Goal: Information Seeking & Learning: Obtain resource

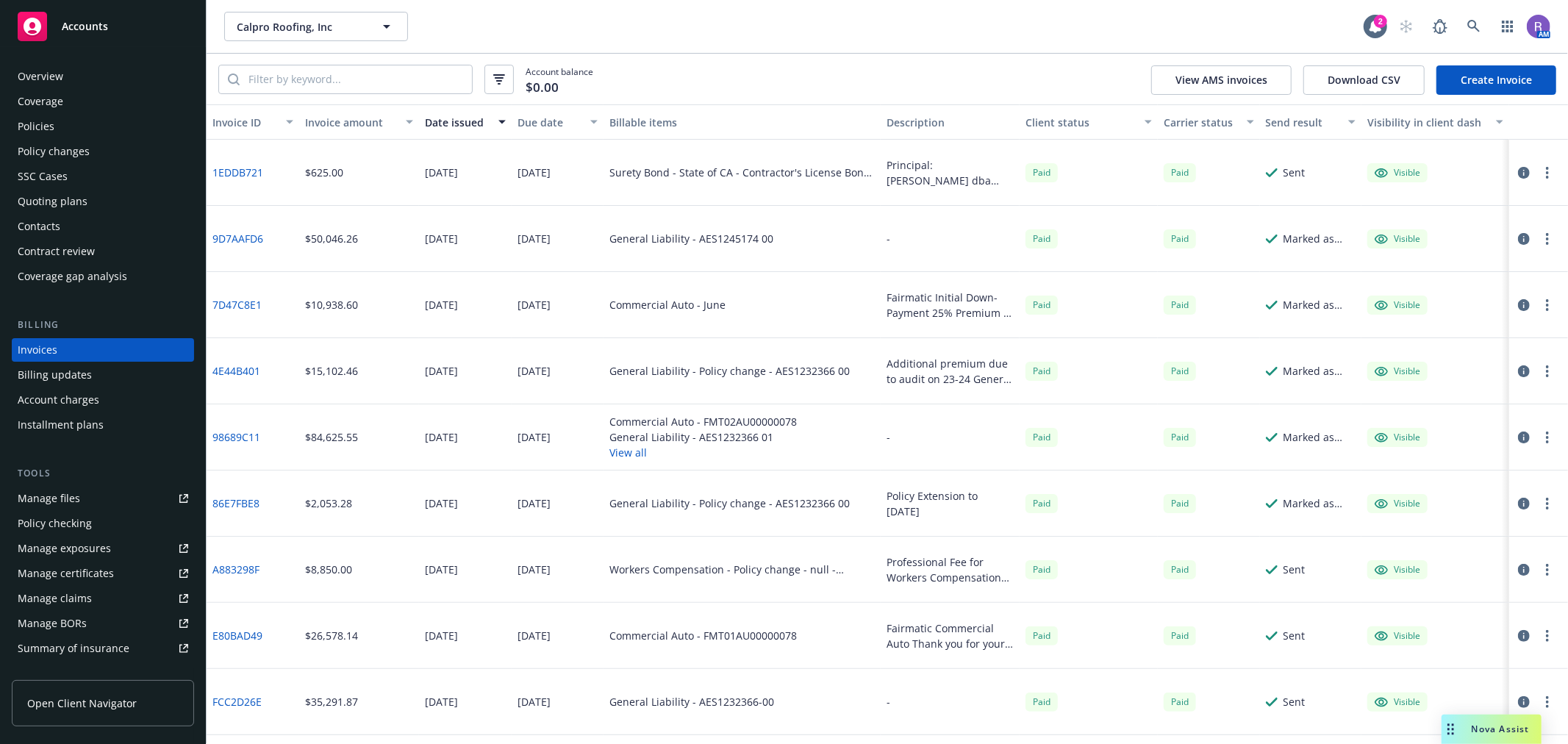
click at [81, 420] on div "Installment plans" at bounding box center [60, 424] width 86 height 23
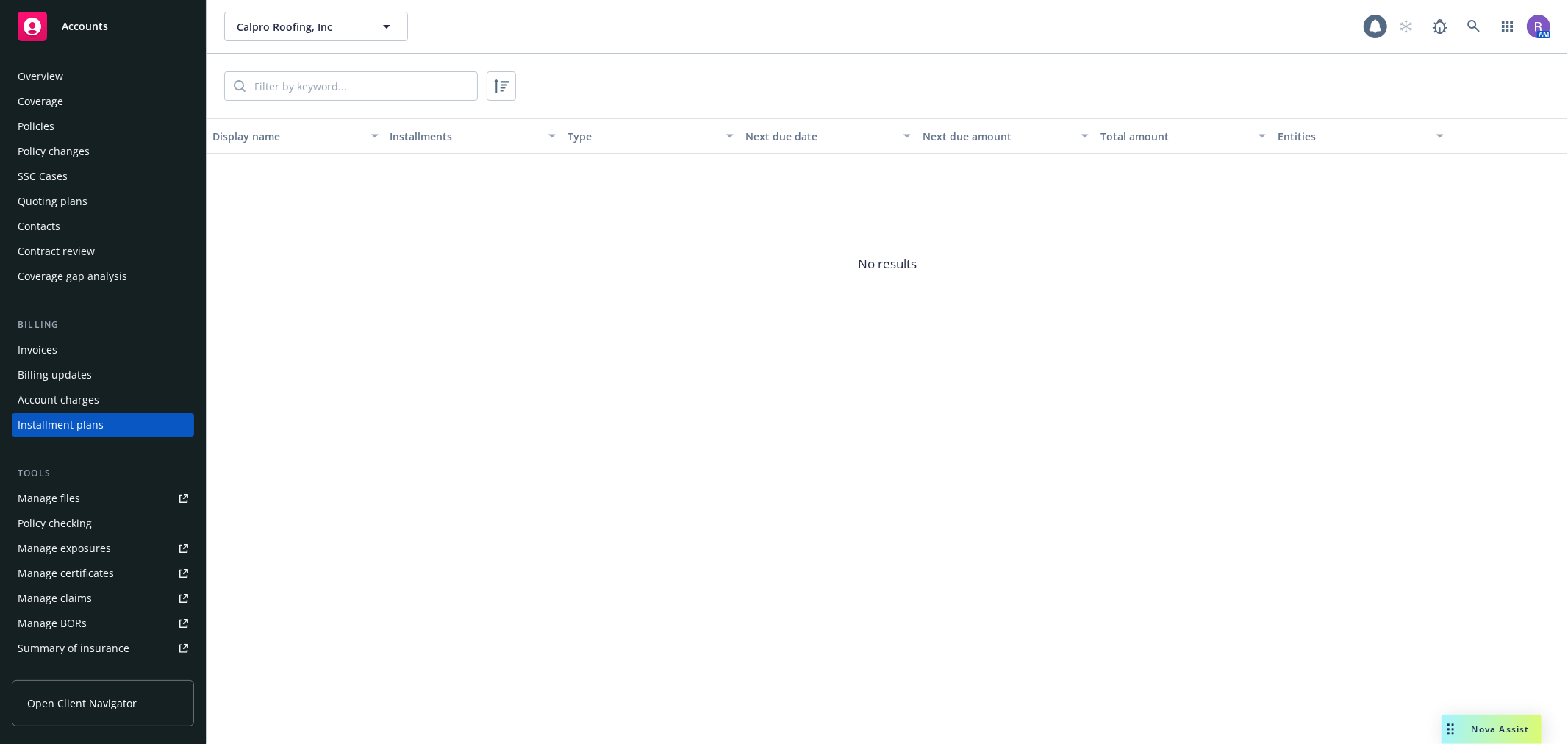
scroll to position [29, 0]
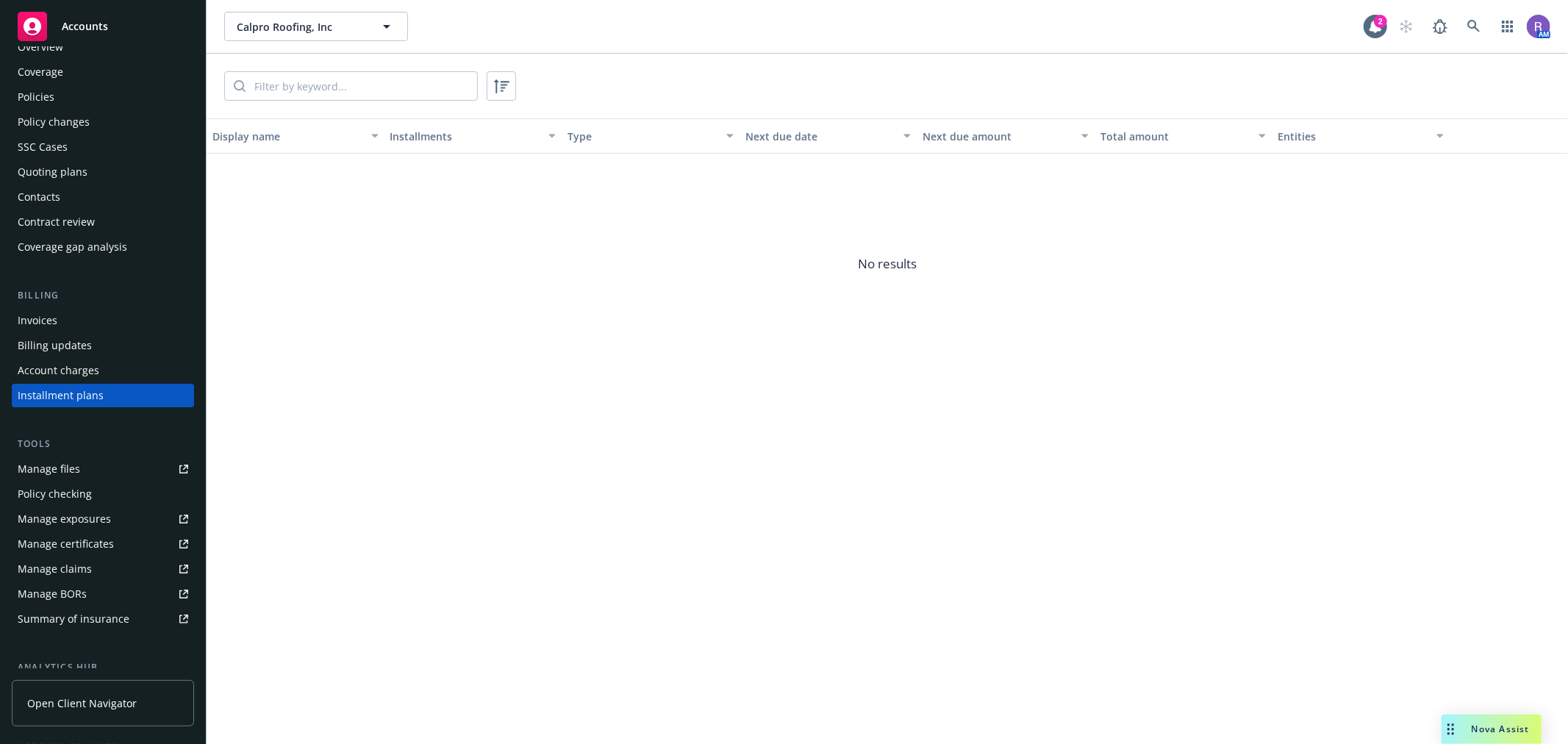
click at [880, 247] on span "No results" at bounding box center [887, 263] width 1362 height 221
click at [884, 261] on span "No results" at bounding box center [887, 263] width 1362 height 221
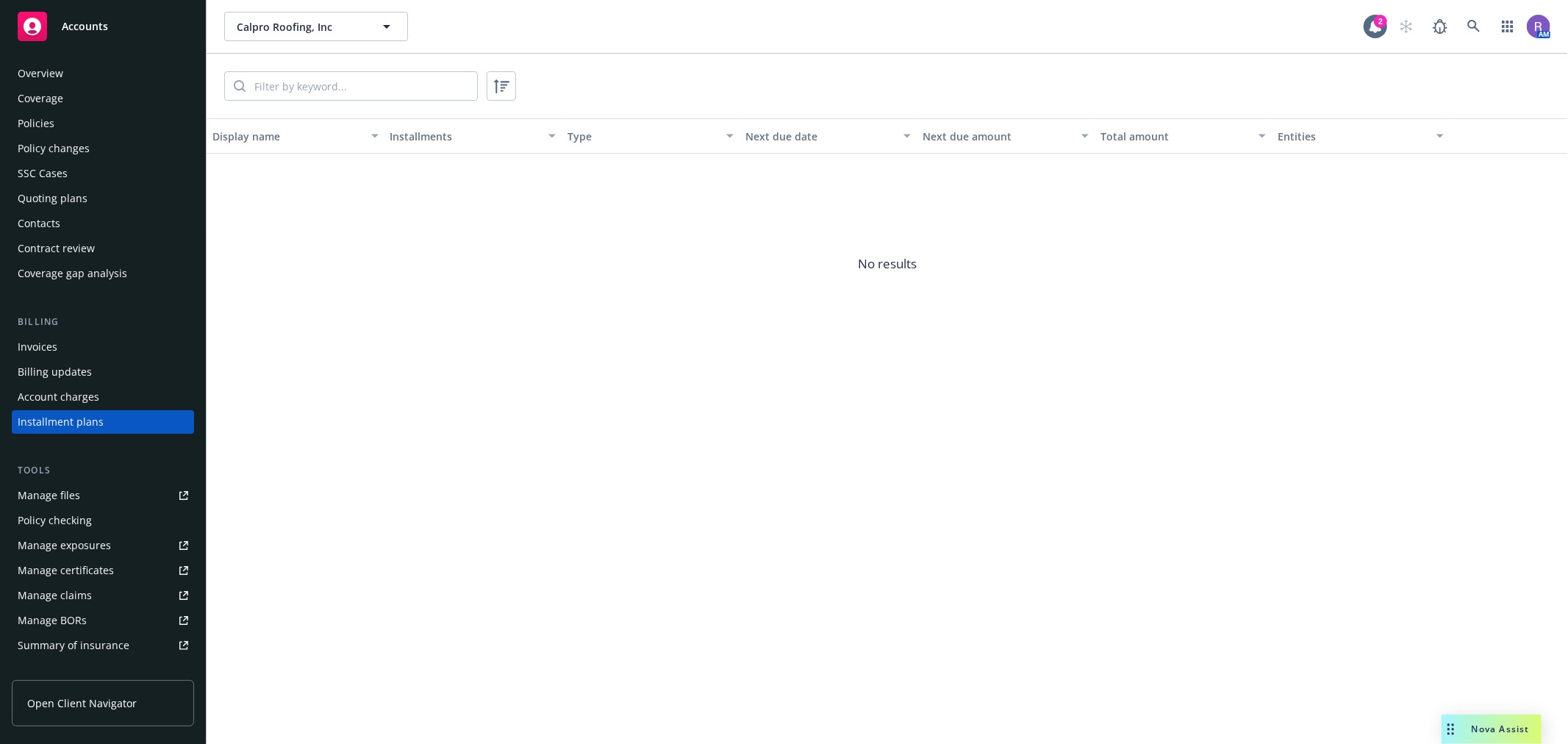
scroll to position [0, 0]
click at [81, 133] on div "Policies" at bounding box center [102, 127] width 170 height 23
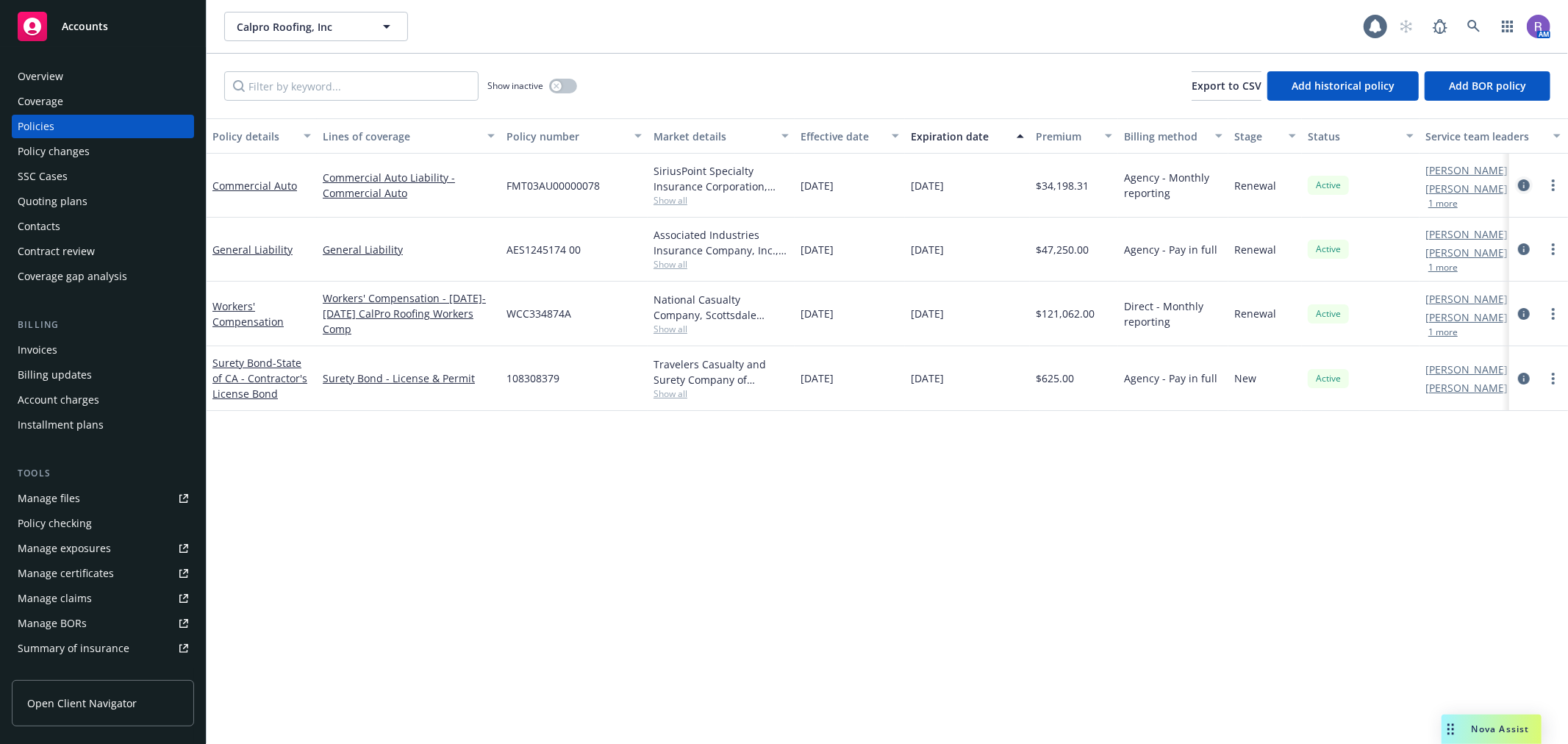
click at [1523, 185] on icon "circleInformation" at bounding box center [1524, 185] width 12 height 12
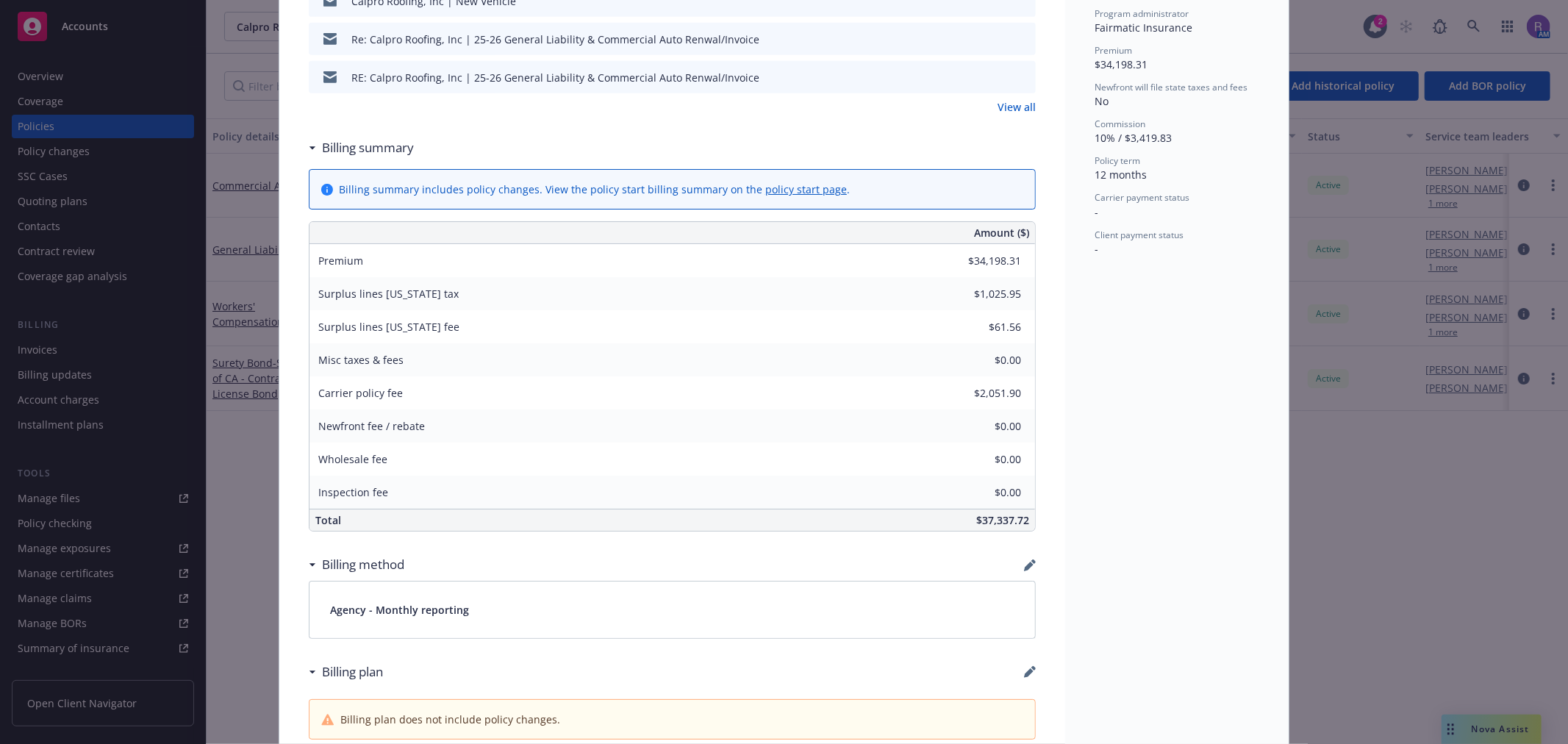
scroll to position [816, 0]
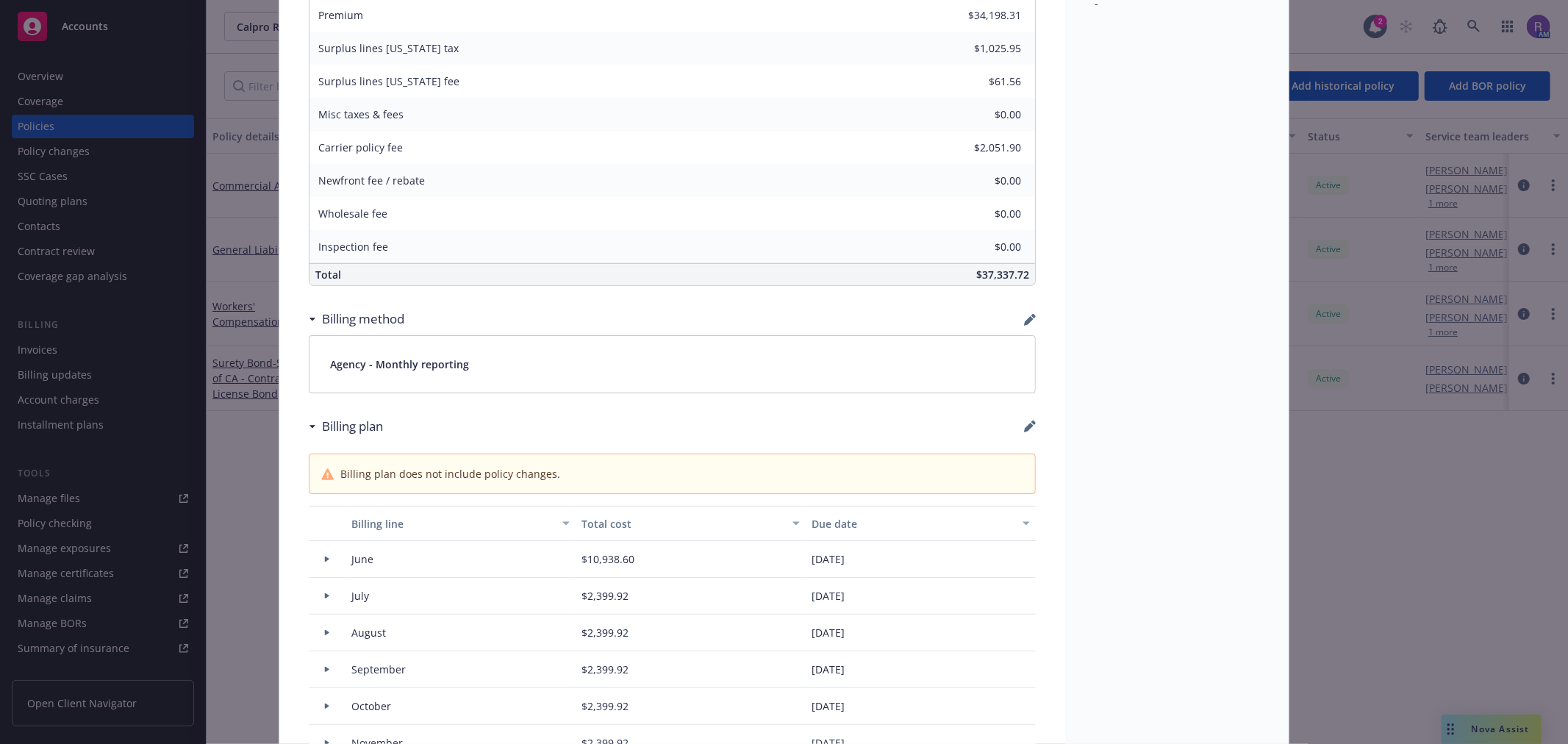
click at [1018, 367] on div "Agency - Monthly reporting" at bounding box center [672, 363] width 726 height 56
click at [685, 362] on div "Agency - Monthly reporting" at bounding box center [672, 363] width 726 height 56
click at [324, 353] on div "Agency - Monthly reporting" at bounding box center [672, 363] width 726 height 56
click at [332, 353] on div "Agency - Monthly reporting" at bounding box center [672, 363] width 726 height 56
click at [1024, 429] on icon "button" at bounding box center [1030, 426] width 12 height 12
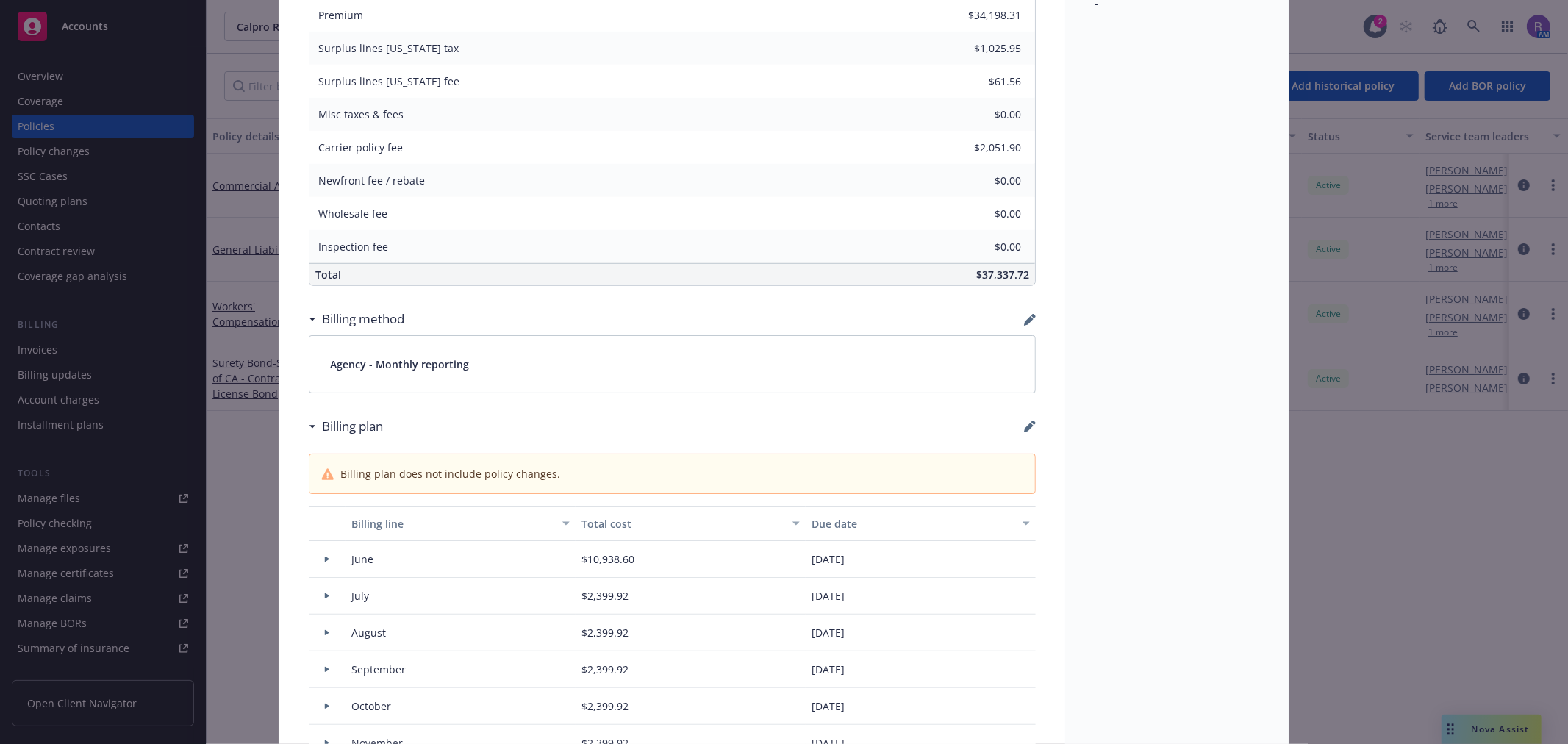
select select "June"
select select "July"
select select "August"
select select "September"
select select "October"
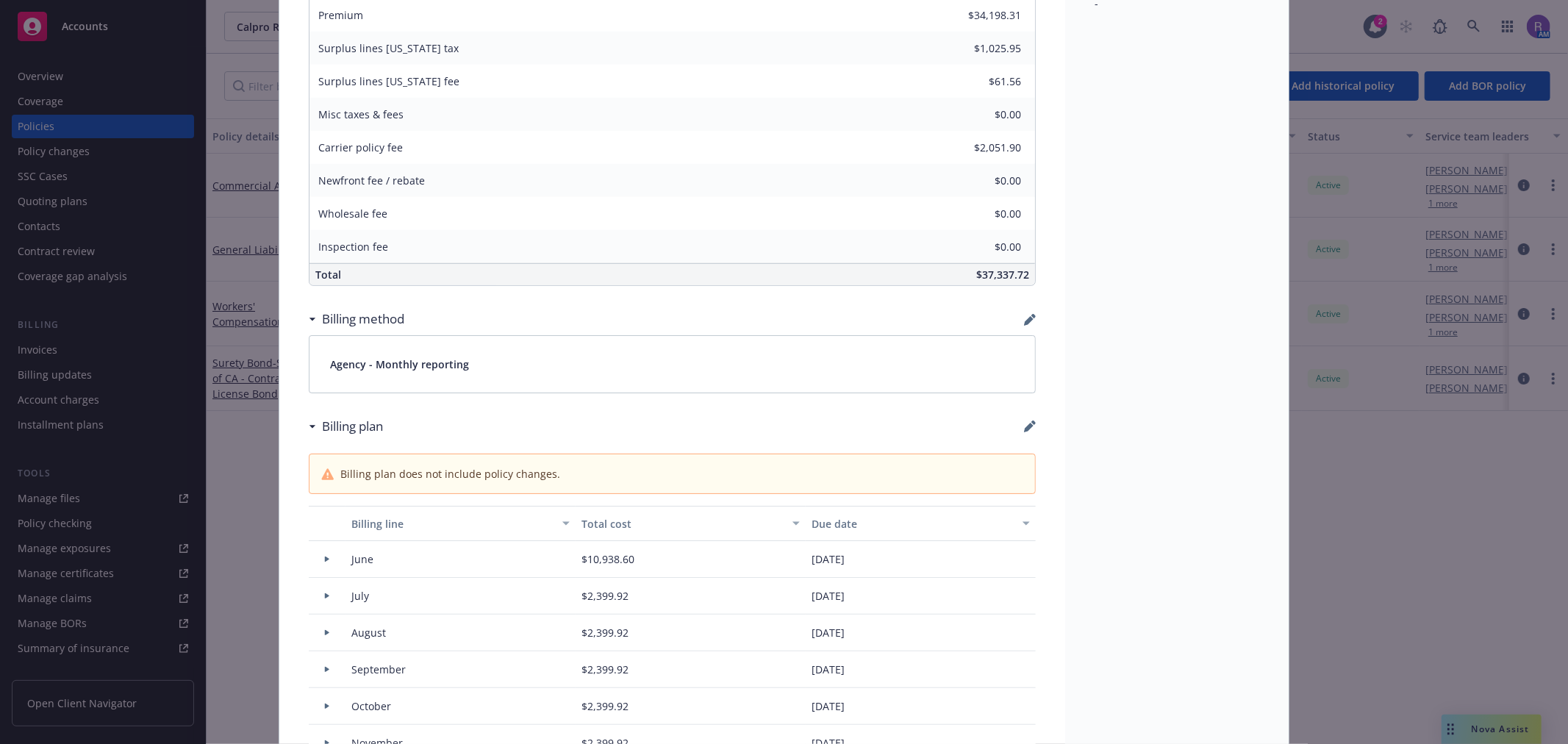
select select "November"
select select "December"
select select "February"
select select "March"
select select "April"
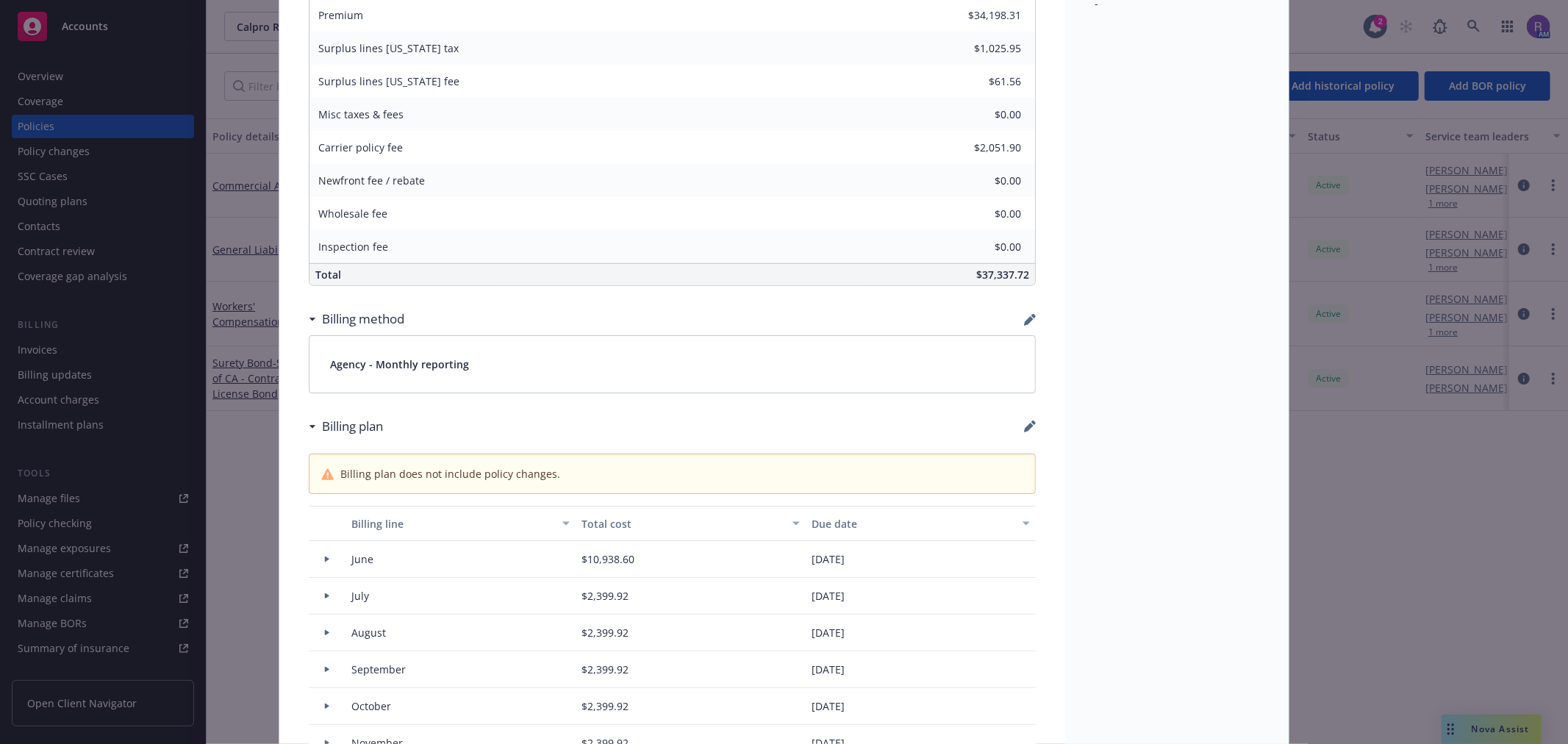
select select "May"
select select "June"
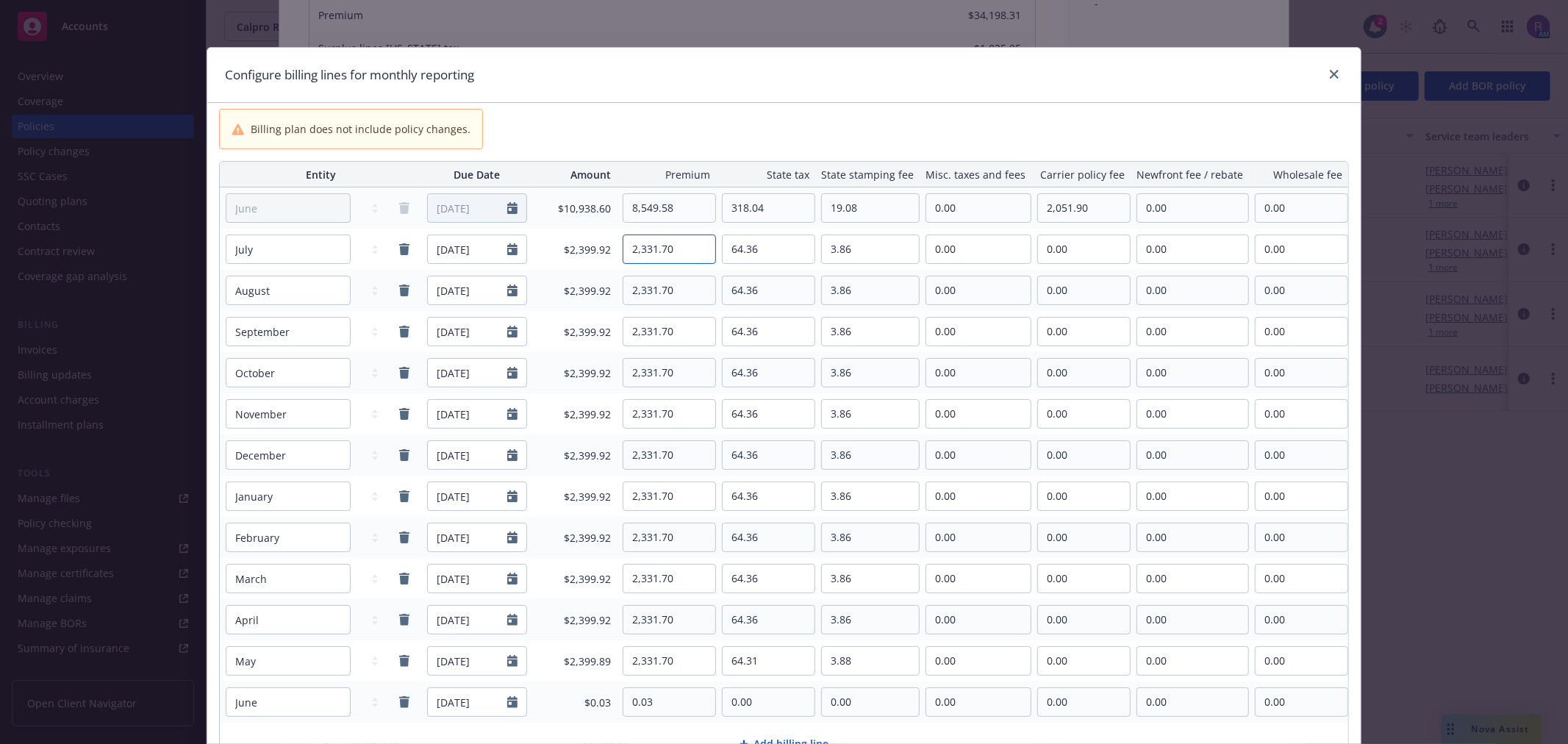
click at [662, 258] on input "2,331.70" at bounding box center [669, 248] width 92 height 28
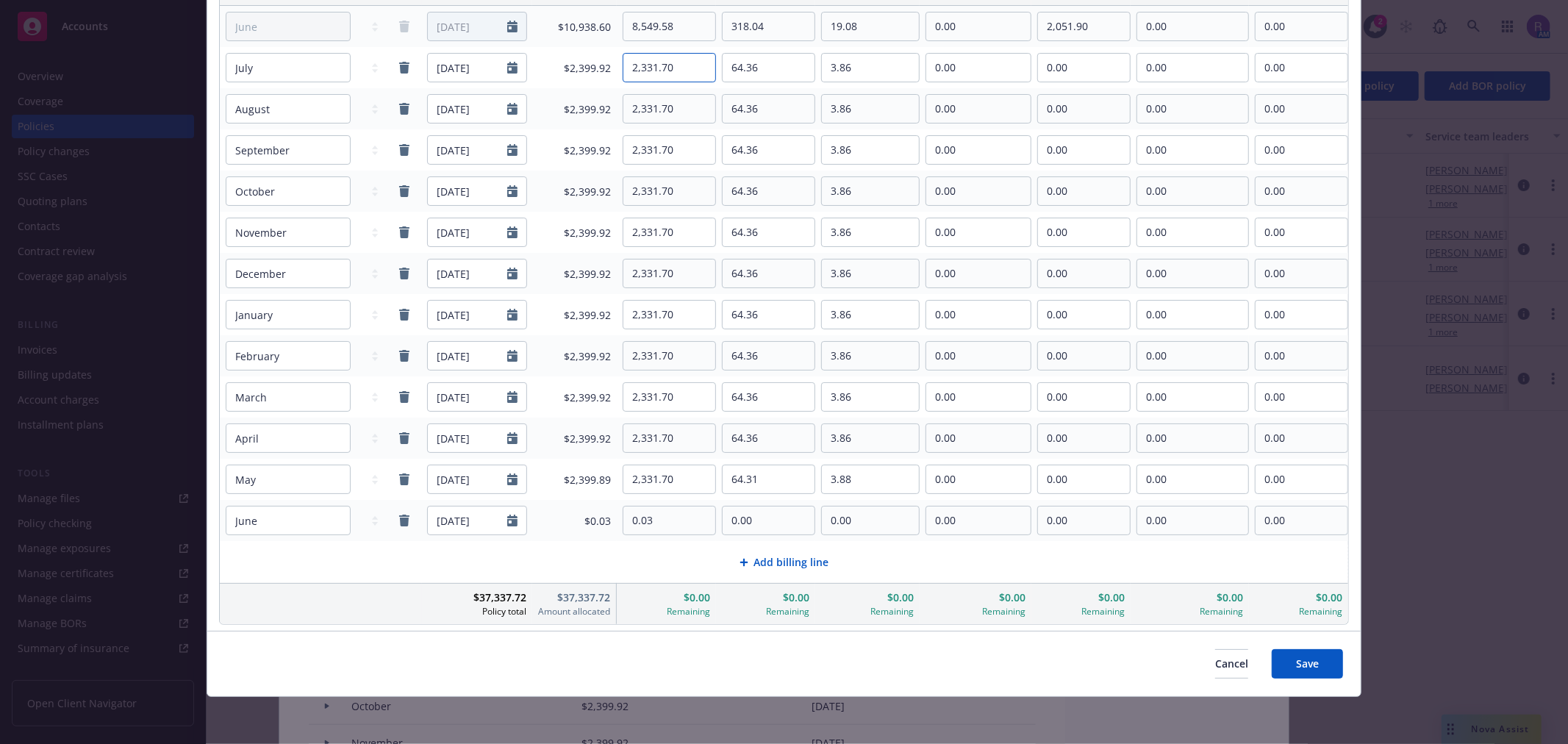
scroll to position [18, 0]
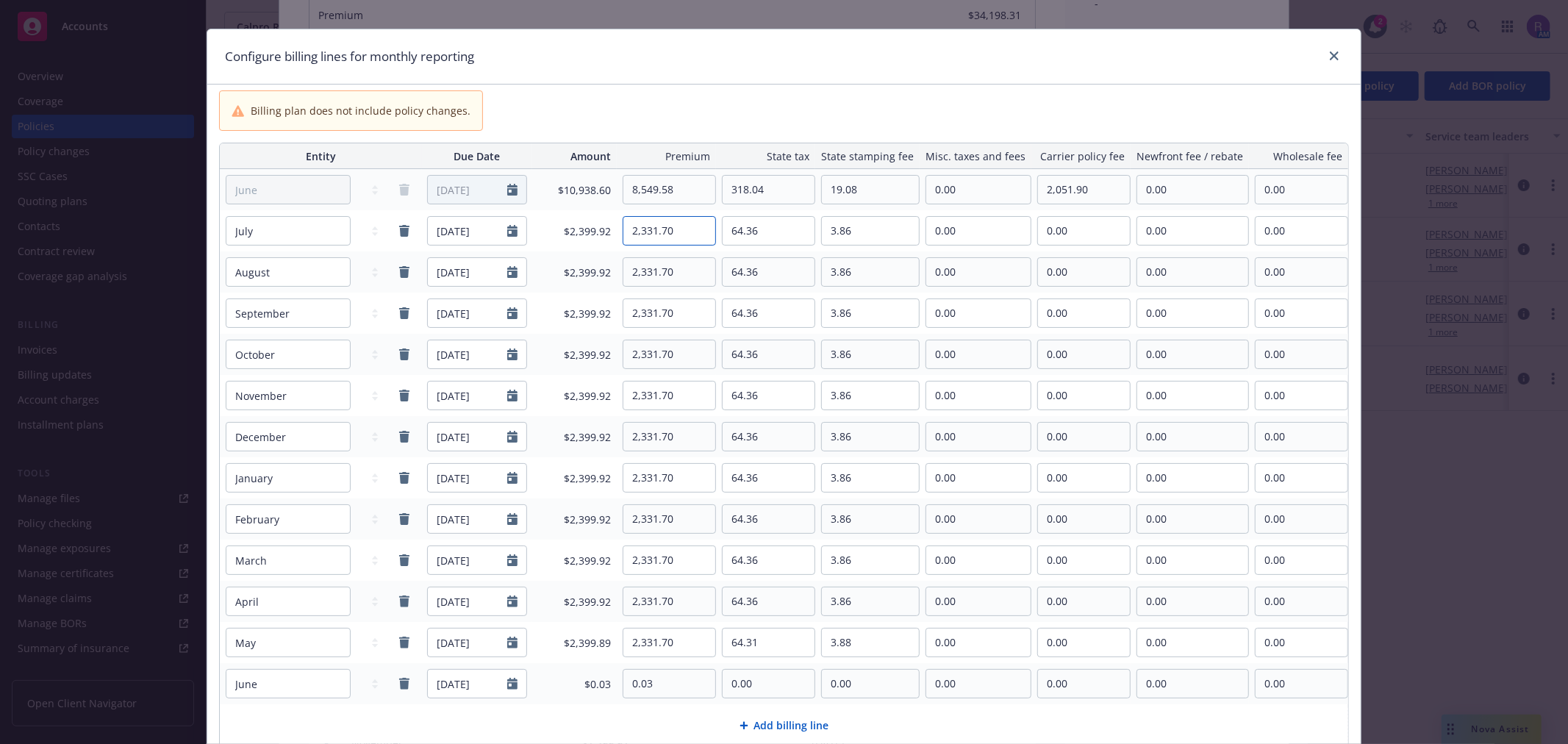
click at [685, 239] on input "2,331.70" at bounding box center [669, 230] width 92 height 28
click at [672, 244] on input "2,331.70" at bounding box center [669, 230] width 92 height 28
click at [663, 237] on input "2,331.70" at bounding box center [669, 230] width 92 height 28
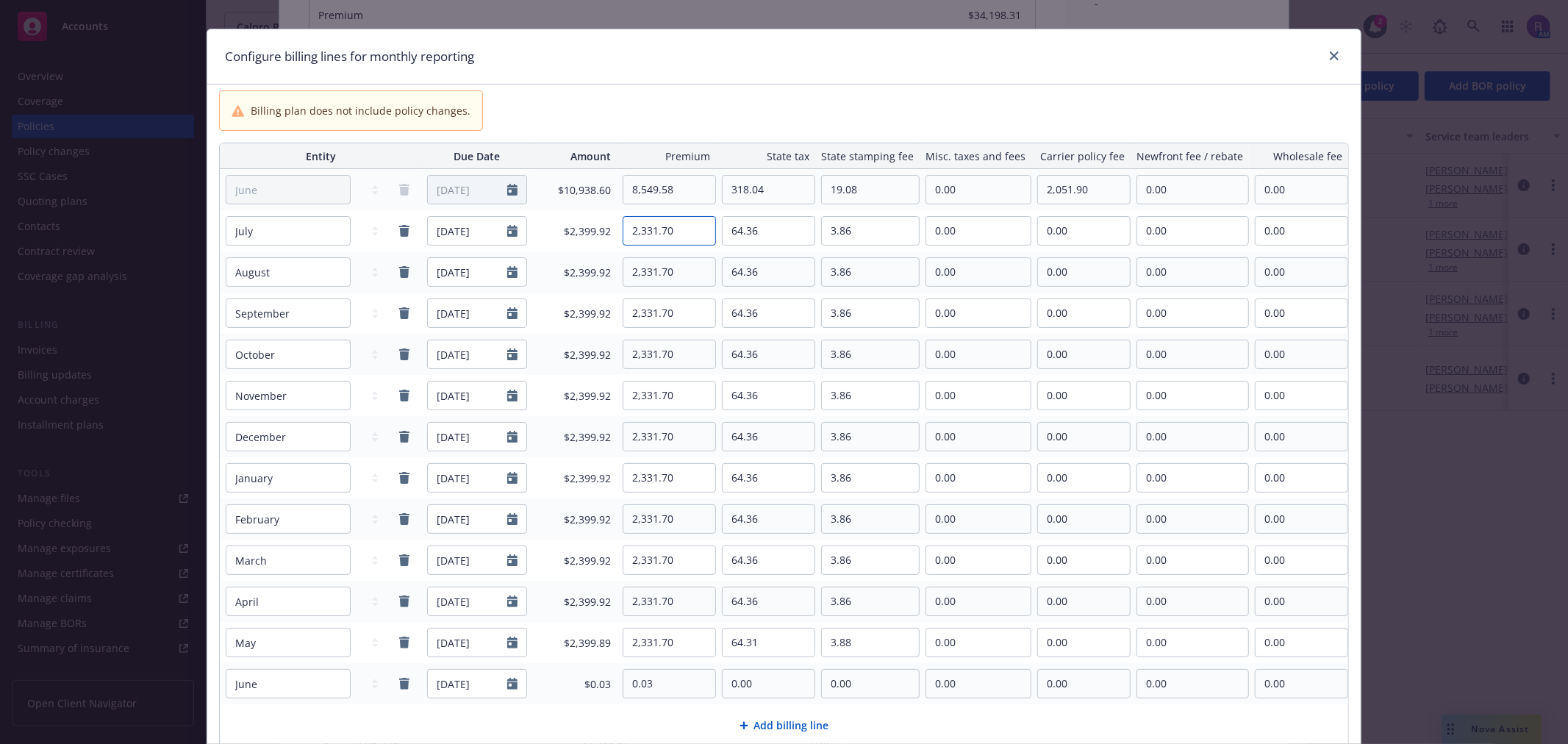
click at [663, 237] on input "2,331.70" at bounding box center [669, 230] width 92 height 28
click at [696, 230] on input "28.00" at bounding box center [669, 230] width 92 height 28
click at [799, 98] on div "Billing plan does not include policy changes." at bounding box center [784, 111] width 1130 height 40
click at [772, 229] on input "64.36" at bounding box center [768, 230] width 92 height 28
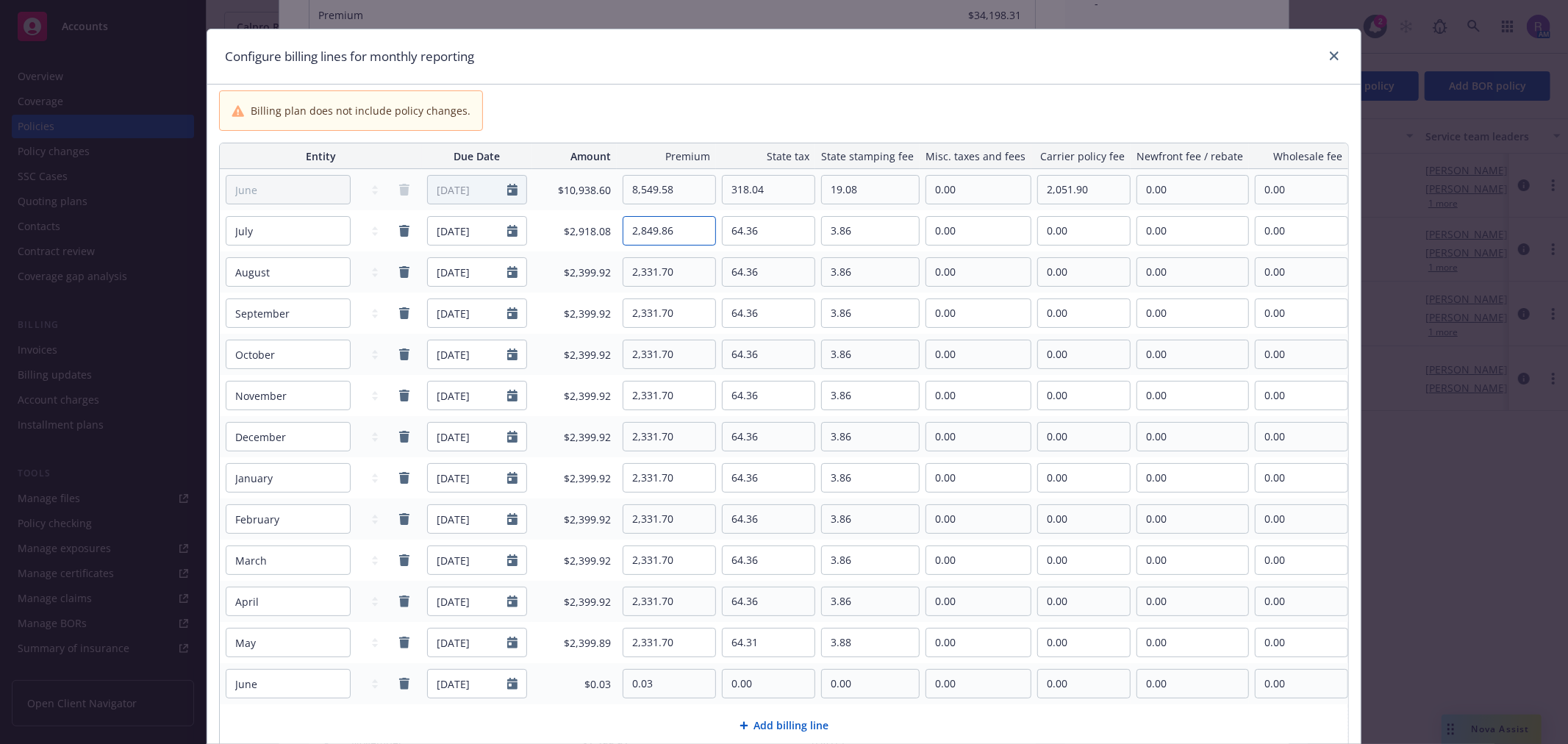
click at [687, 236] on input "2,849.86" at bounding box center [669, 230] width 92 height 28
type input "2,808.19"
click at [757, 232] on input "64.36" at bounding box center [768, 230] width 92 height 28
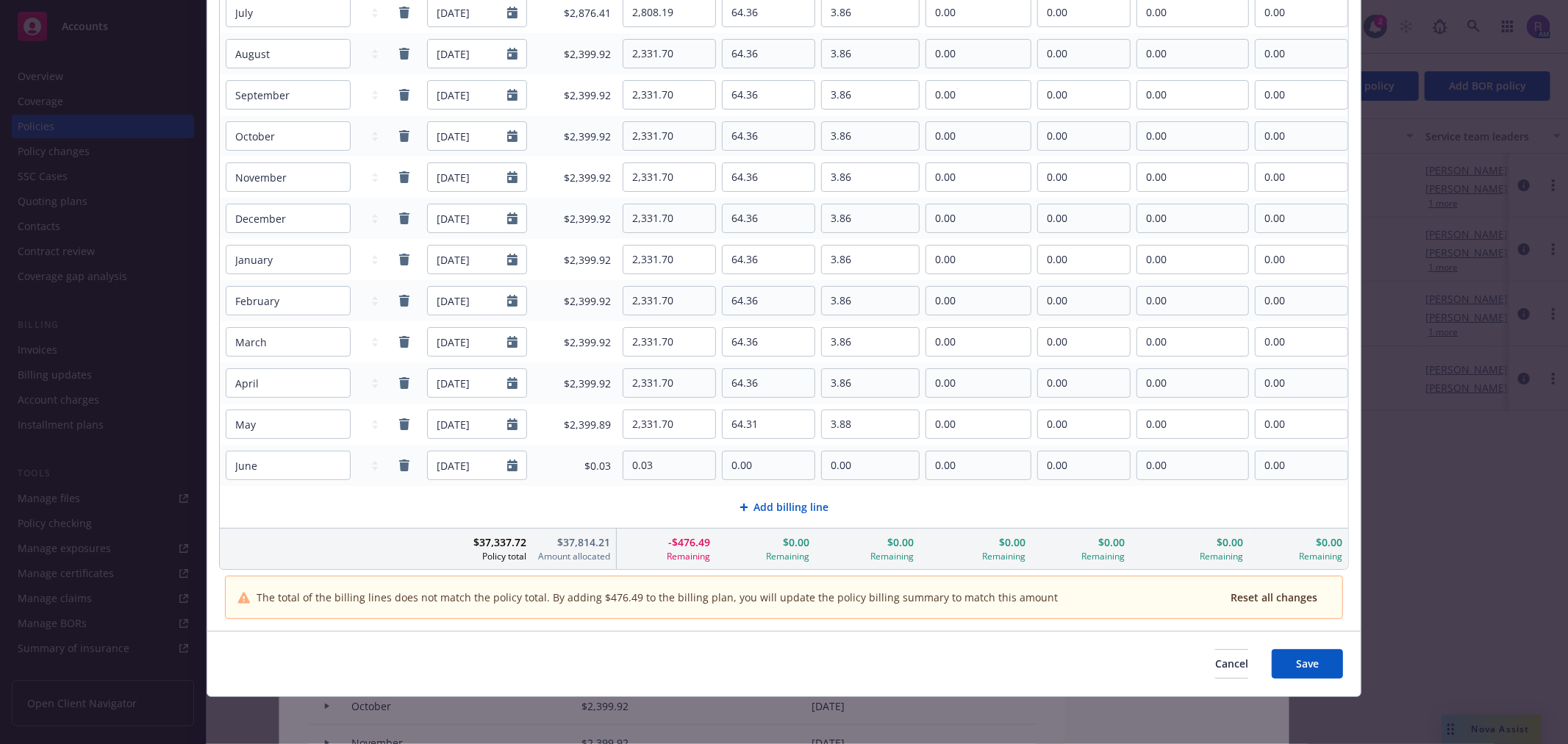
scroll to position [156, 0]
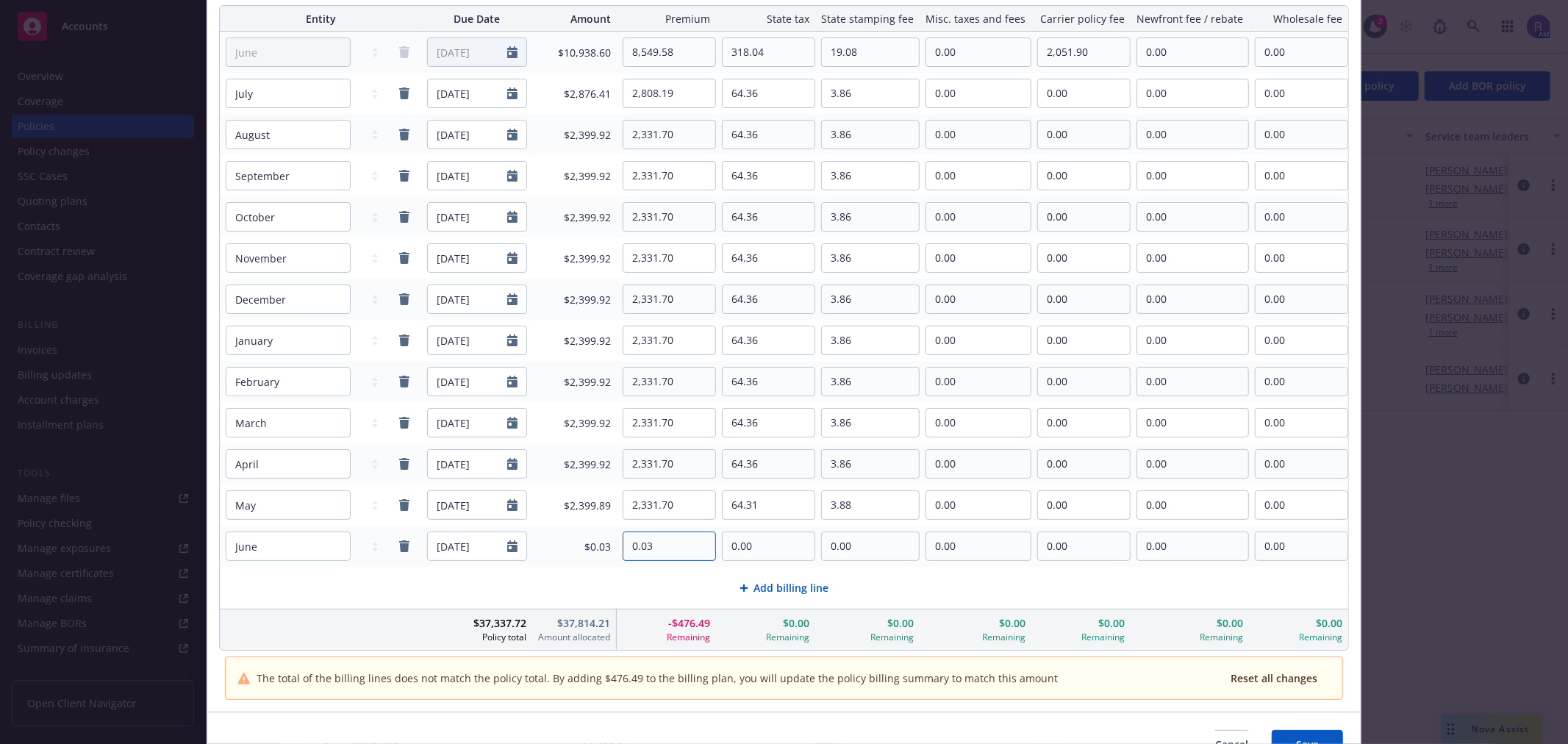
drag, startPoint x: 679, startPoint y: 538, endPoint x: 724, endPoint y: 549, distance: 46.3
click at [679, 538] on input "0.03" at bounding box center [669, 545] width 92 height 28
click at [680, 516] on input "2,331.70" at bounding box center [669, 504] width 92 height 28
drag, startPoint x: 663, startPoint y: 621, endPoint x: 711, endPoint y: 623, distance: 48.0
click at [711, 623] on div "-$476.49 Remaining" at bounding box center [666, 629] width 99 height 40
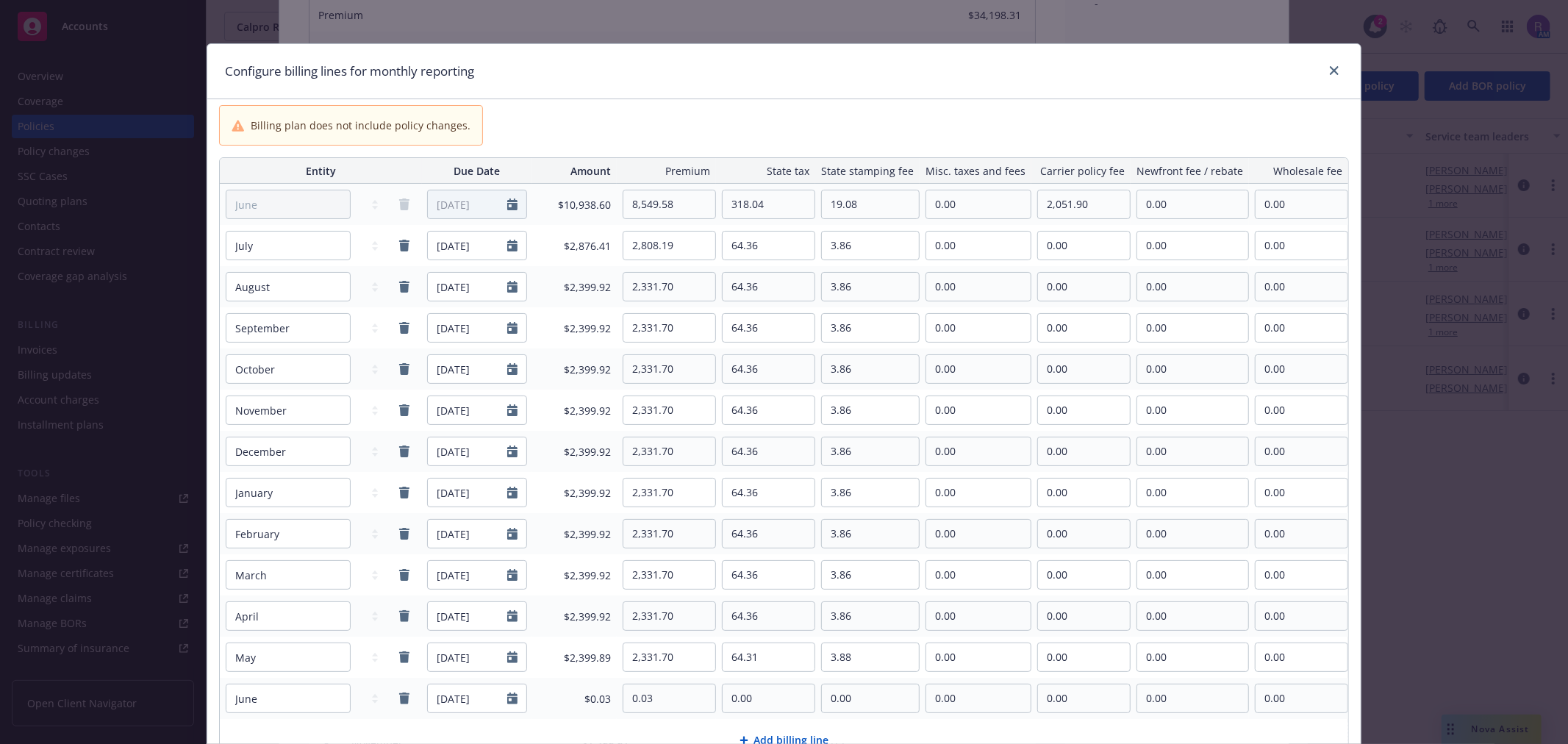
scroll to position [0, 0]
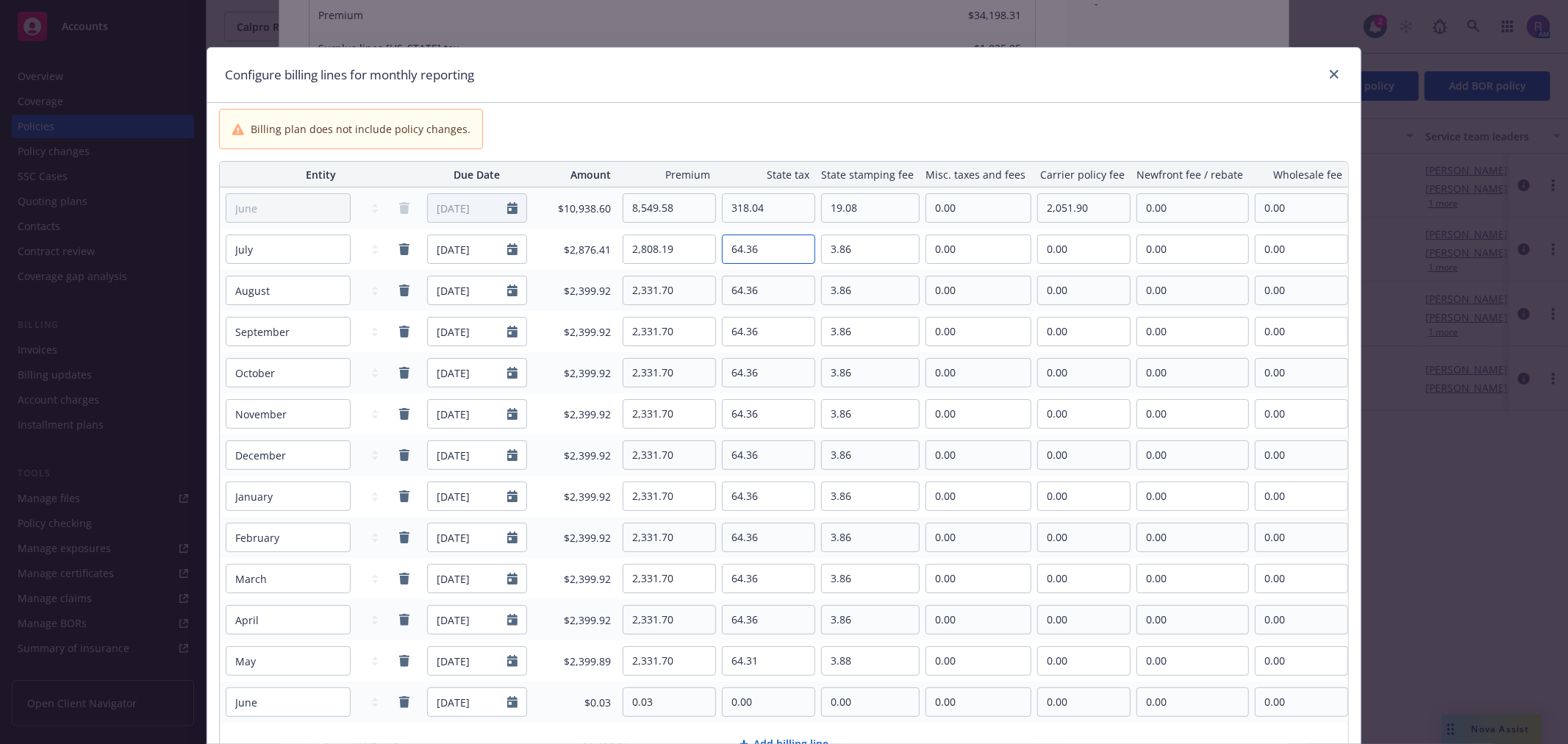
click at [768, 252] on input "64.36" at bounding box center [768, 248] width 92 height 28
click at [781, 248] on input "64.36" at bounding box center [768, 248] width 92 height 28
type input "85.50"
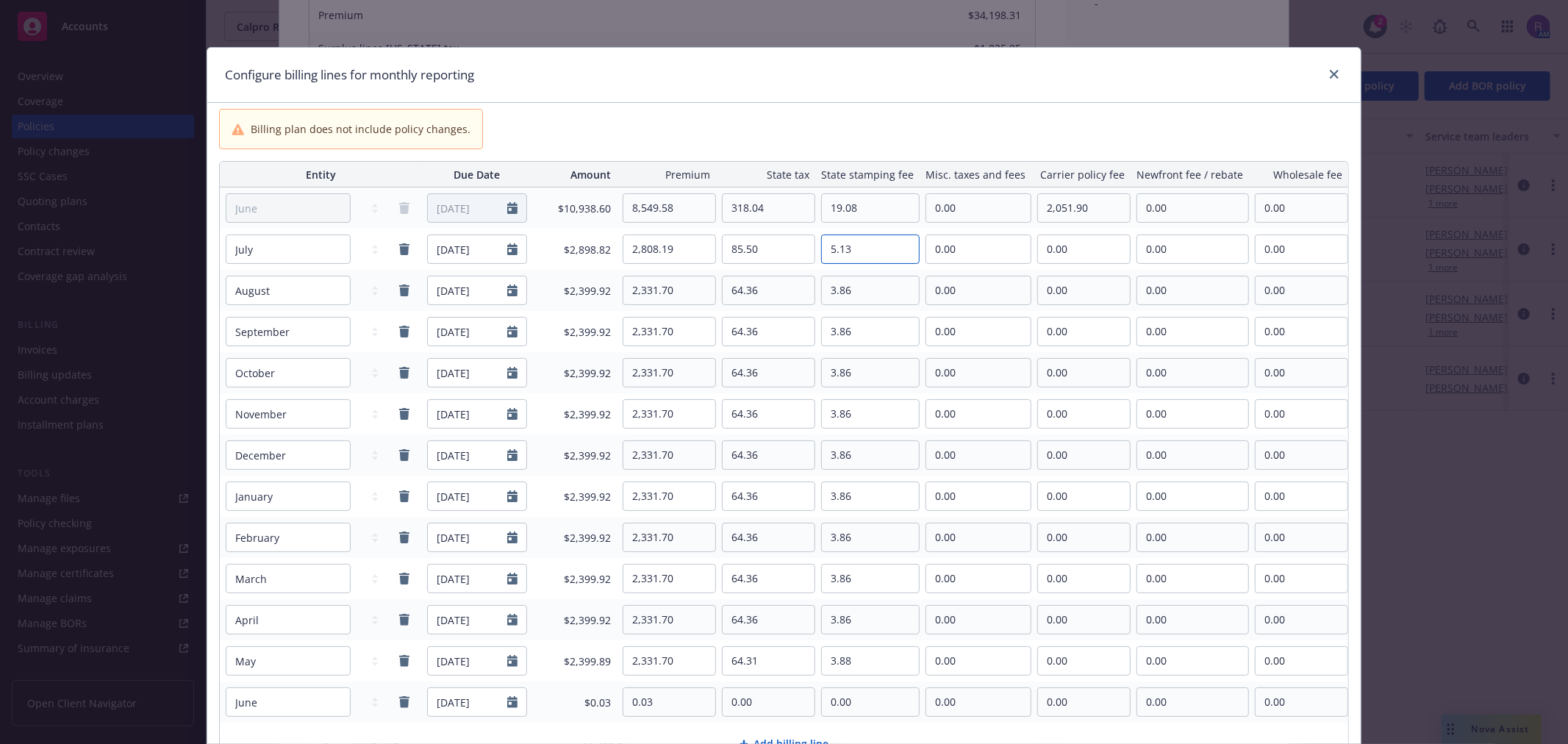
type input "5.13"
click at [913, 131] on div "Billing plan does not include policy changes." at bounding box center [784, 129] width 1130 height 40
click at [688, 247] on input "2,808.19" at bounding box center [669, 248] width 92 height 28
click at [692, 246] on input "2,985.71" at bounding box center [669, 248] width 92 height 28
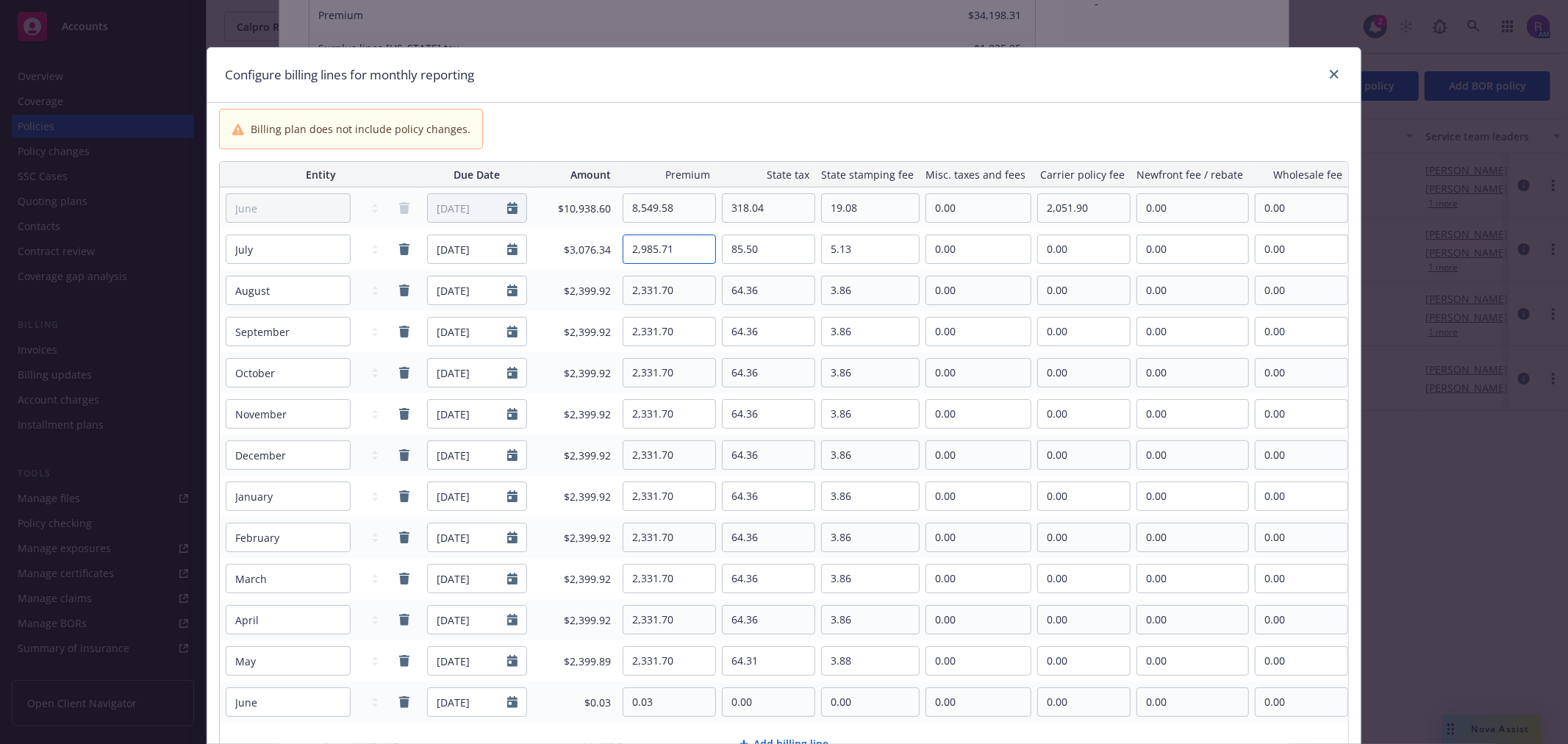
click at [692, 246] on input "2,985.71" at bounding box center [669, 248] width 92 height 28
type input "3,027.38"
click at [768, 247] on input "85.50" at bounding box center [768, 248] width 92 height 28
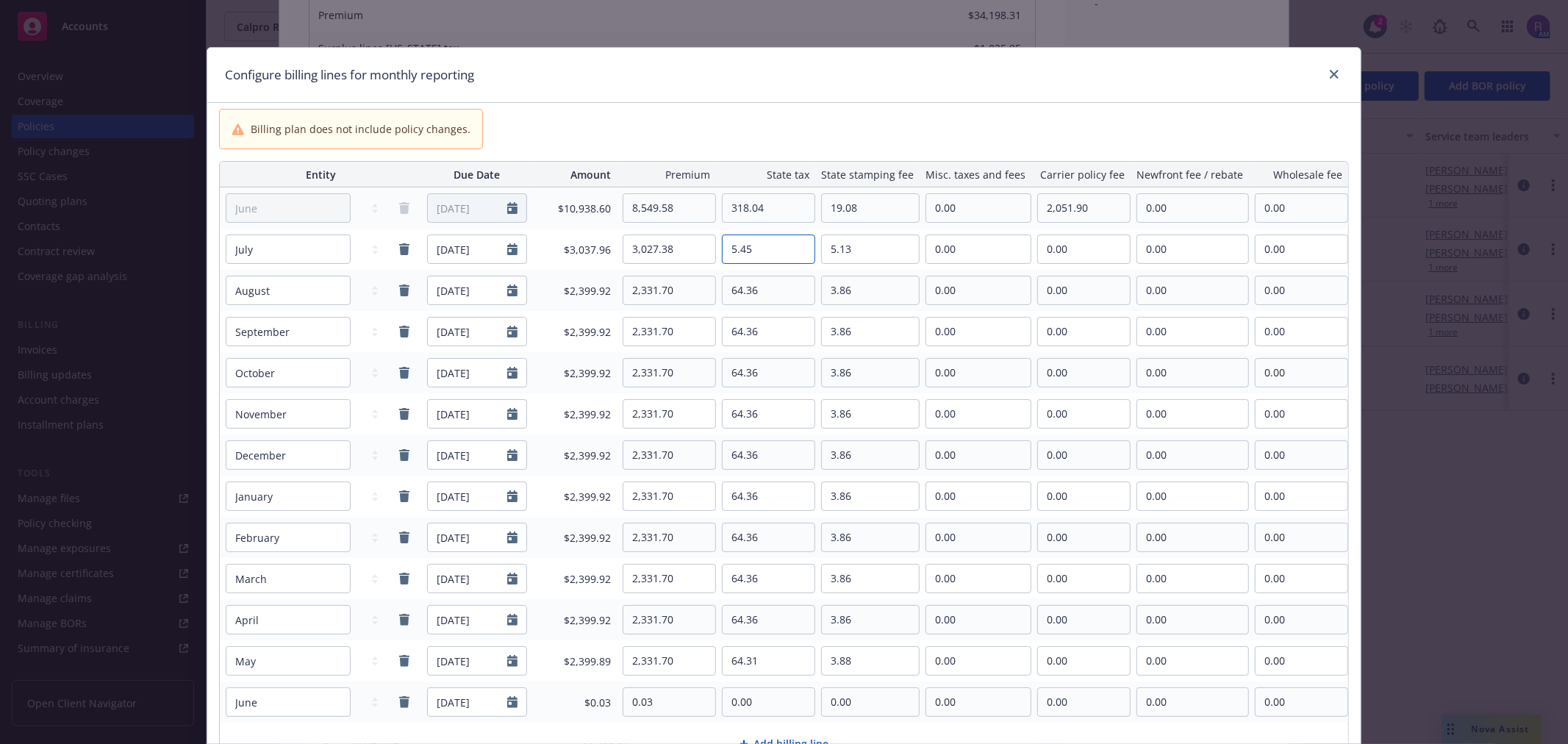
type input "5.45"
click at [807, 125] on div "Billing plan does not include policy changes." at bounding box center [784, 129] width 1130 height 40
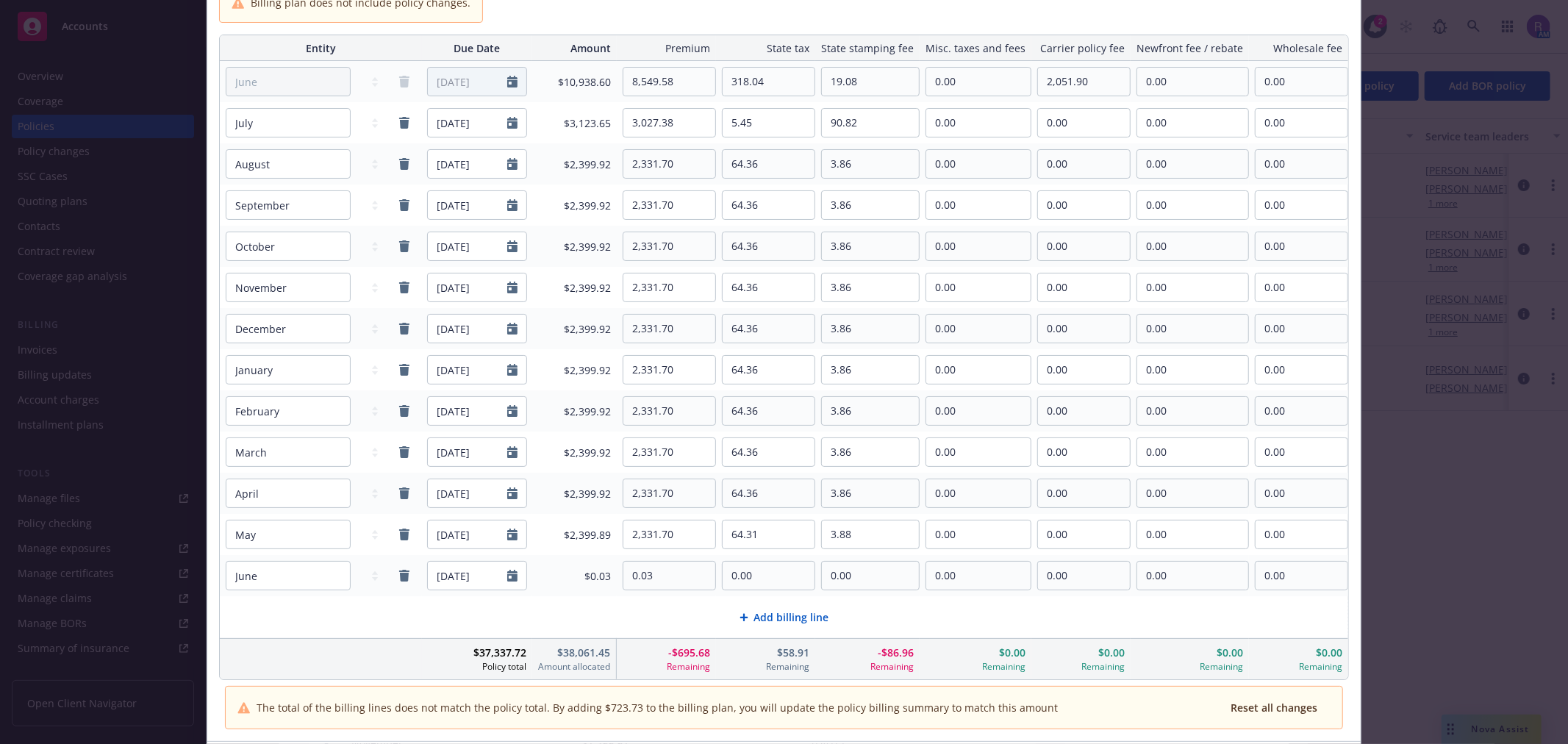
scroll to position [164, 0]
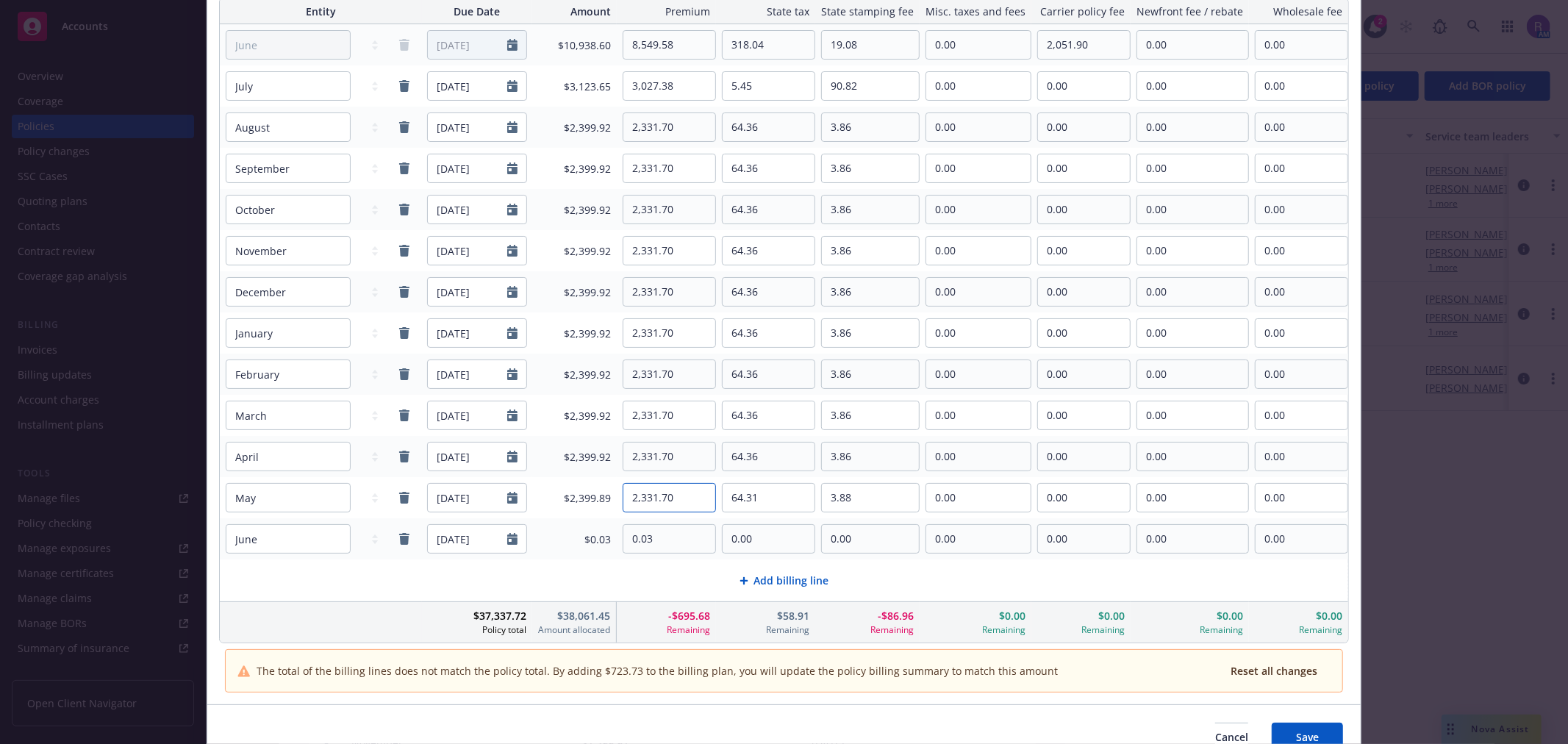
click at [691, 502] on input "2,331.70" at bounding box center [669, 497] width 92 height 28
click at [871, 90] on input "90.82" at bounding box center [871, 86] width 97 height 28
type input "0.00"
click at [774, 83] on input "5.45" at bounding box center [768, 86] width 92 height 28
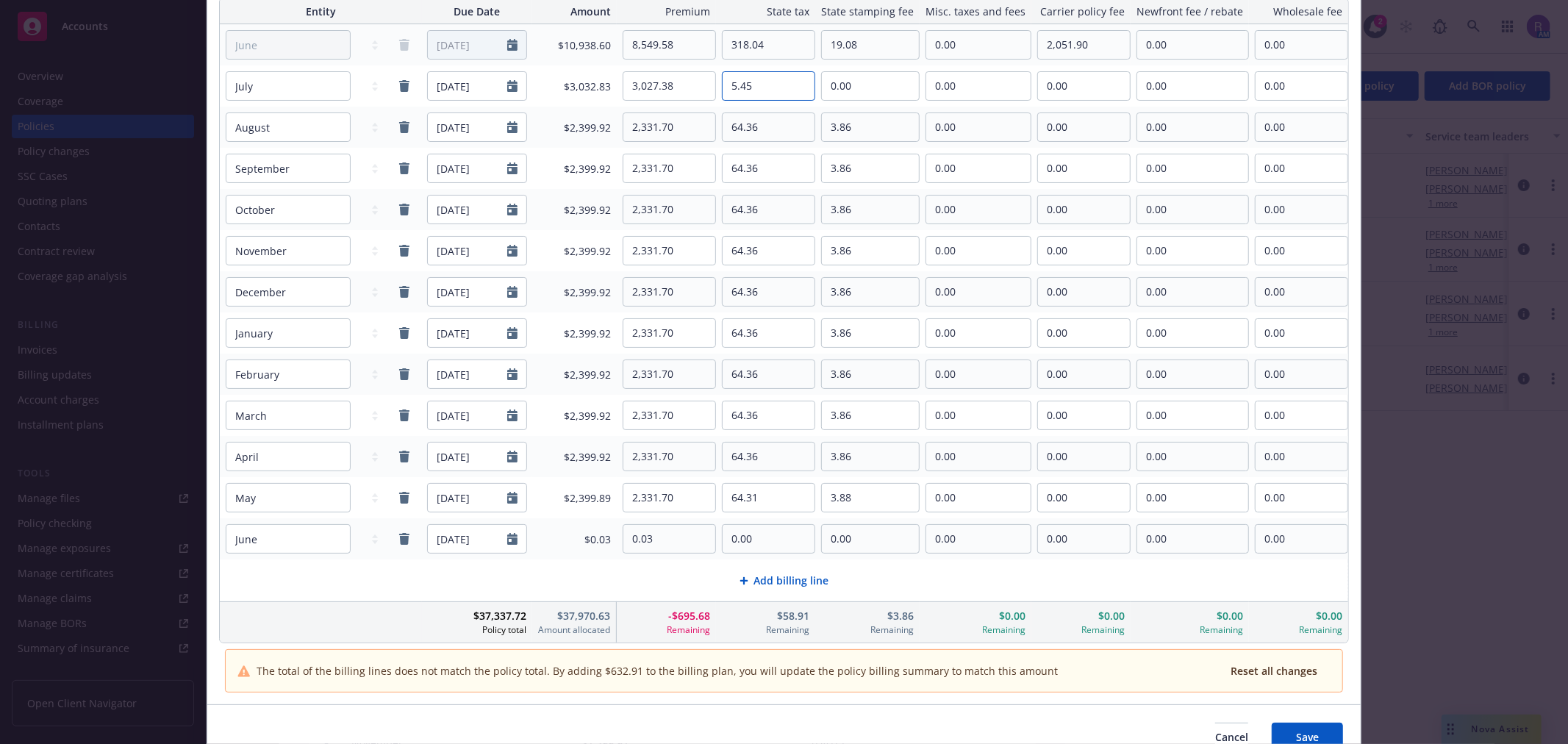
click at [774, 83] on input "5.45" at bounding box center [768, 86] width 92 height 28
paste input "90.82"
type input "90.82"
click at [870, 84] on input "0.00" at bounding box center [871, 86] width 97 height 28
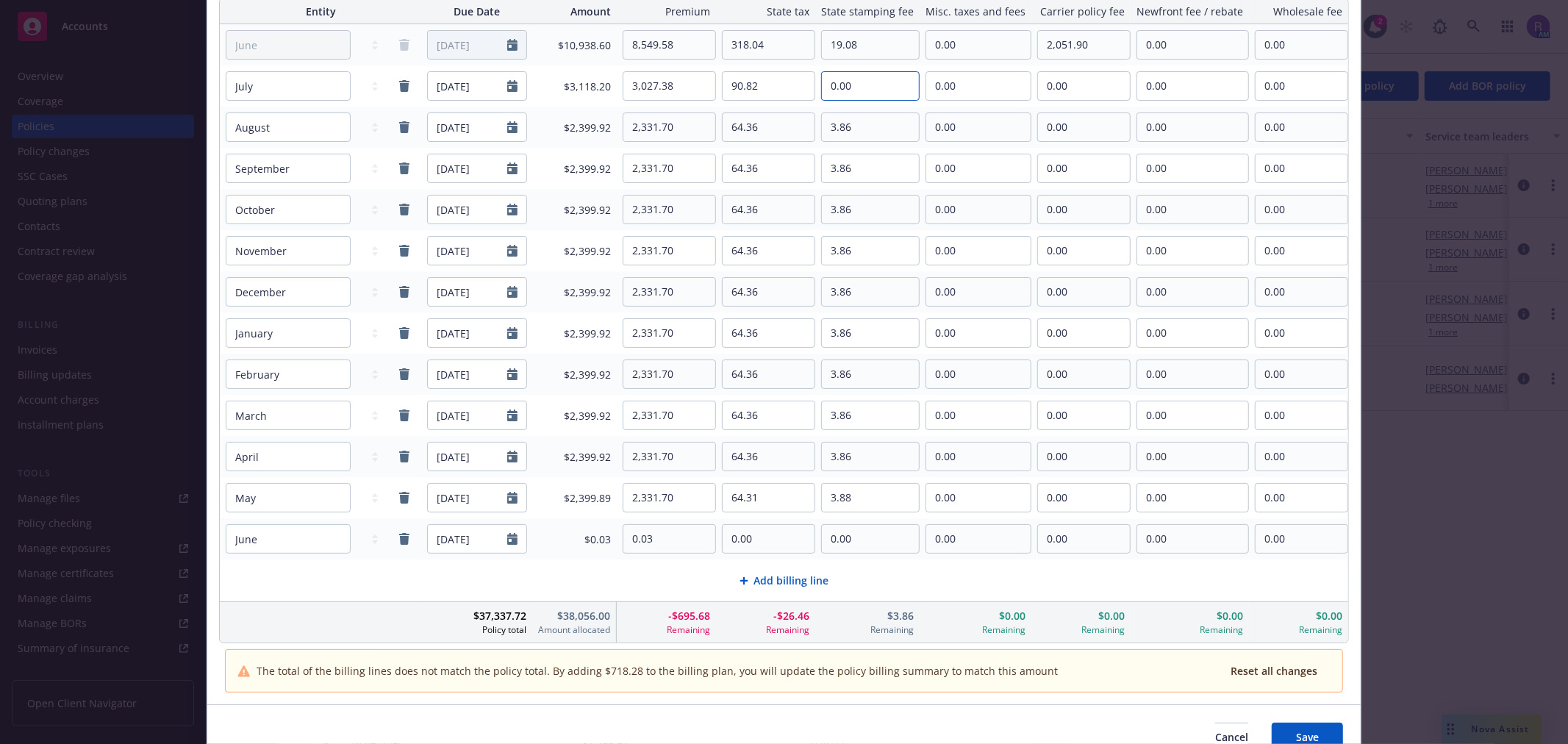
click at [870, 84] on input "0.00" at bounding box center [871, 86] width 97 height 28
type input "5.45"
click at [563, 100] on div "$3,123.65" at bounding box center [574, 86] width 85 height 33
click at [674, 496] on input "2,331.70" at bounding box center [669, 497] width 92 height 28
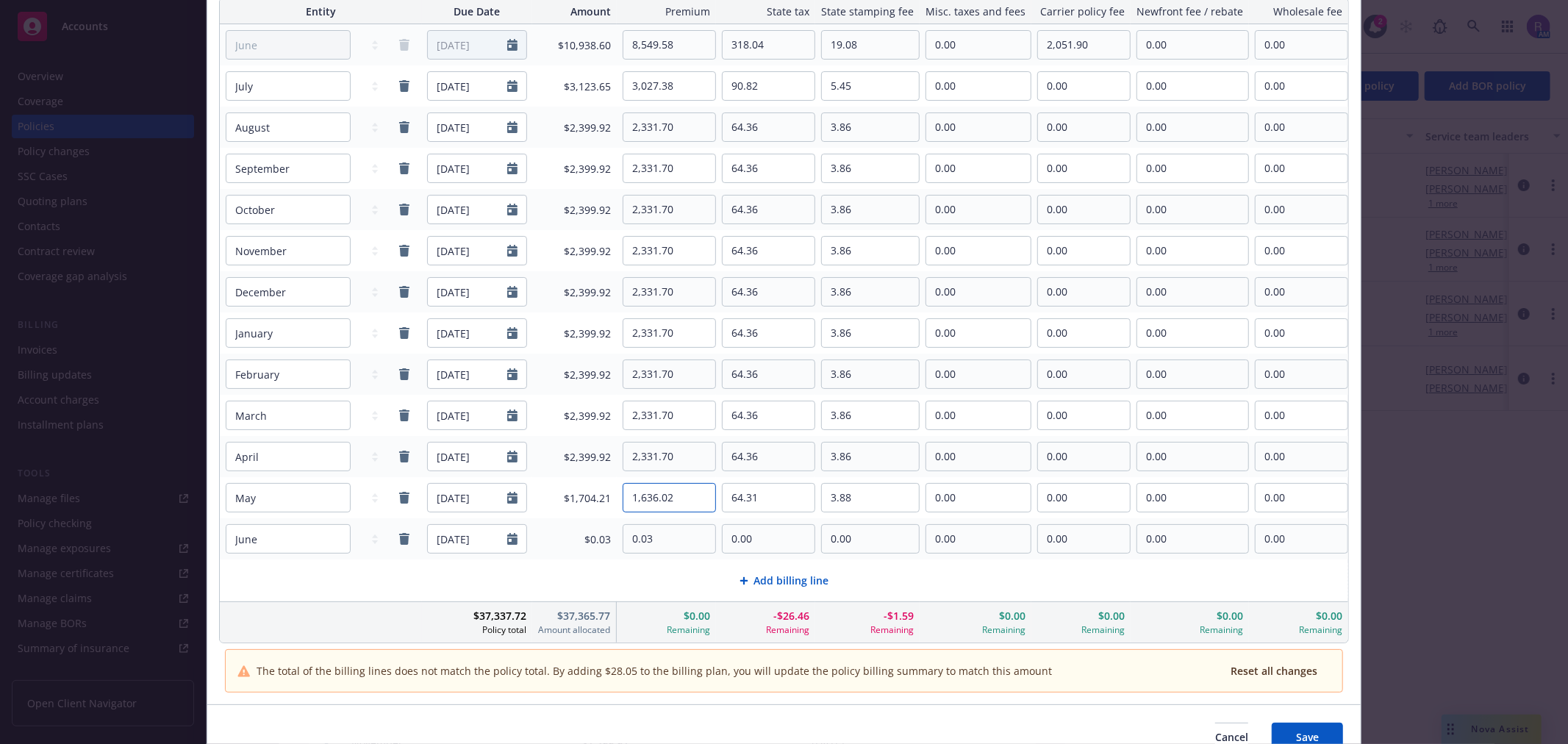
type input "1,636.02"
click at [787, 495] on input "64.31" at bounding box center [768, 497] width 92 height 28
click at [787, 494] on input "64.31" at bounding box center [768, 497] width 92 height 28
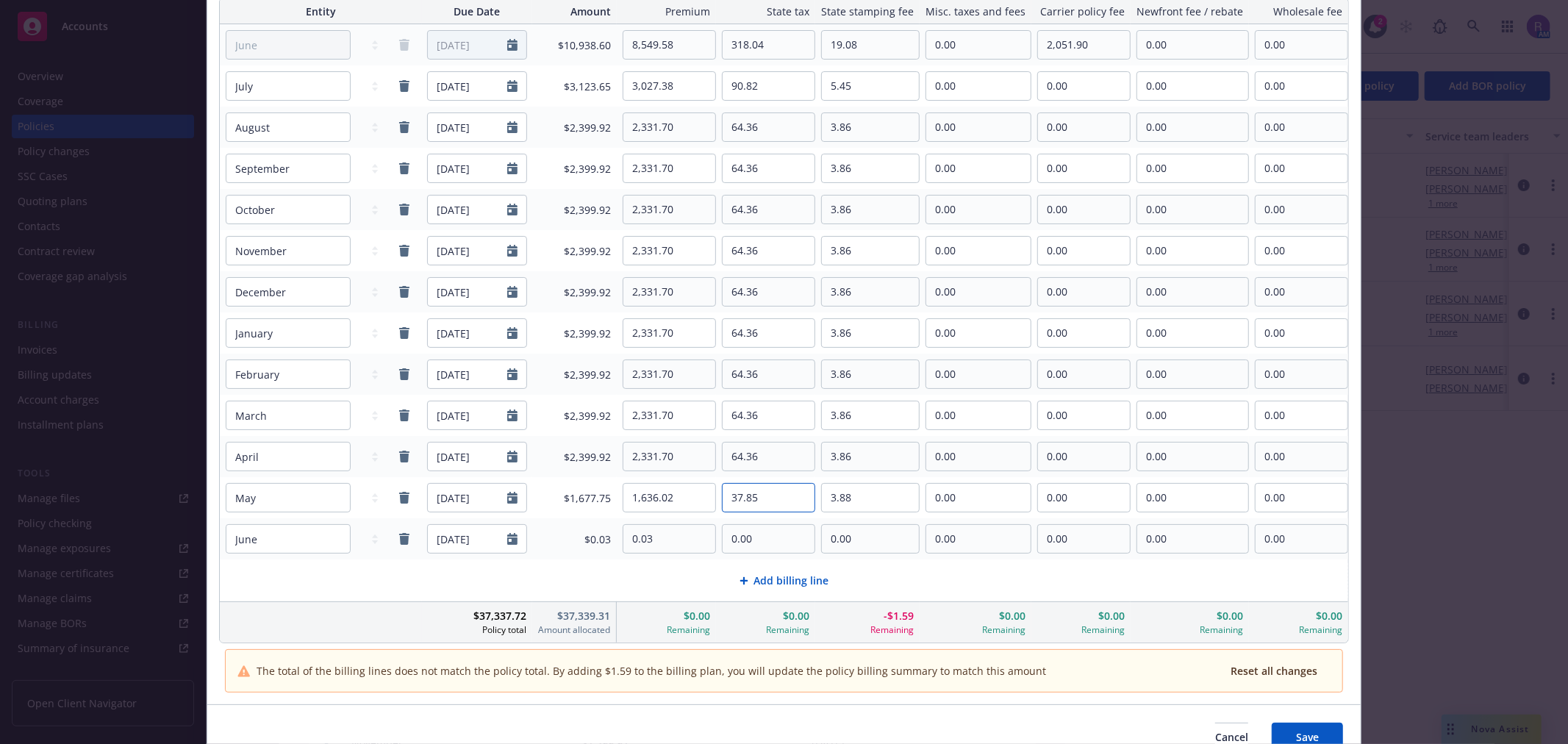
type input "37.85"
click at [878, 490] on input "3.88" at bounding box center [871, 497] width 97 height 28
click at [878, 497] on input "3.88" at bounding box center [871, 497] width 97 height 28
type input "229.00"
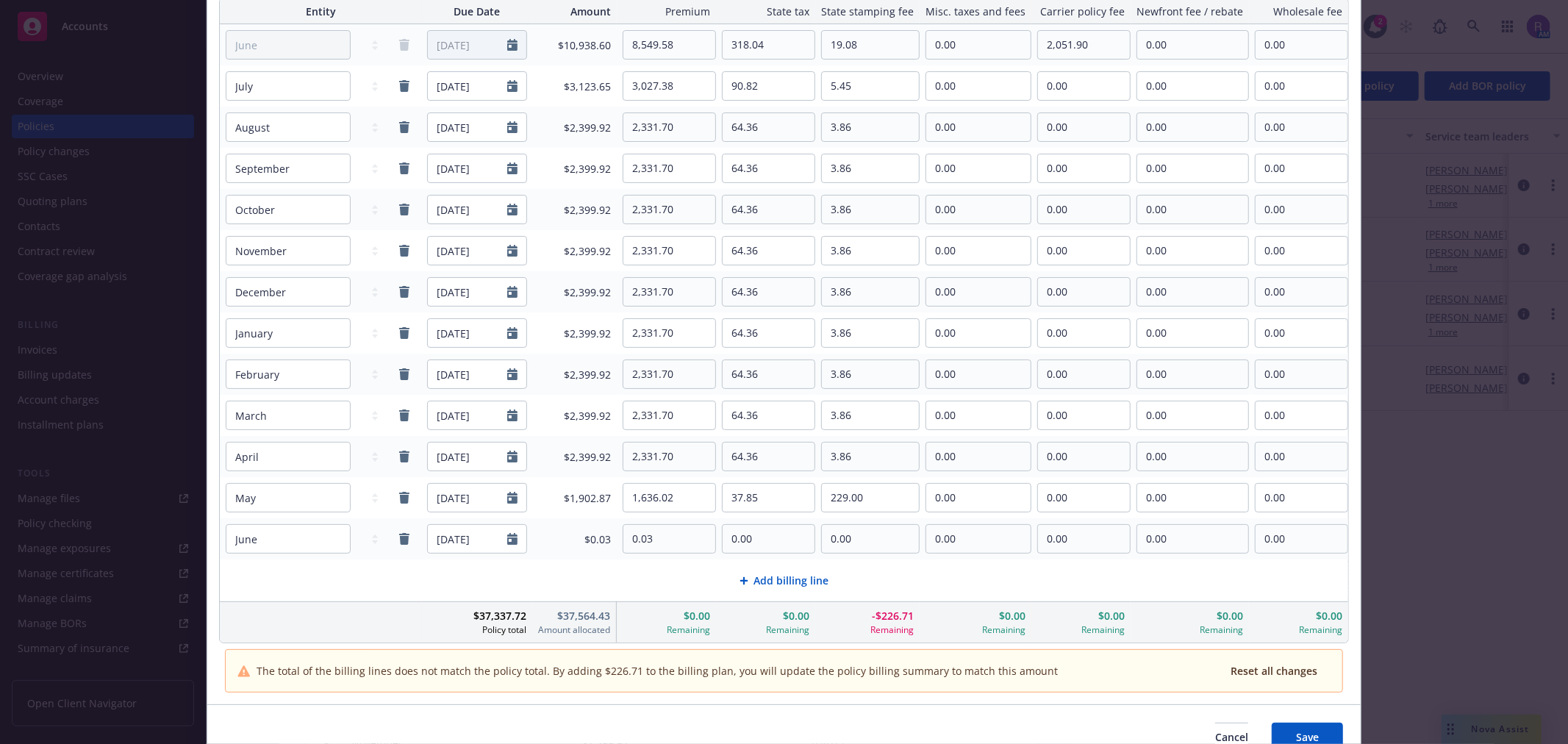
click at [895, 576] on div "Add billing line" at bounding box center [784, 580] width 1103 height 17
select select "July"
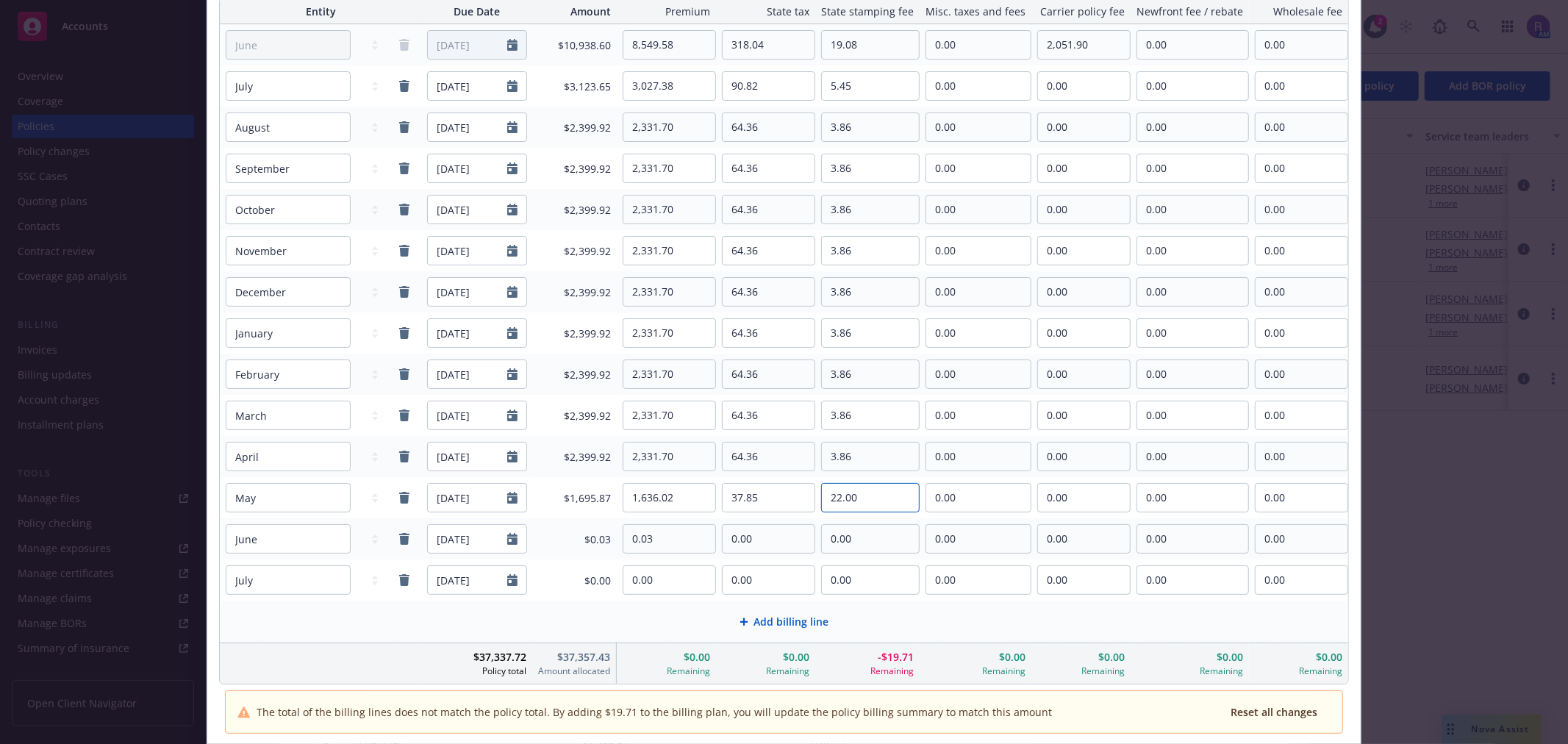
click at [893, 501] on input "22.00" at bounding box center [871, 497] width 97 height 28
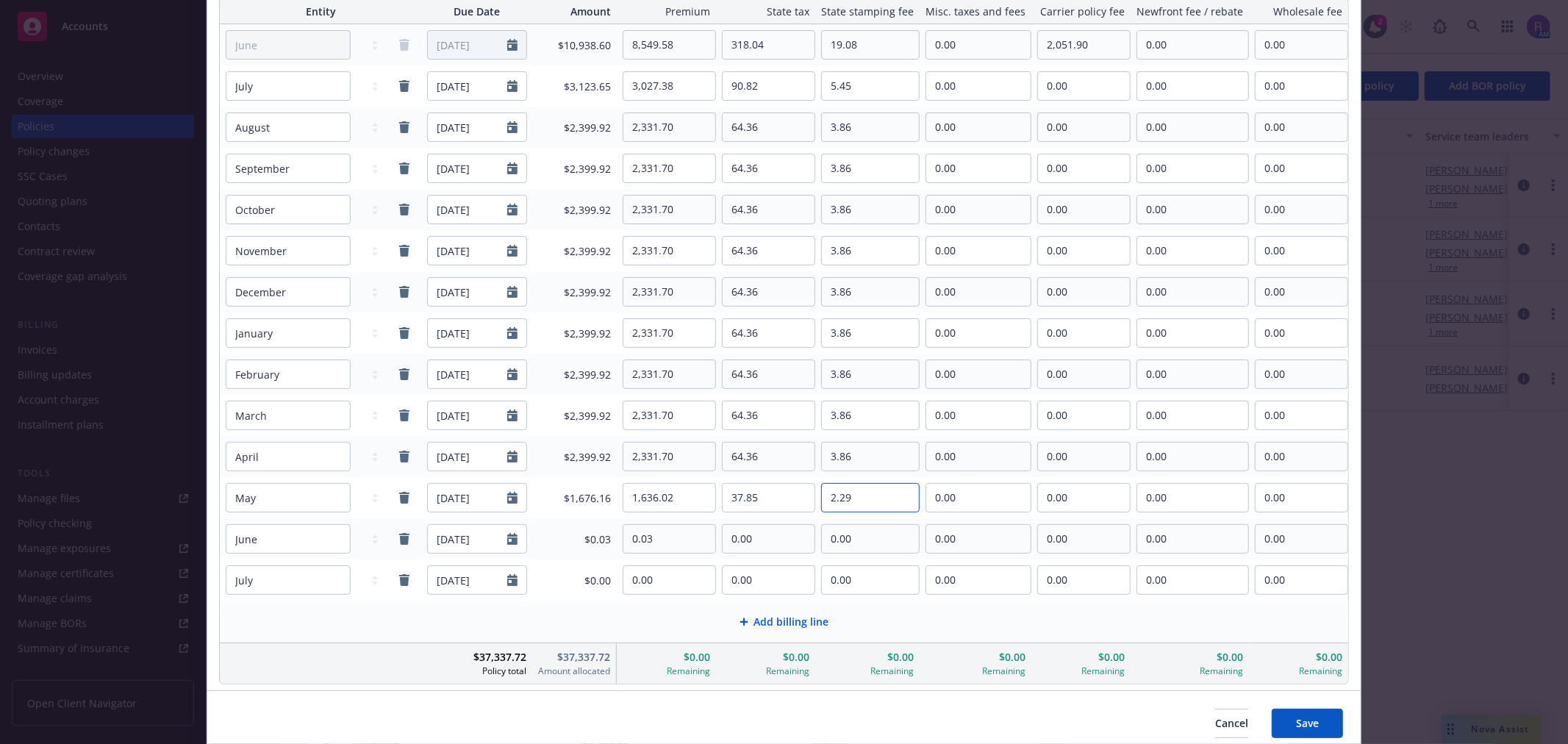
type input "2.29"
click at [891, 471] on input "3.86" at bounding box center [871, 455] width 97 height 28
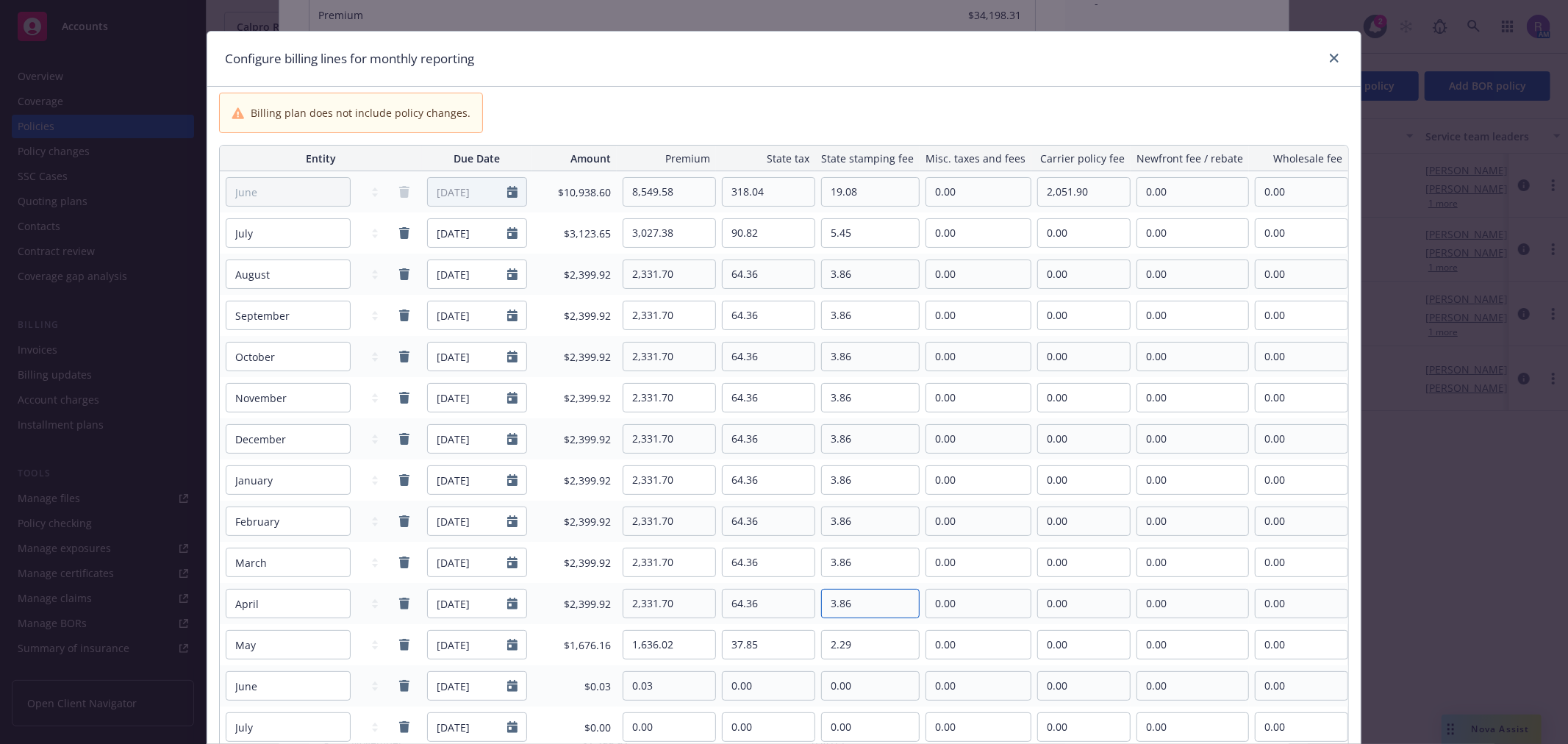
scroll to position [0, 0]
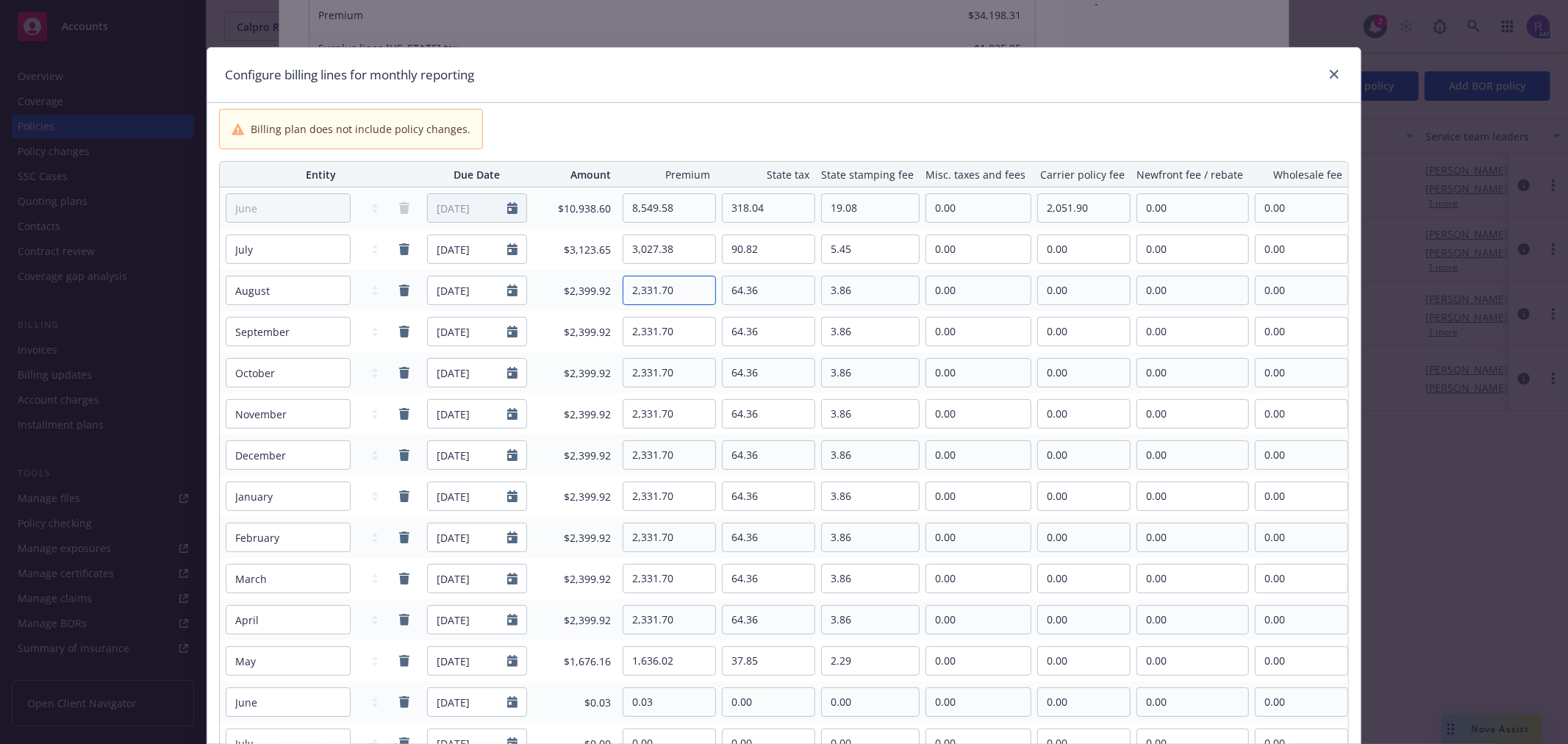
click at [682, 292] on input "2,331.70" at bounding box center [669, 289] width 92 height 28
click at [686, 297] on input "2,331.70" at bounding box center [669, 289] width 92 height 28
paste input "849.86"
type input "2,849.86"
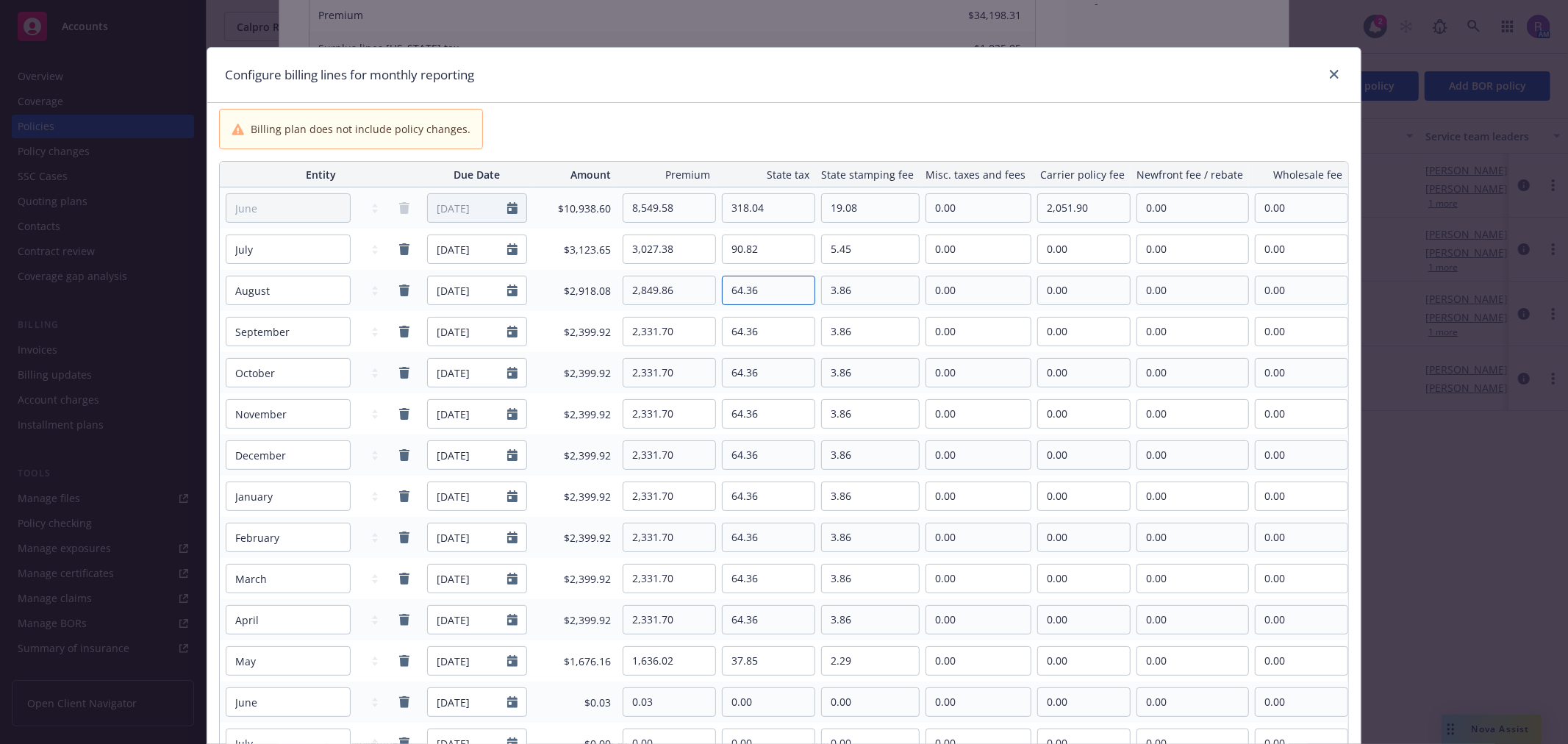
click at [776, 296] on input "64.36" at bounding box center [768, 289] width 92 height 28
paste input "85.50"
type input "85.50"
click at [882, 294] on input "3.86" at bounding box center [871, 289] width 97 height 28
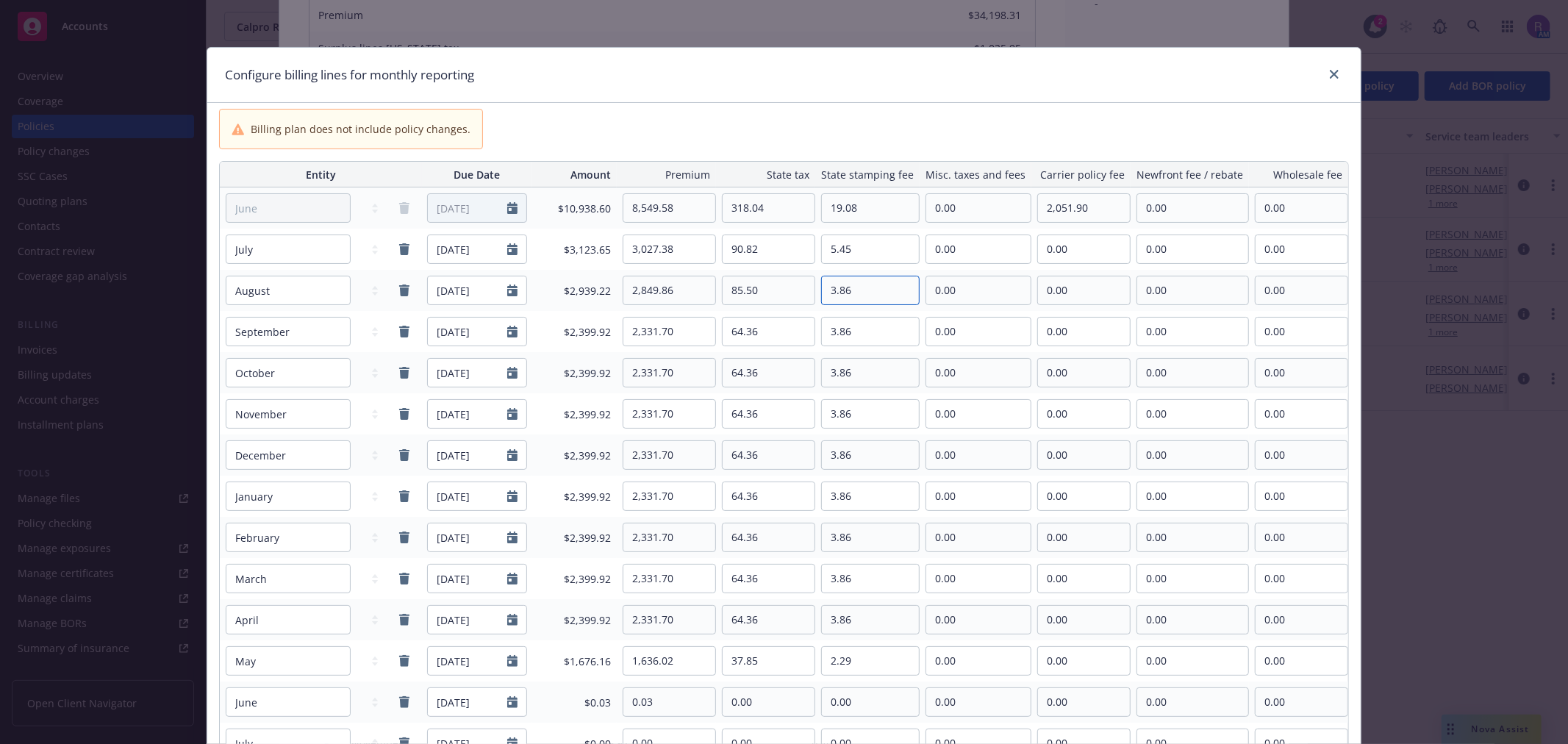
click at [882, 294] on input "3.86" at bounding box center [871, 289] width 97 height 28
paste input "5.13"
type input "5.13"
click at [858, 157] on div "Entity Due Date Amount Premium State tax State stamping fee Misc. taxes and fee…" at bounding box center [784, 532] width 1154 height 753
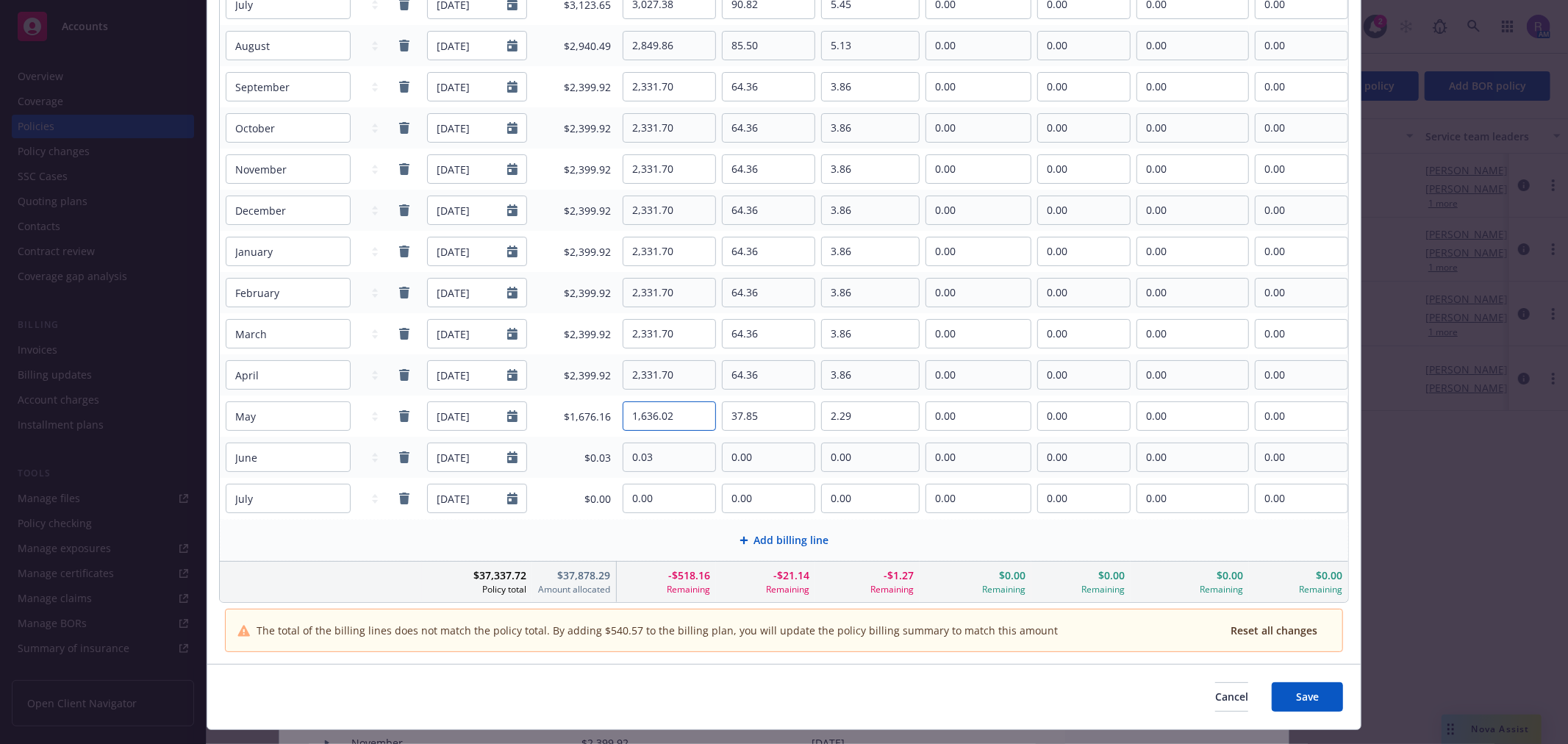
click at [679, 418] on input "1,636.02" at bounding box center [669, 415] width 92 height 28
click at [680, 414] on input "1,636.02" at bounding box center [669, 415] width 92 height 28
type input "1,117.86"
type input "16.71"
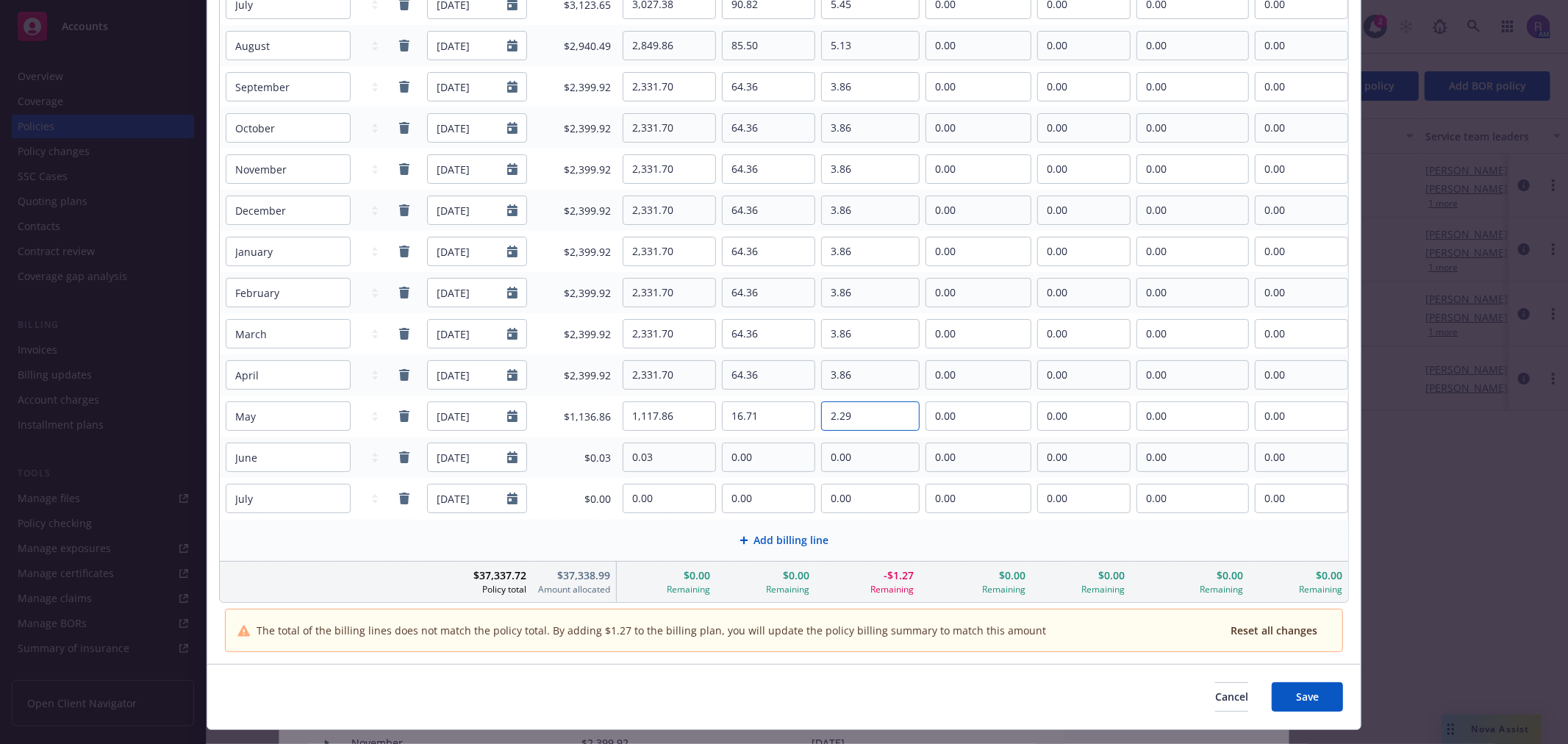
click at [854, 410] on input "2.29" at bounding box center [871, 415] width 97 height 28
click at [870, 420] on input "2.29" at bounding box center [871, 415] width 97 height 28
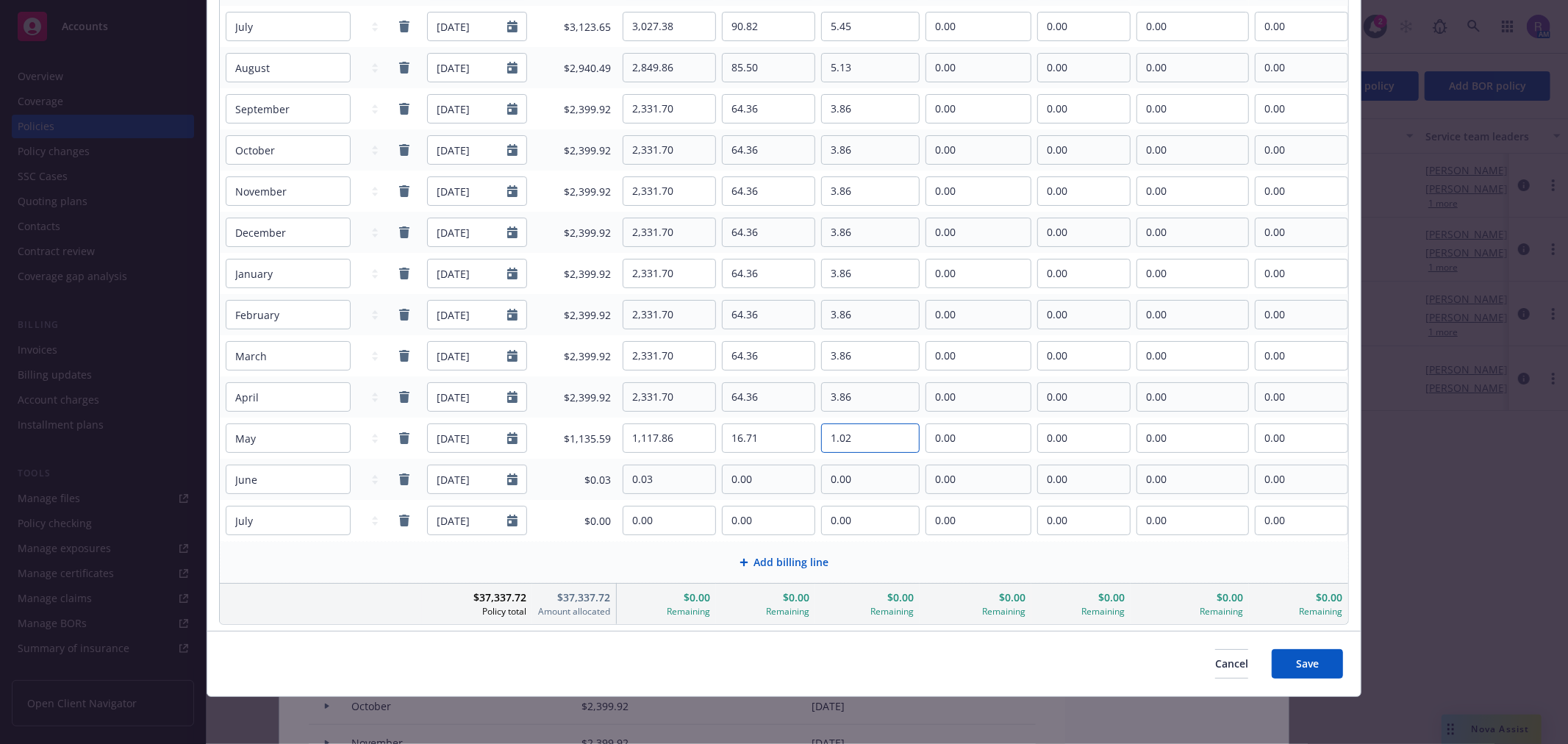
scroll to position [222, 0]
type input "1.02"
click at [878, 401] on input "3.86" at bounding box center [871, 396] width 97 height 28
click at [1310, 666] on button "Save" at bounding box center [1307, 663] width 71 height 29
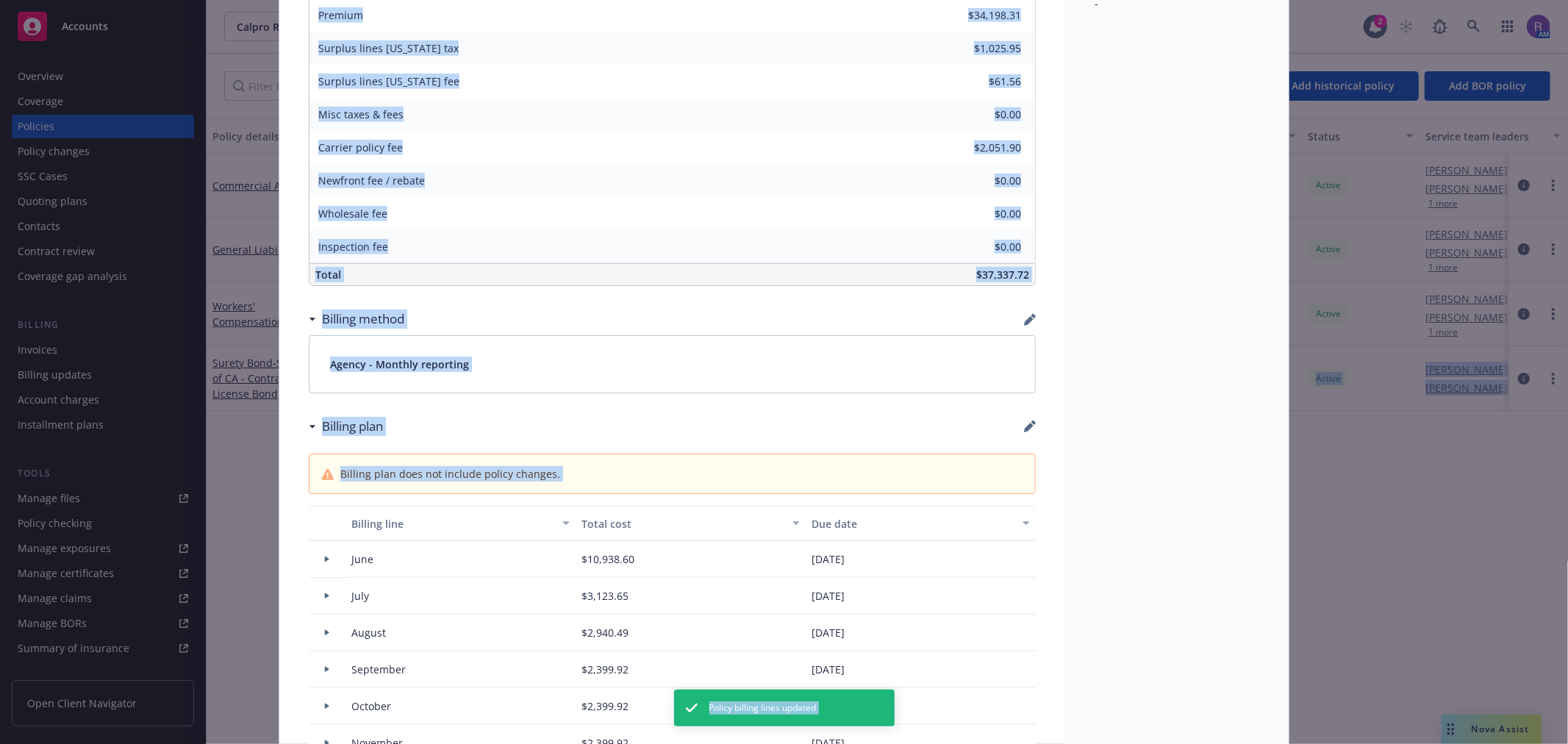
scroll to position [1685, 0]
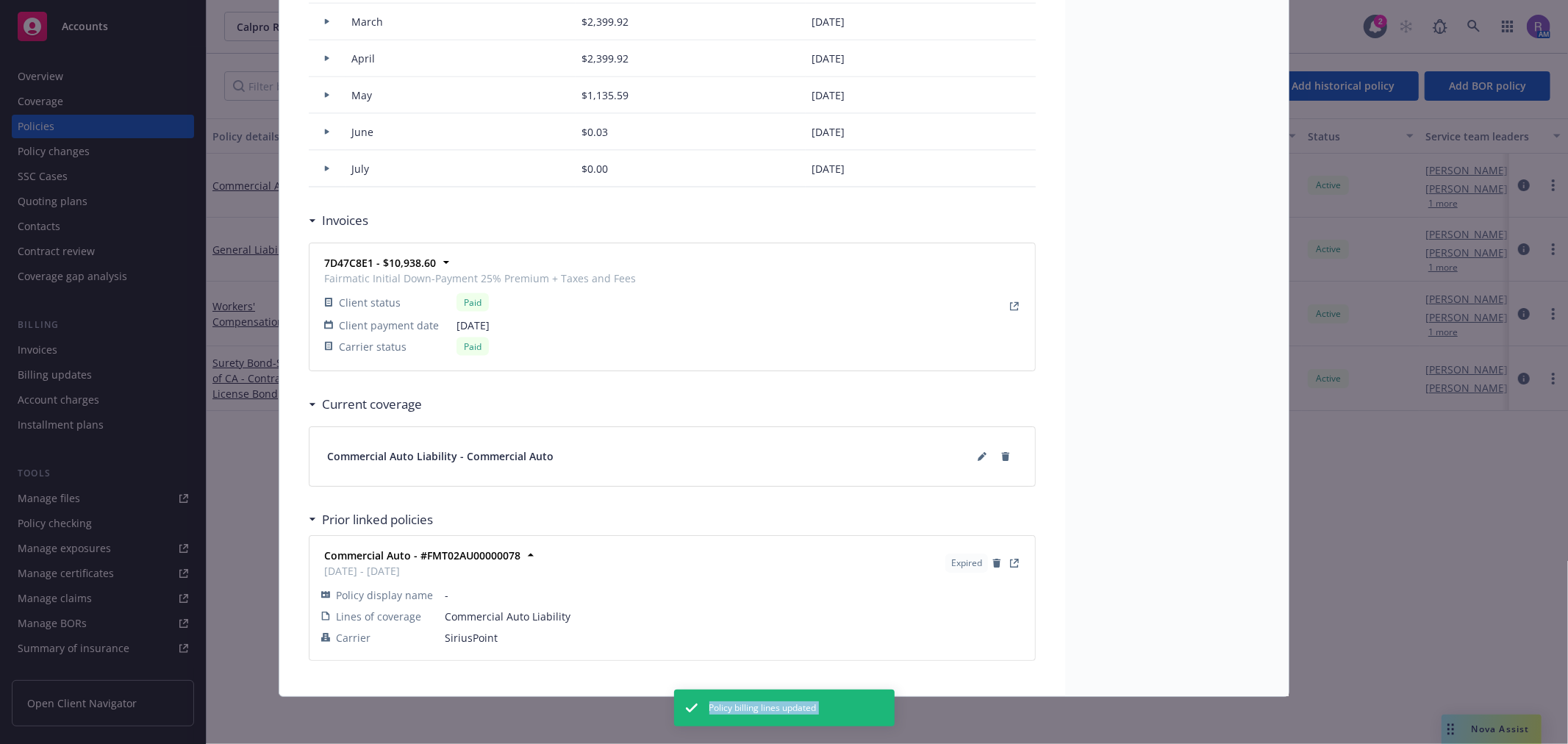
drag, startPoint x: 246, startPoint y: 507, endPoint x: 1961, endPoint y: 1997, distance: 2271.9
click at [1567, 743] on html "Accounts Overview Coverage Policies Policy changes SSC Cases Quoting plans Cont…" at bounding box center [784, 372] width 1568 height 744
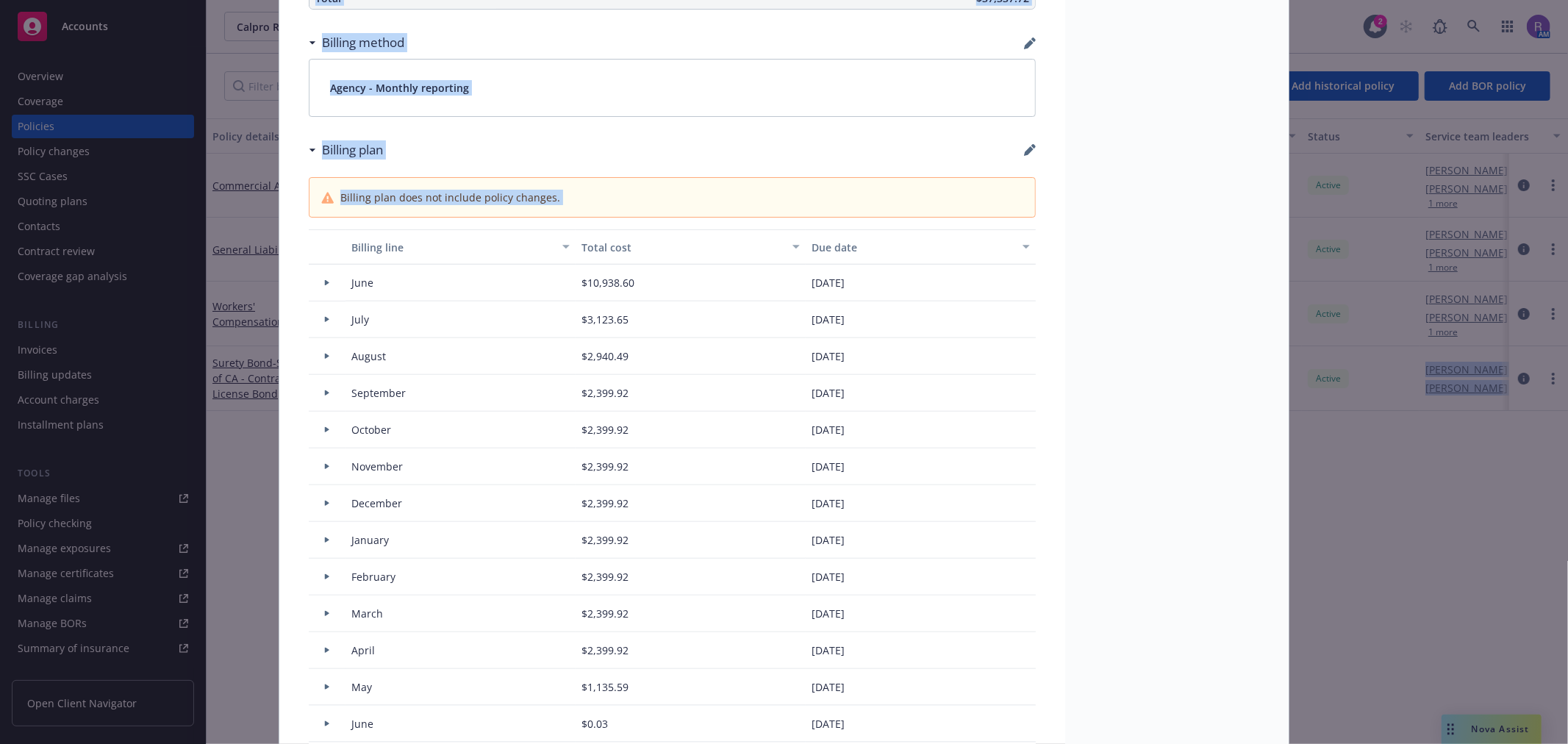
scroll to position [1061, 0]
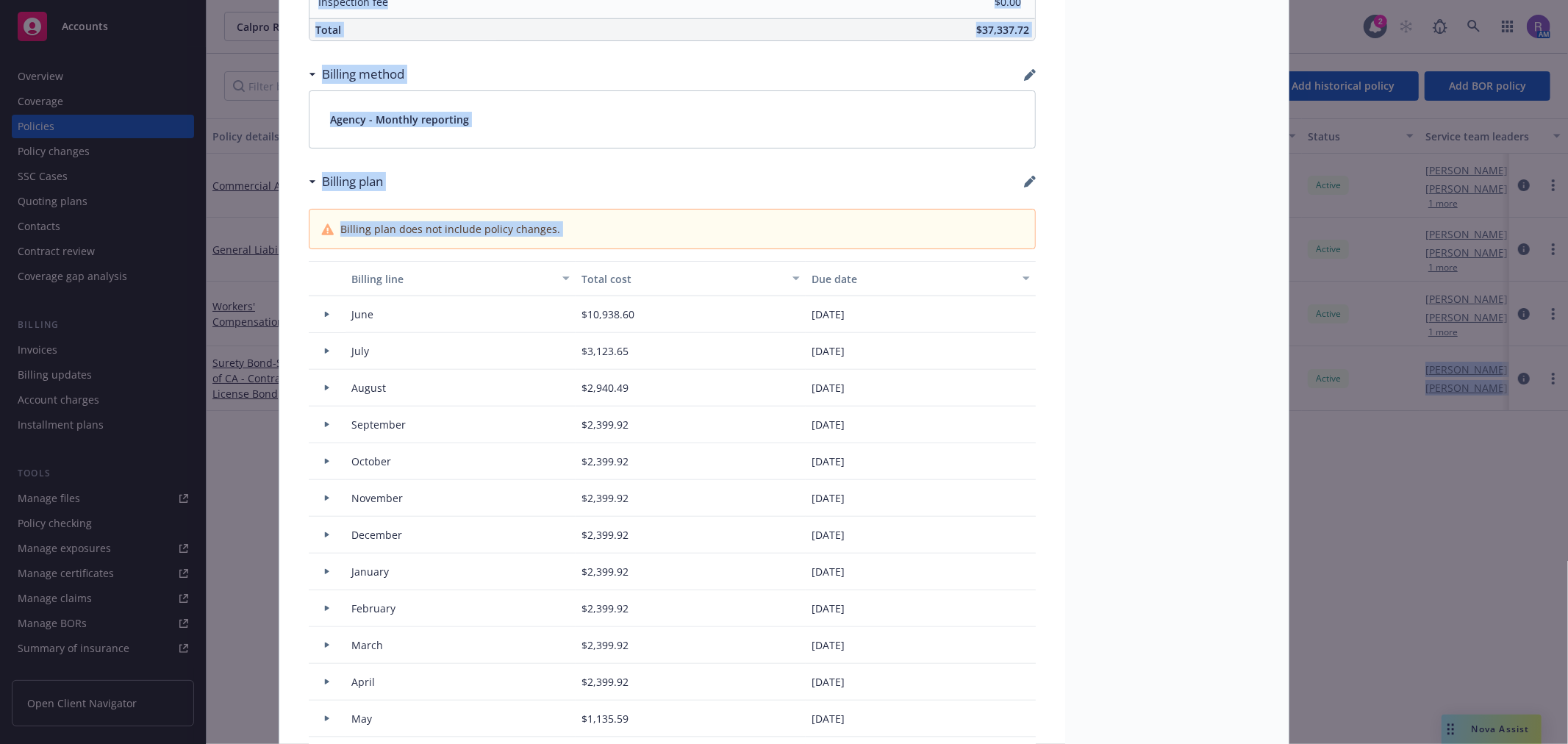
click at [324, 317] on icon at bounding box center [326, 315] width 6 height 5
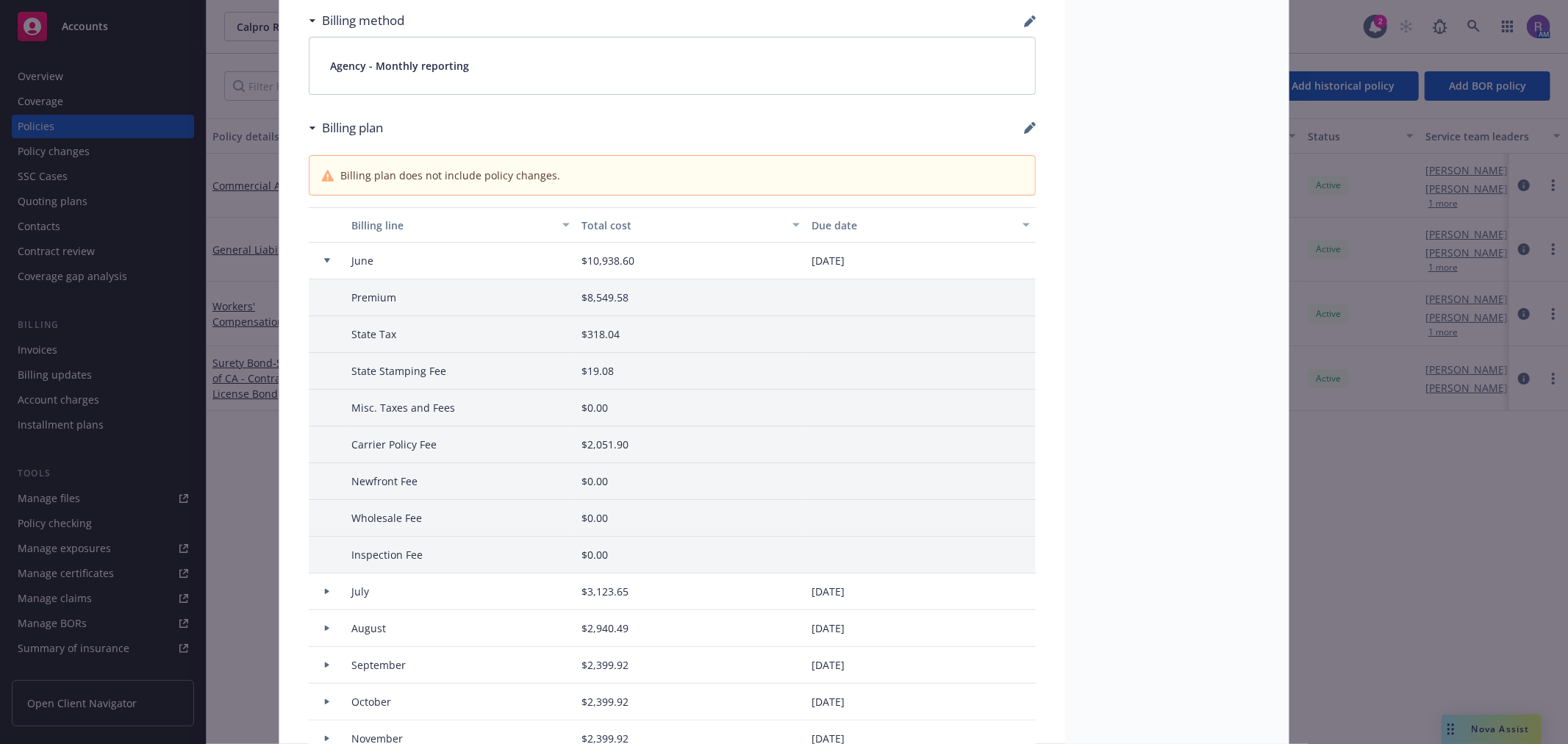
scroll to position [1142, 0]
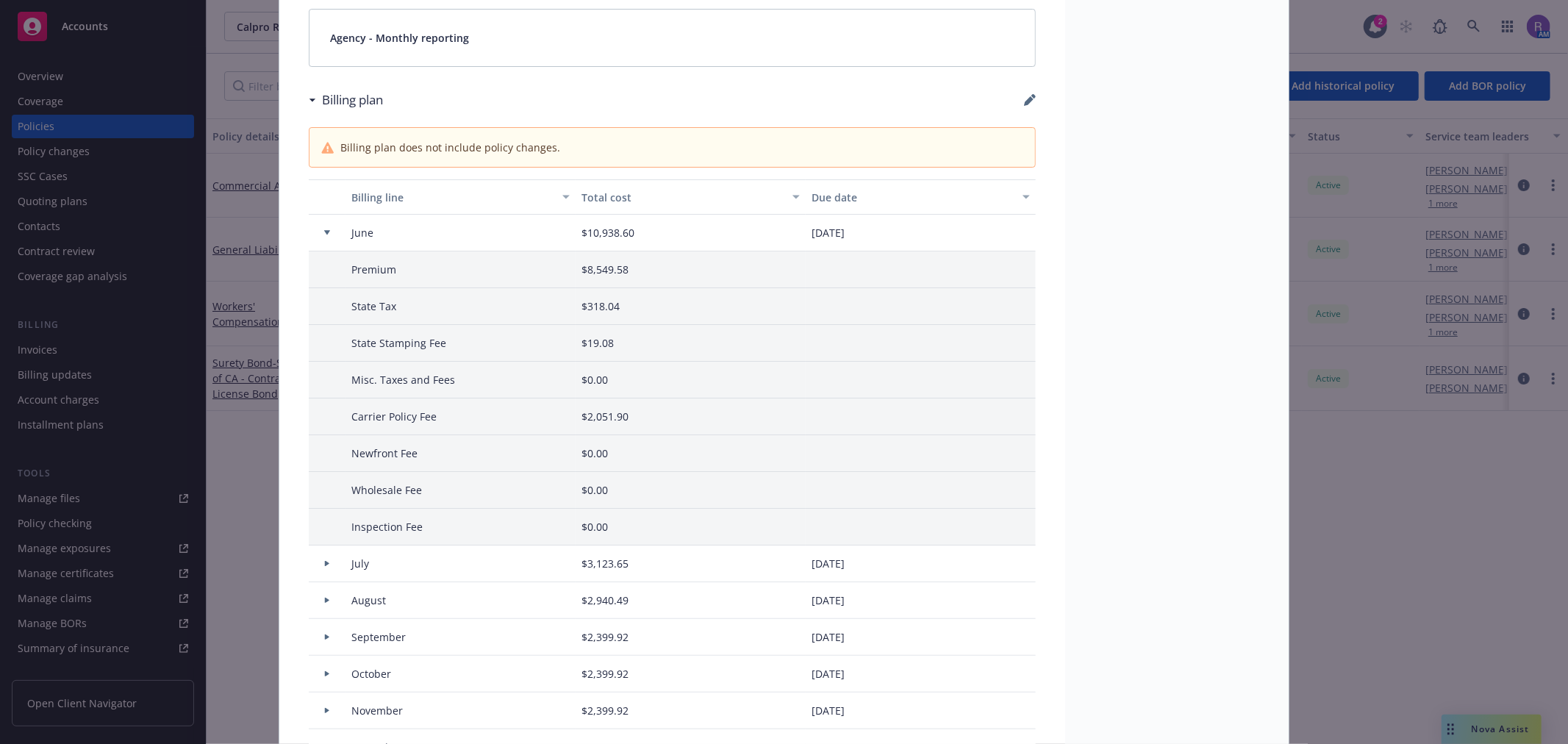
click at [603, 310] on span "$318.04" at bounding box center [601, 306] width 39 height 15
click at [324, 563] on icon at bounding box center [326, 564] width 6 height 5
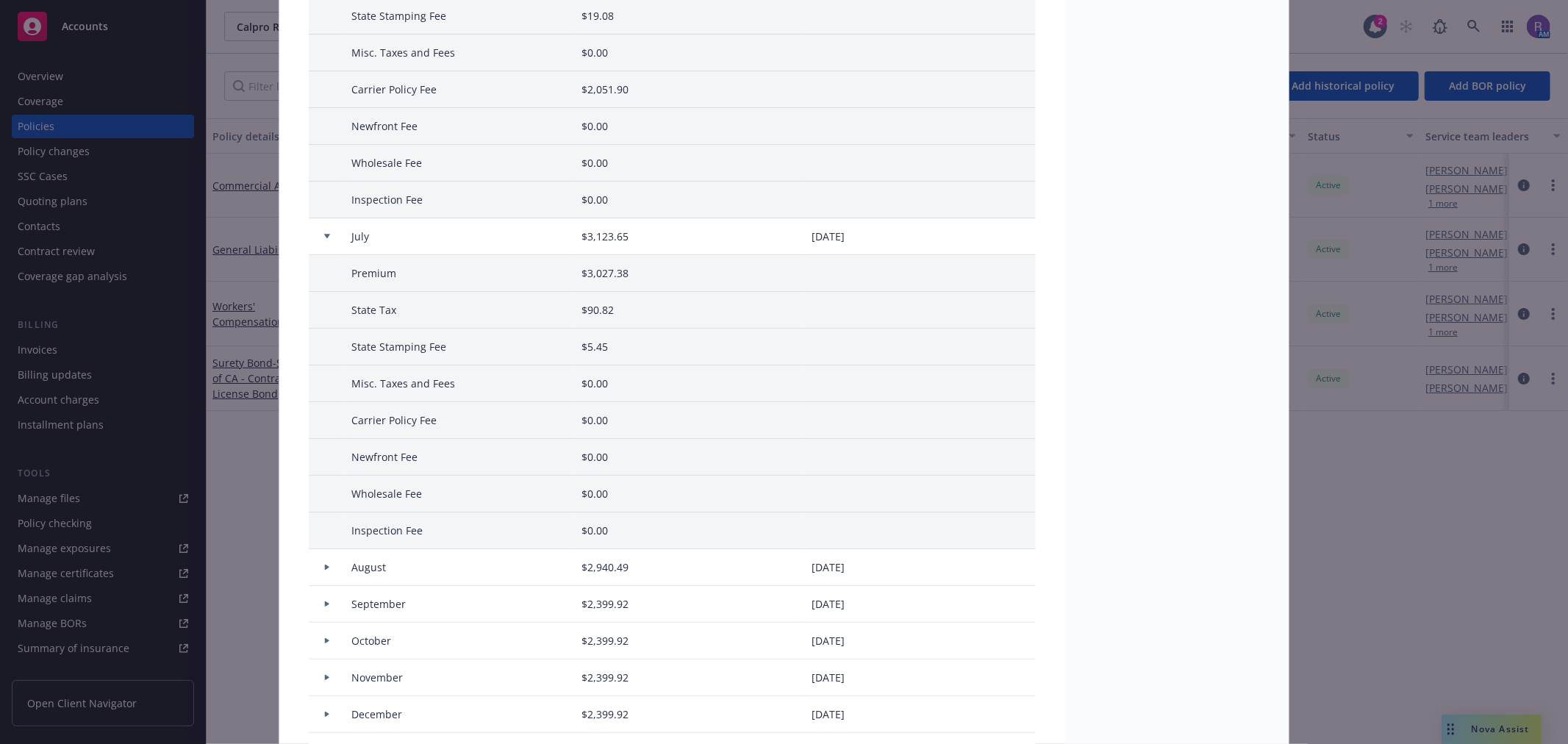
scroll to position [1552, 0]
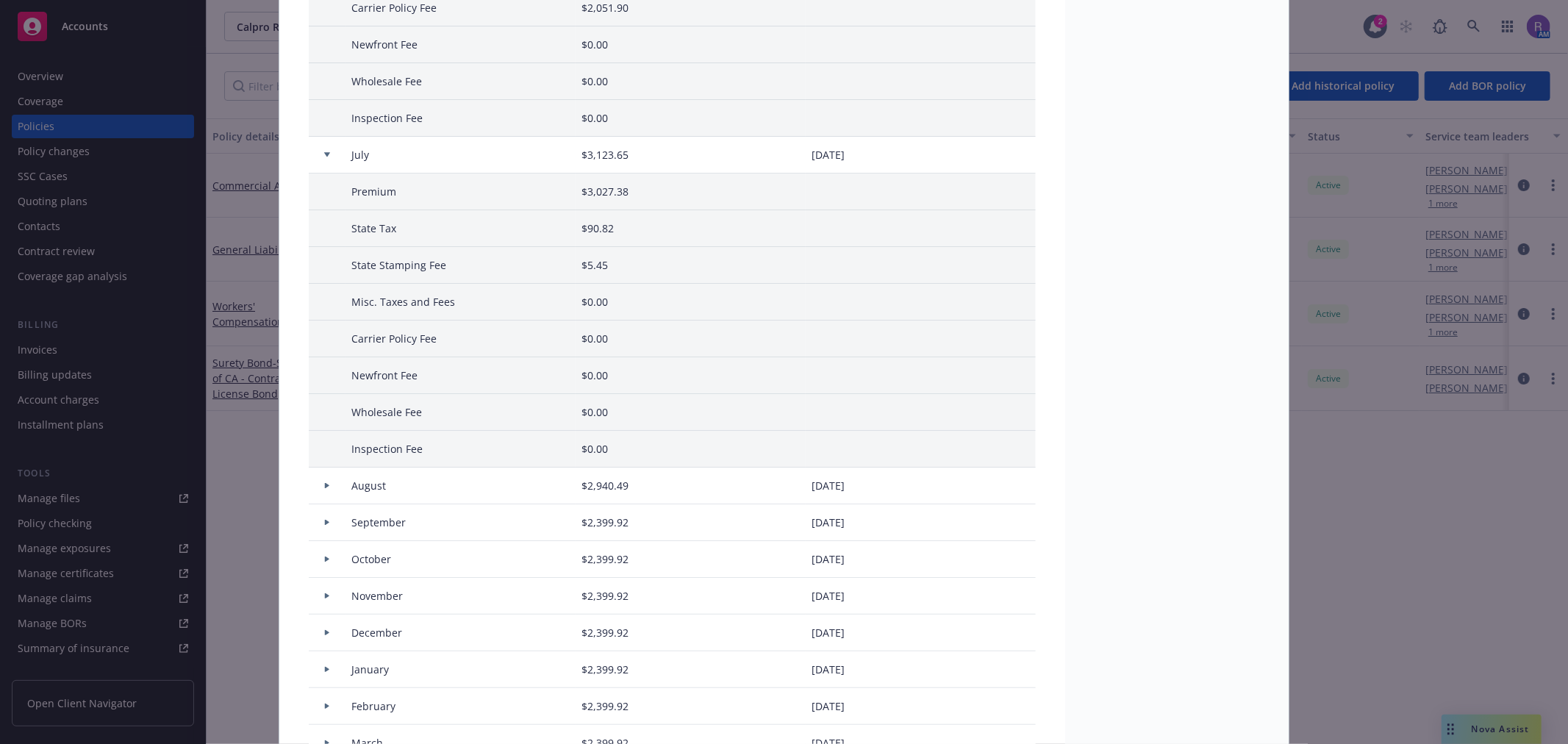
drag, startPoint x: 324, startPoint y: 482, endPoint x: 362, endPoint y: 481, distance: 38.0
click at [324, 482] on div at bounding box center [327, 486] width 37 height 37
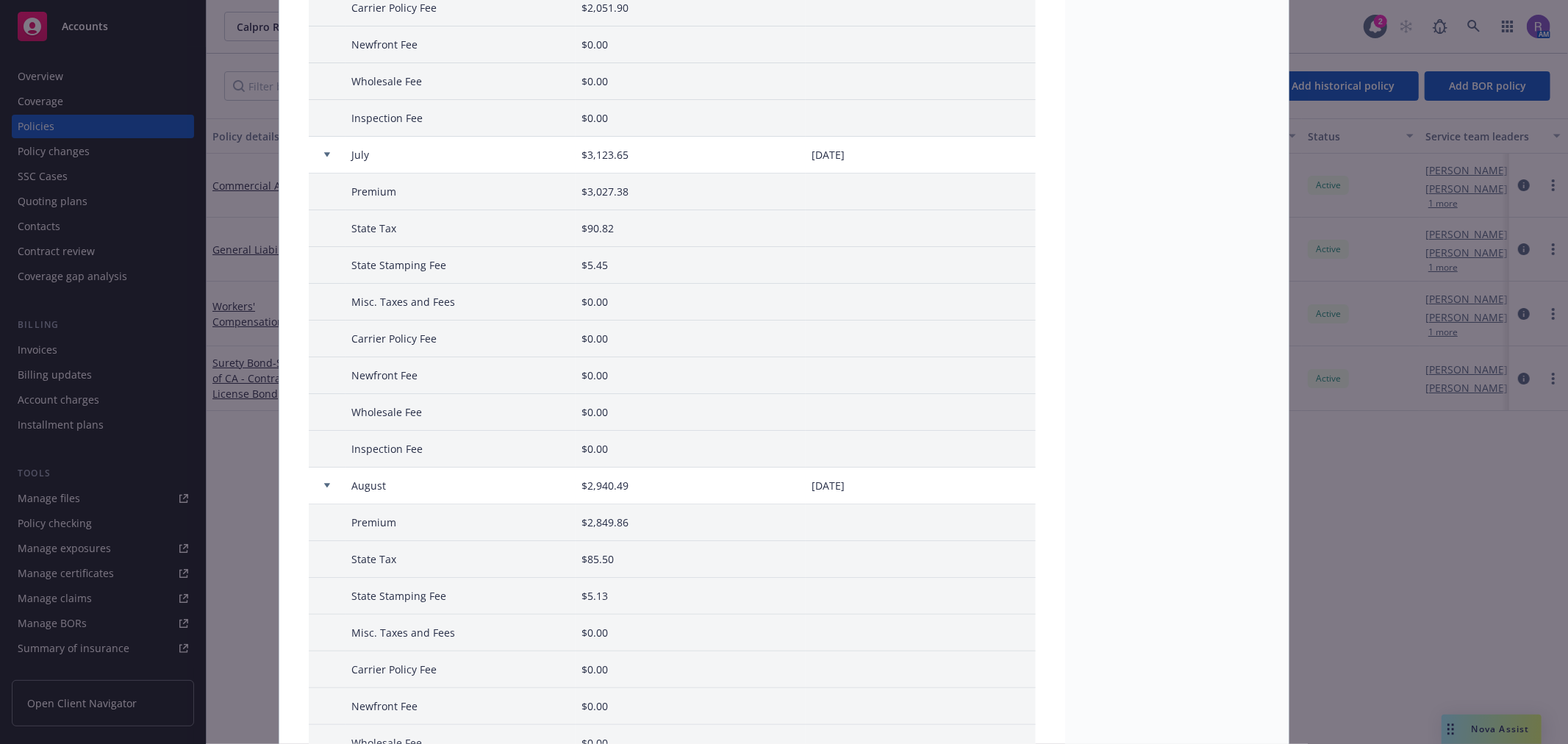
scroll to position [1633, 0]
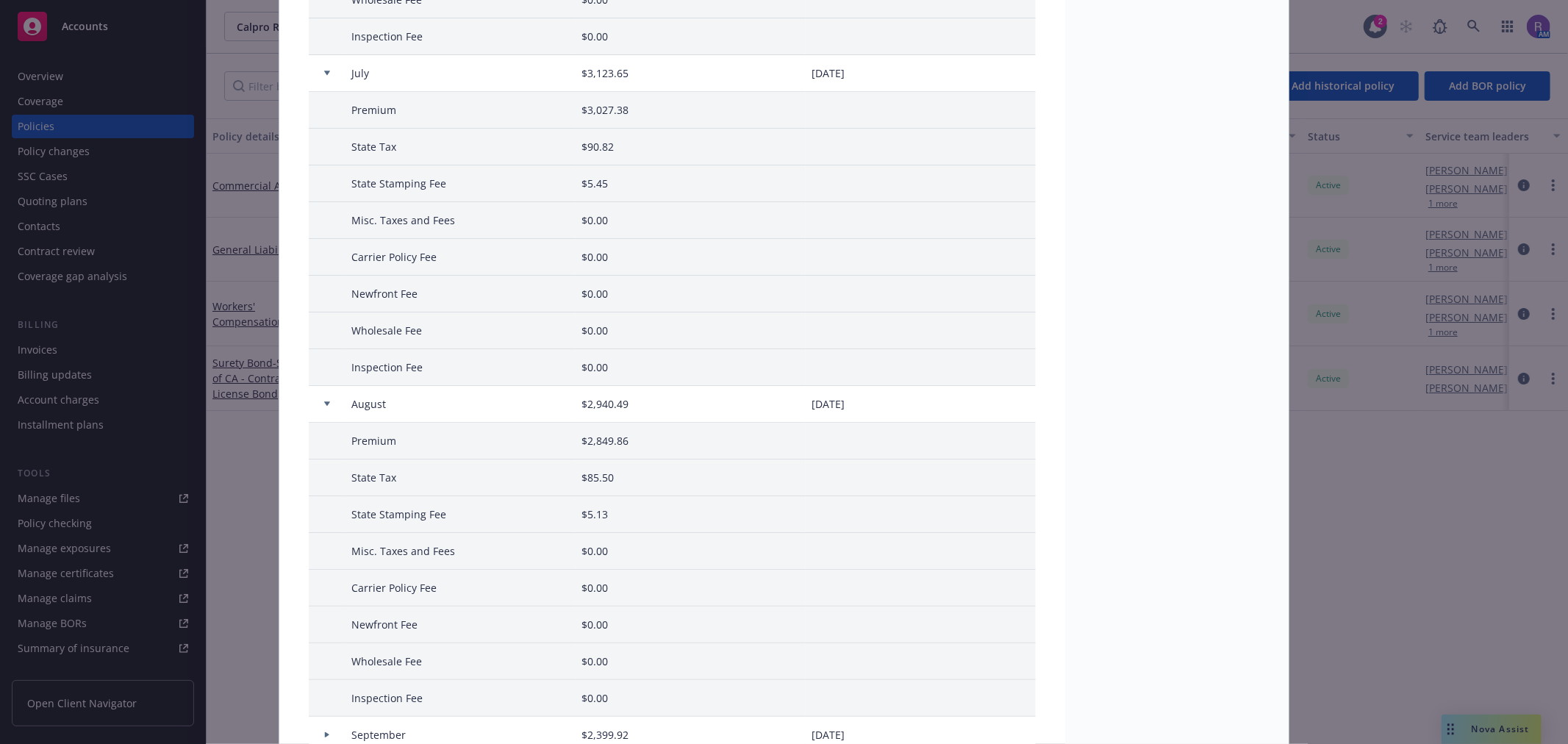
click at [34, 179] on div "Policy Commercial Auto Add internal notes here... View claims View scheduled it…" at bounding box center [784, 372] width 1568 height 744
click at [110, 356] on div "Policy Commercial Auto Add internal notes here... View claims View scheduled it…" at bounding box center [784, 372] width 1568 height 744
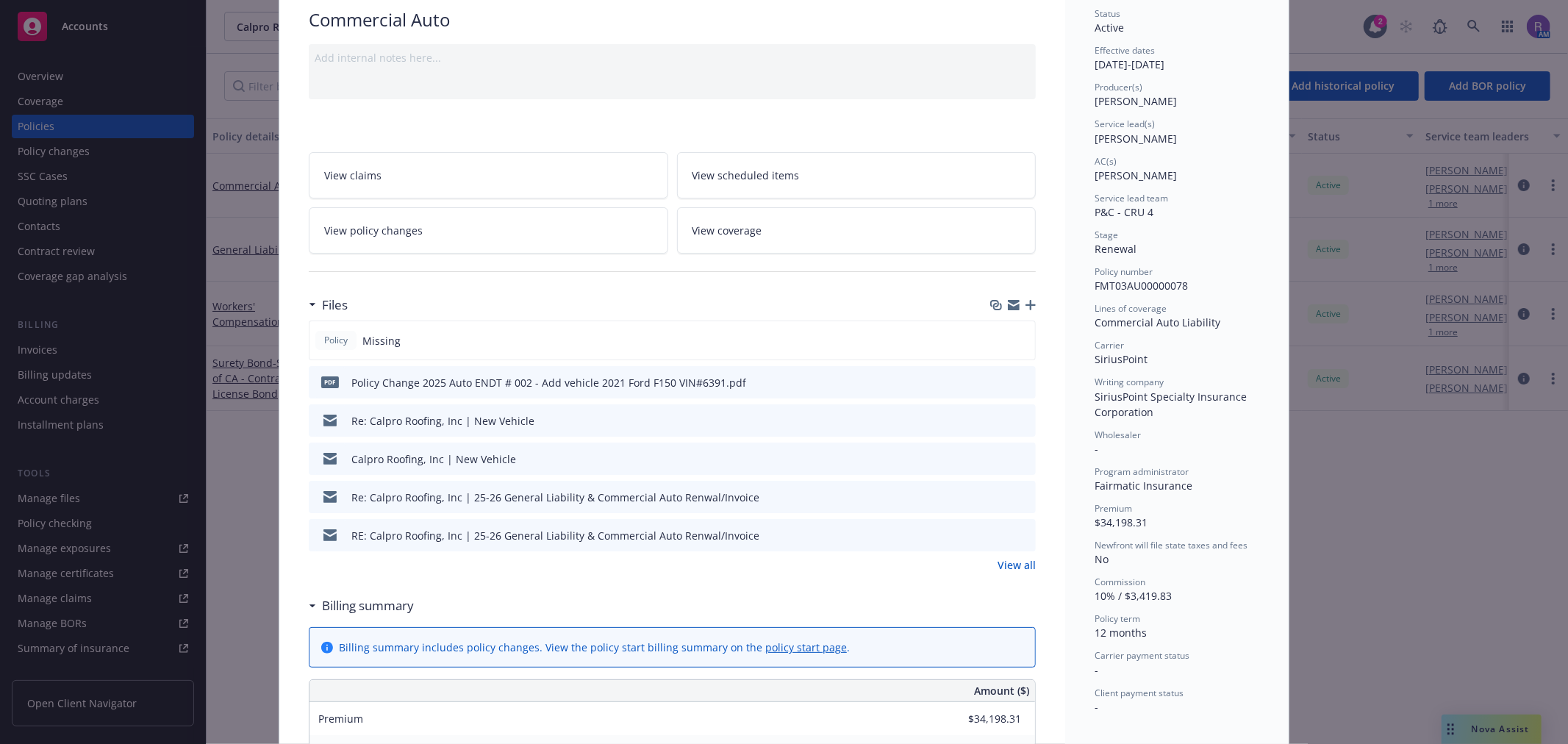
scroll to position [0, 0]
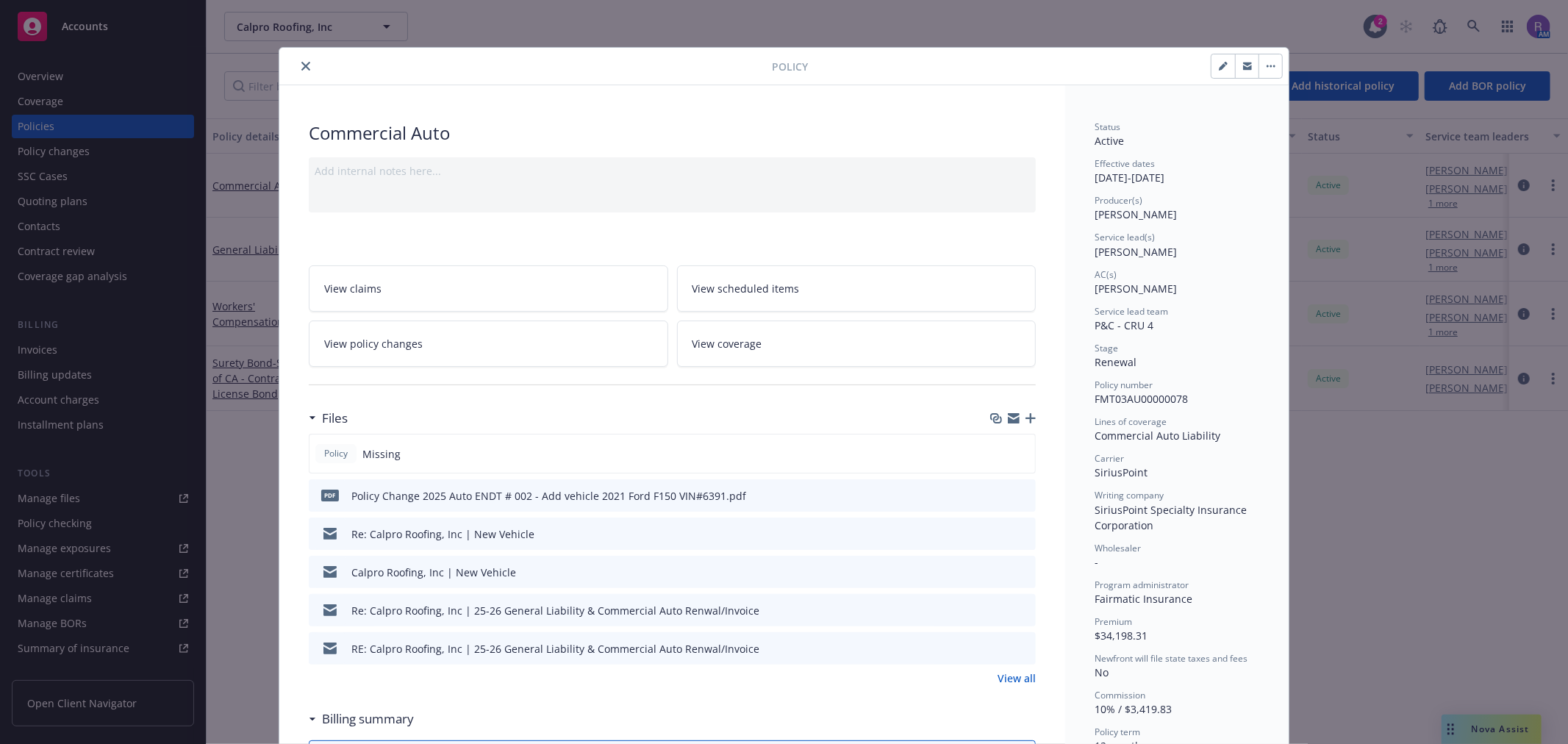
click at [301, 69] on icon "close" at bounding box center [305, 66] width 9 height 9
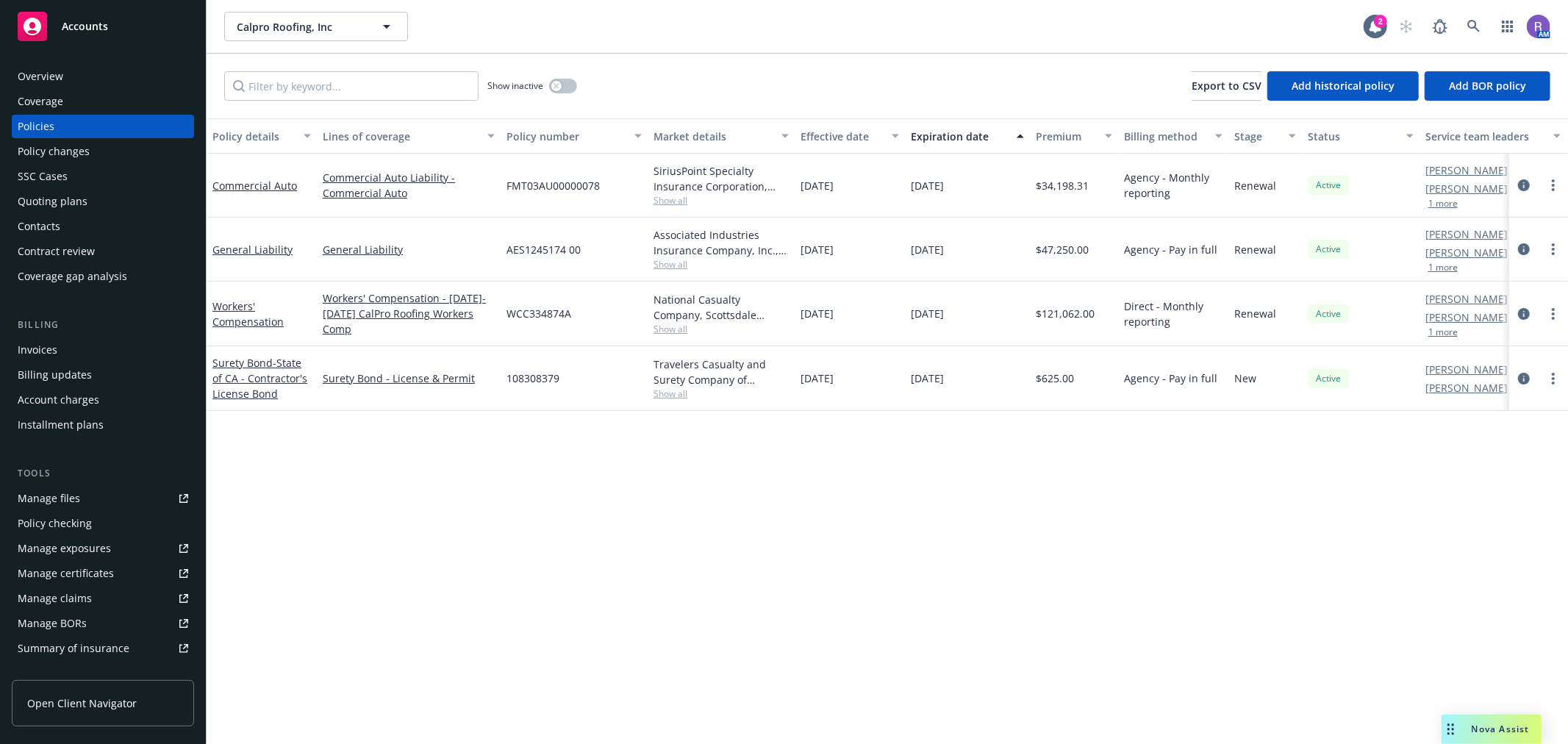
click at [69, 350] on div "Invoices" at bounding box center [102, 350] width 170 height 23
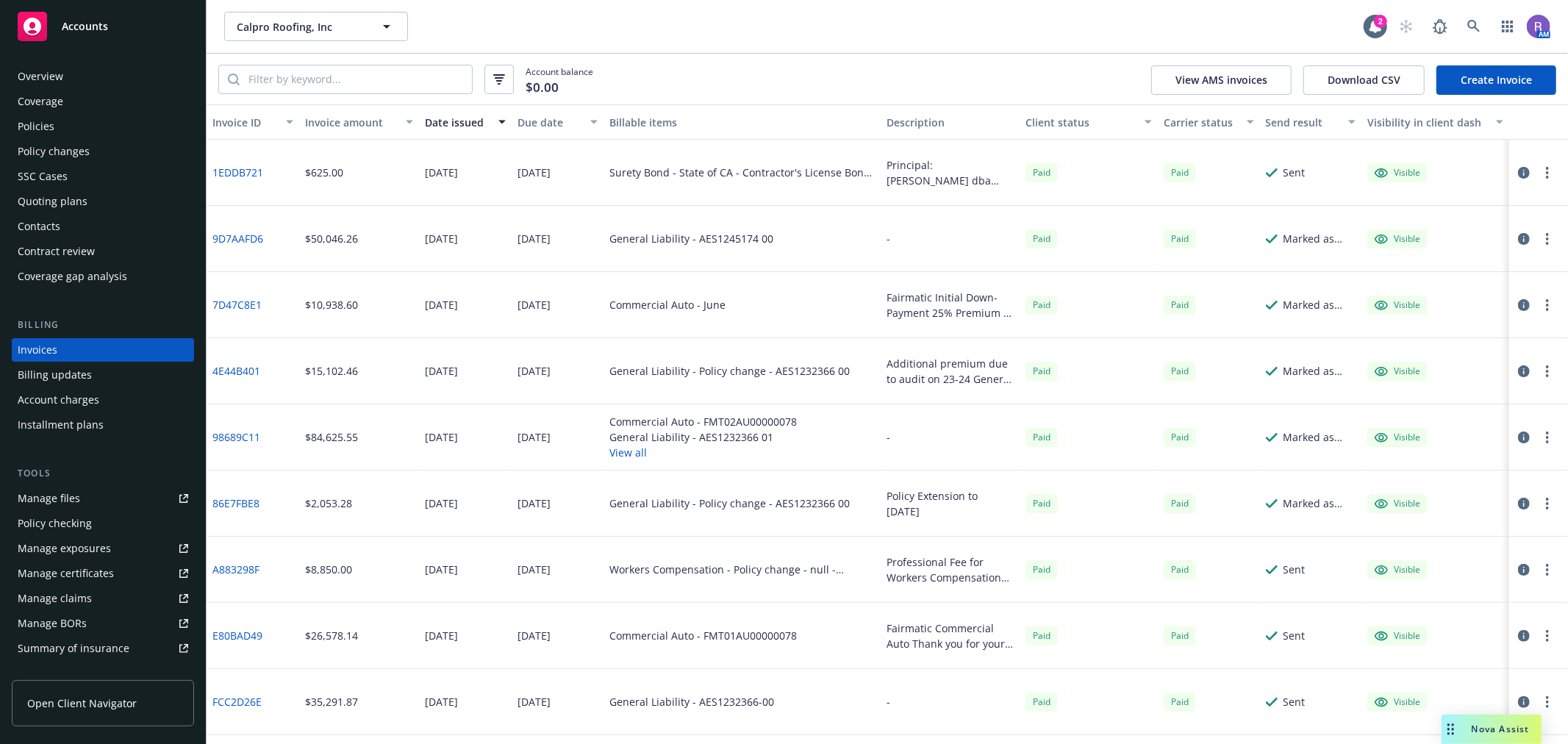
click at [1503, 89] on link "Create Invoice" at bounding box center [1496, 80] width 120 height 29
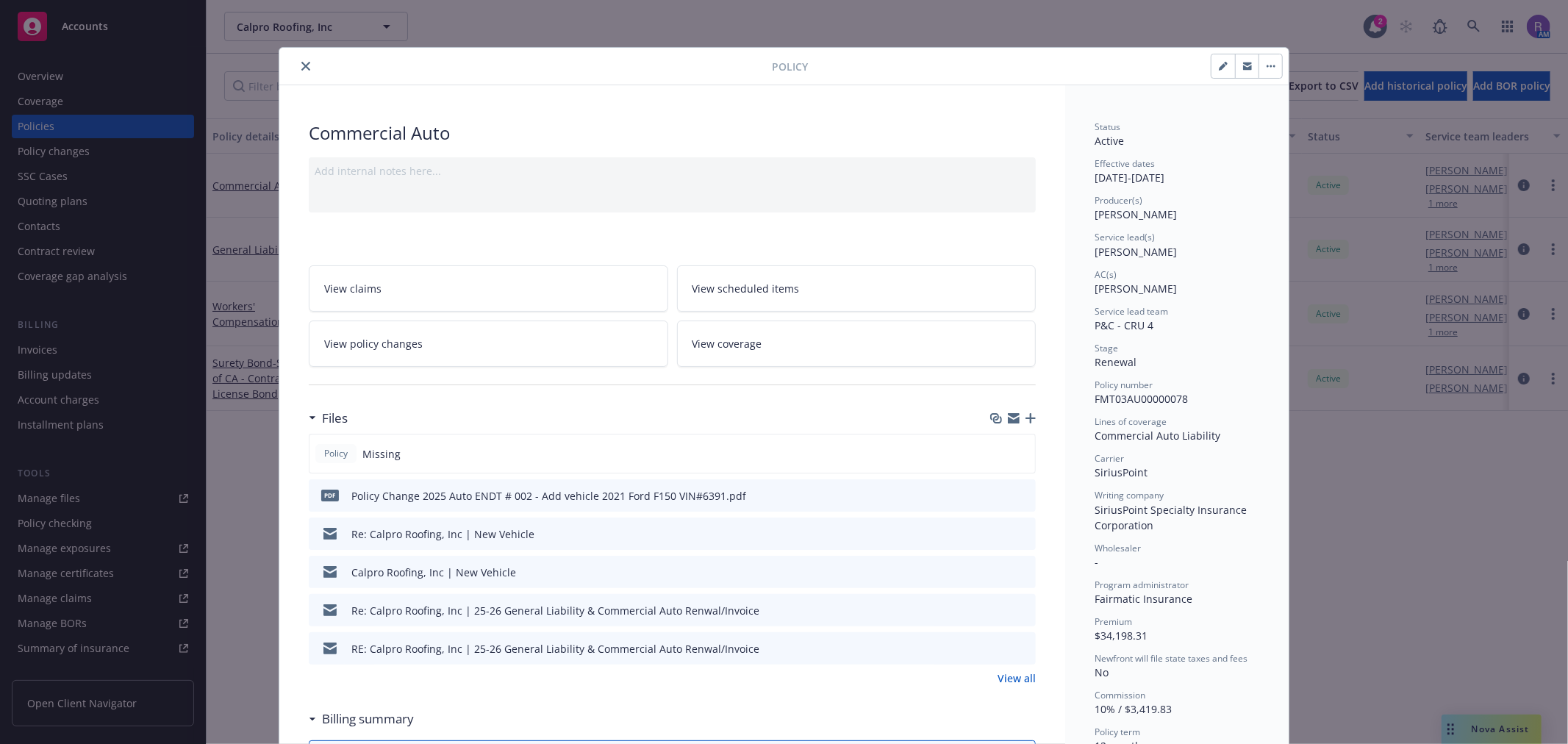
click at [309, 63] on div at bounding box center [529, 65] width 487 height 18
click at [305, 63] on button "close" at bounding box center [305, 65] width 18 height 18
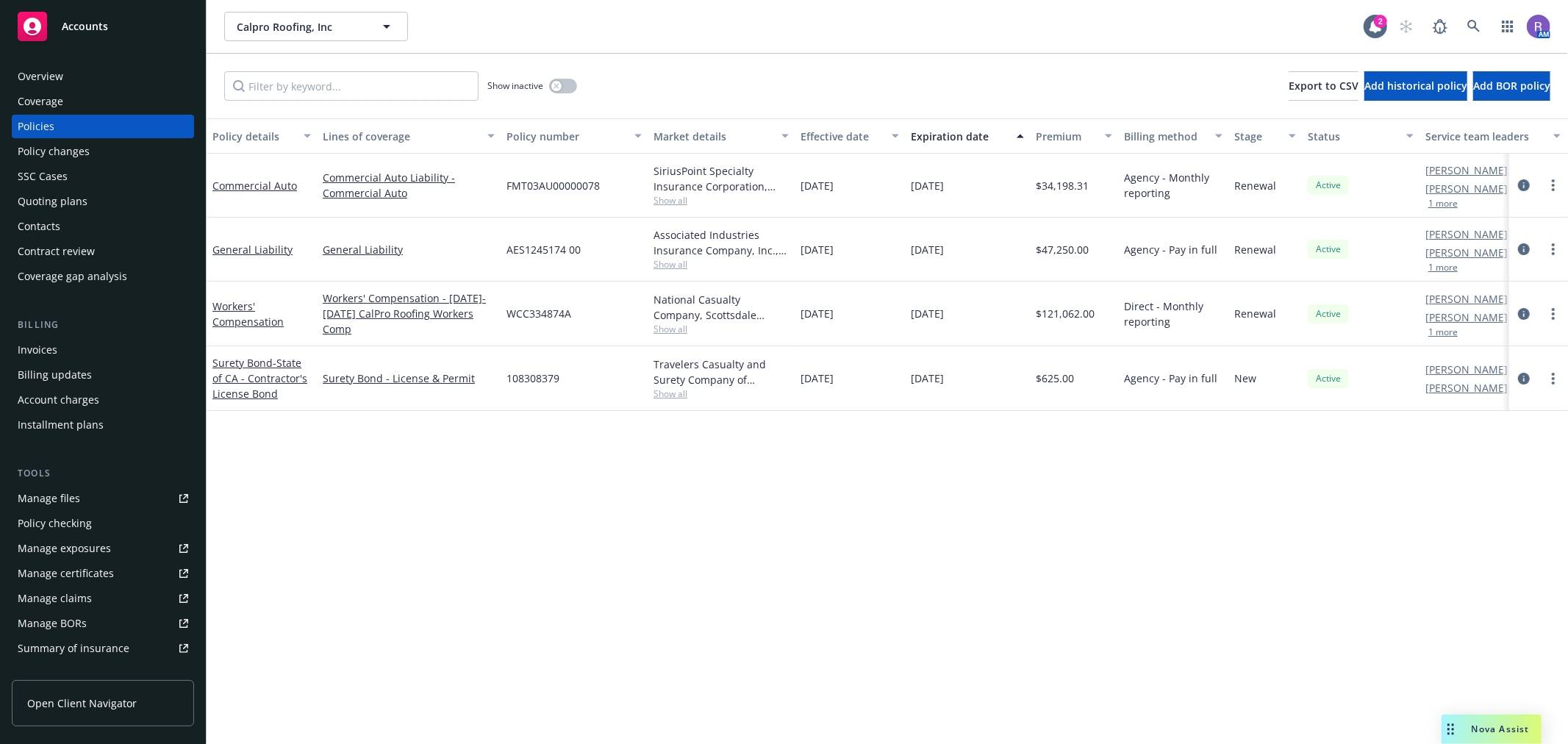
click at [107, 127] on div "Policies" at bounding box center [102, 127] width 170 height 23
click at [1528, 186] on icon "circleInformation" at bounding box center [1524, 185] width 12 height 12
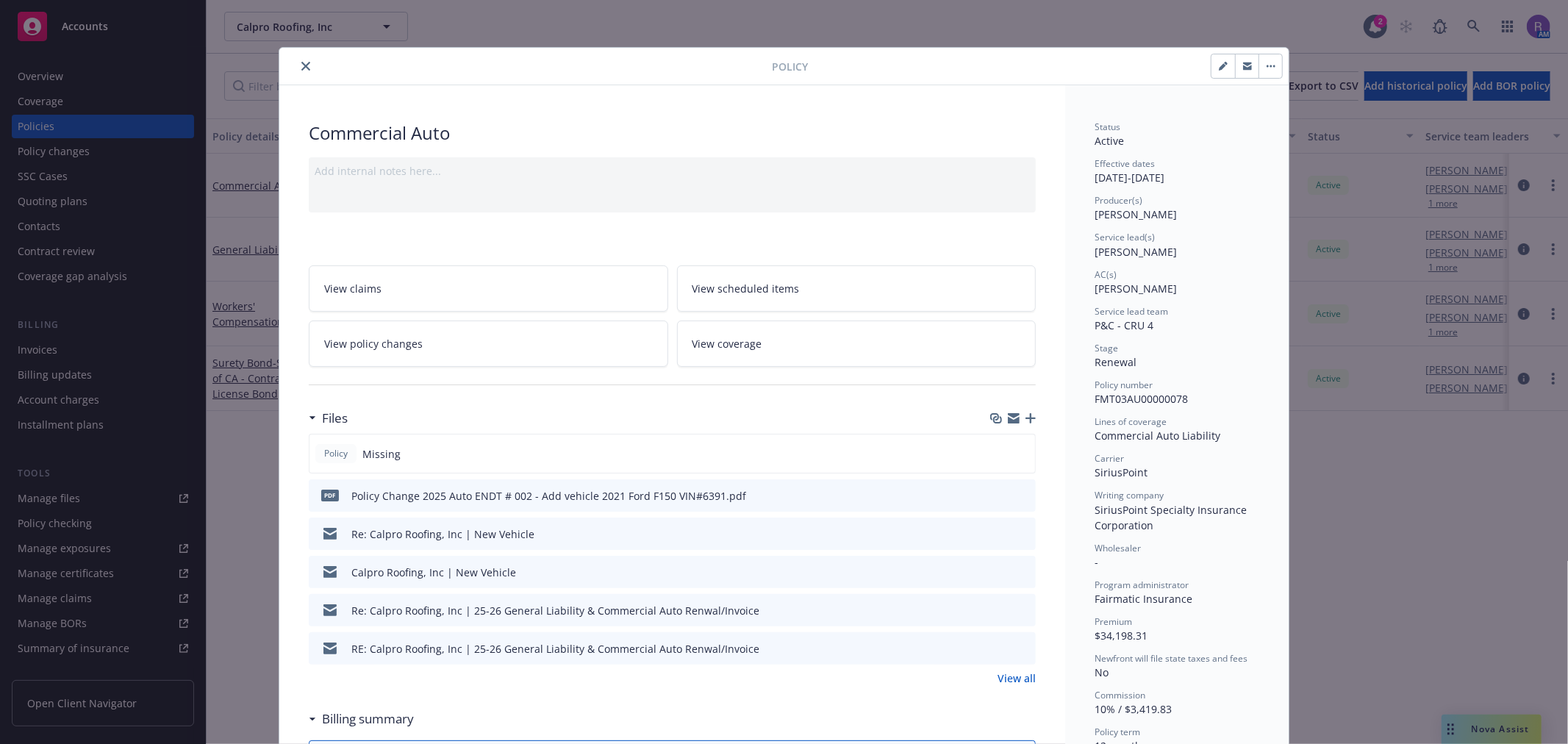
scroll to position [44, 0]
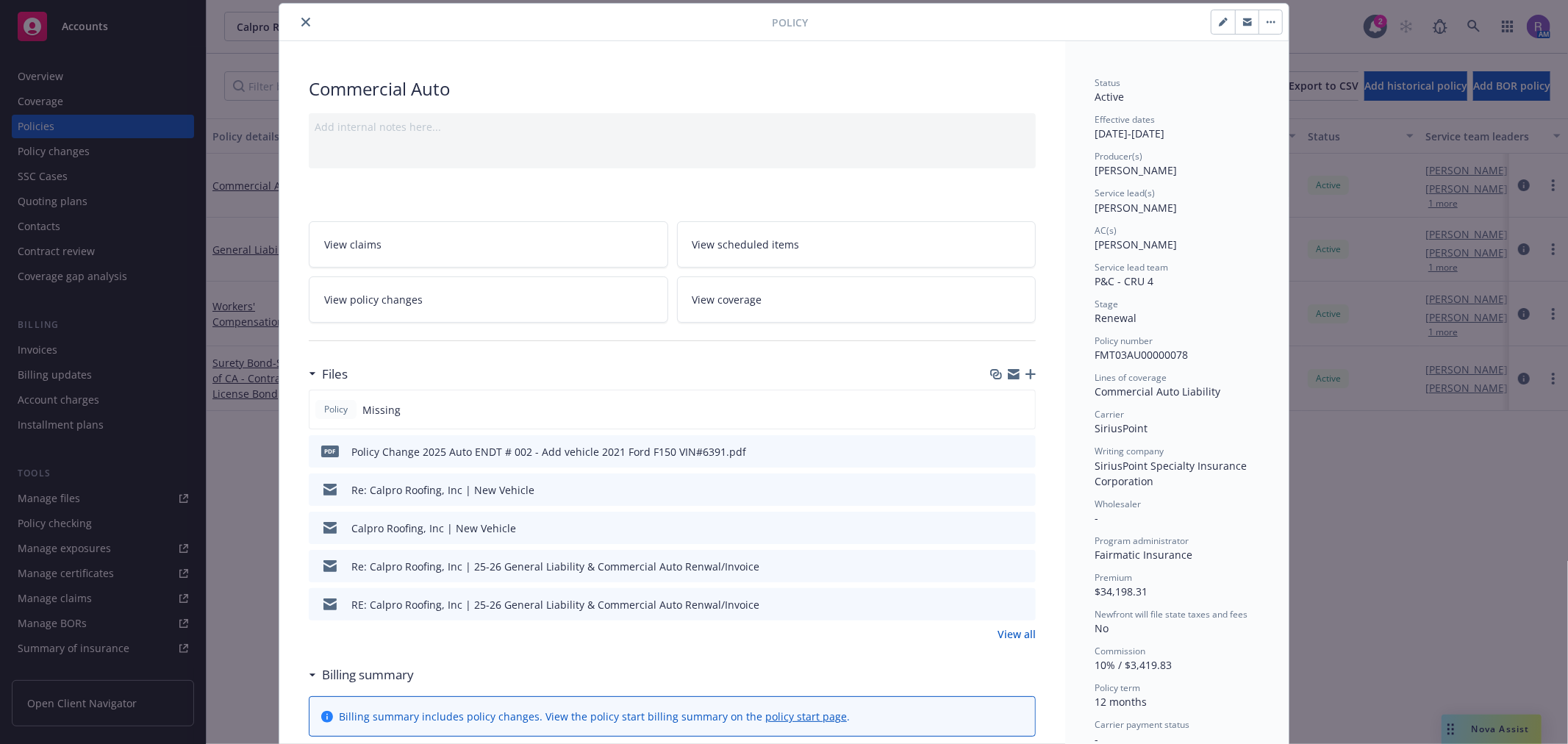
click at [1014, 637] on link "View all" at bounding box center [1017, 634] width 39 height 15
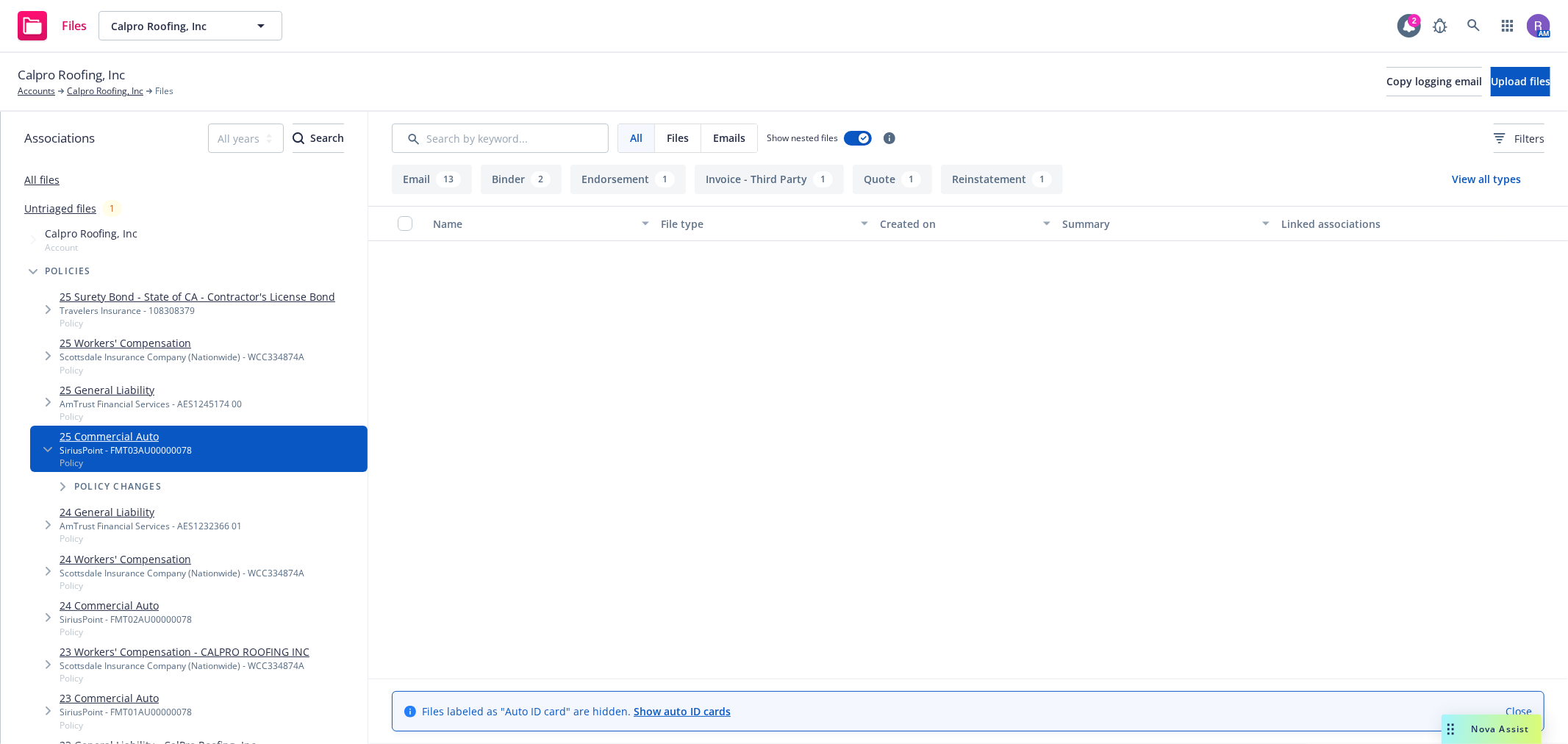
scroll to position [798, 0]
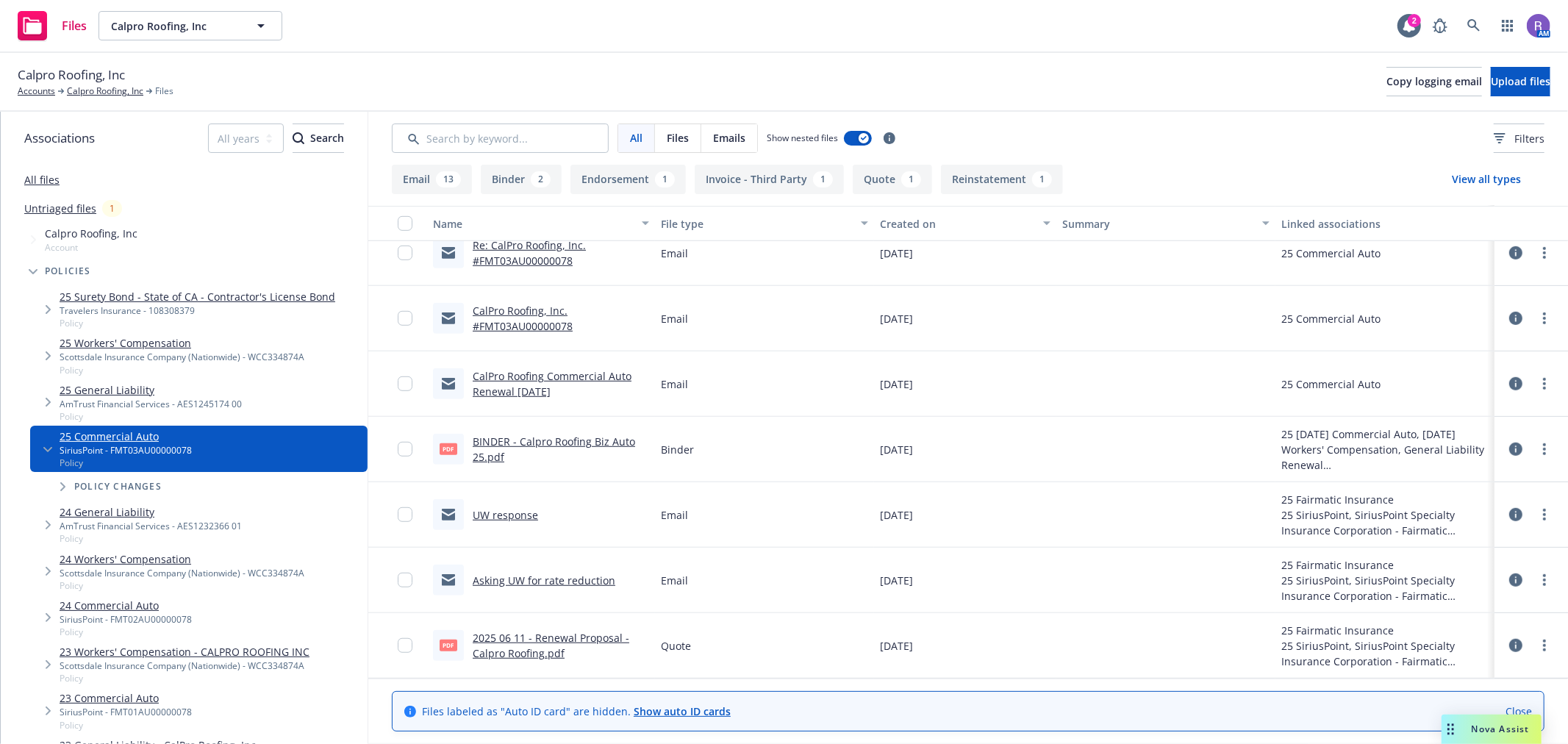
click at [553, 440] on link "BINDER - Calpro Roofing Biz Auto 25.pdf" at bounding box center [554, 449] width 163 height 29
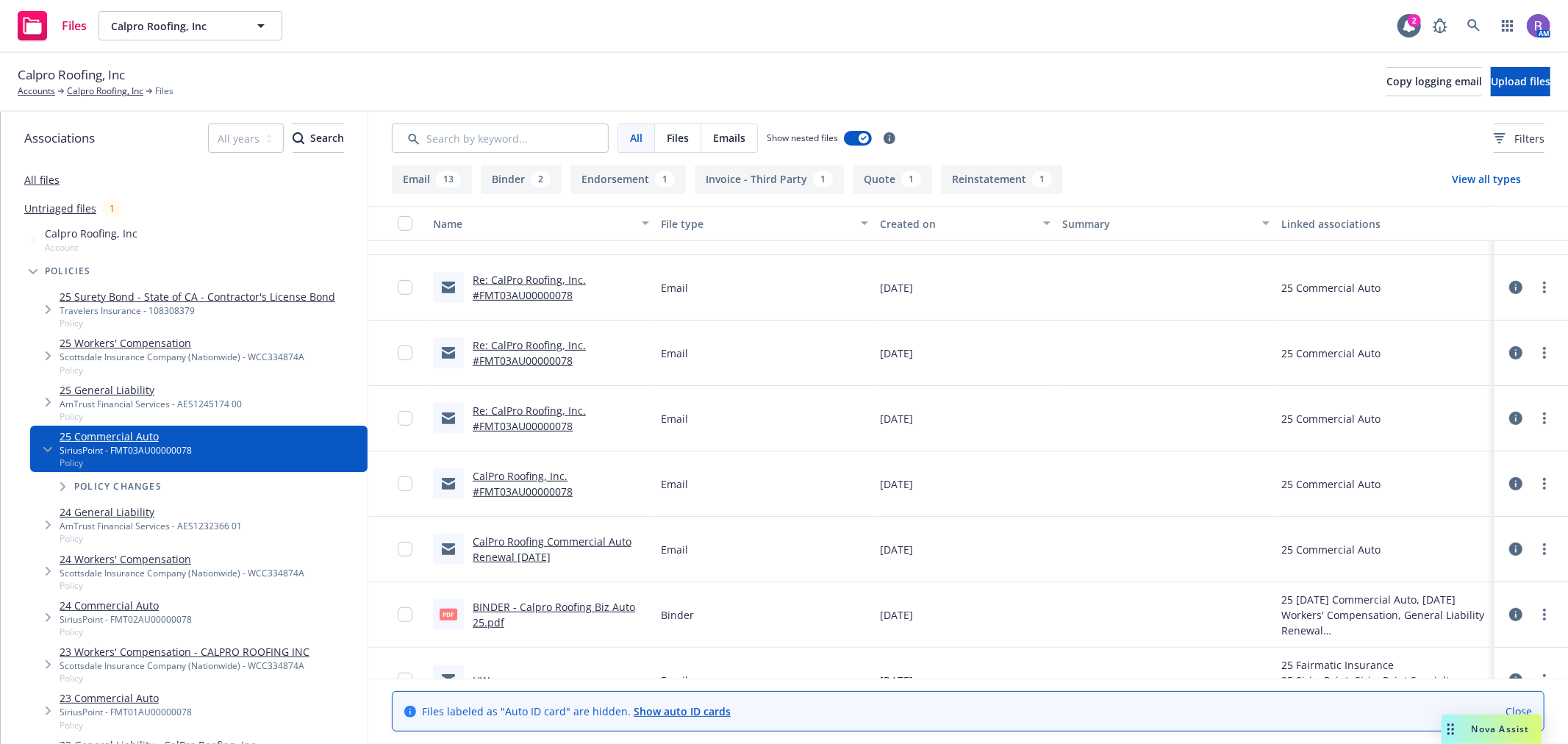
scroll to position [471, 0]
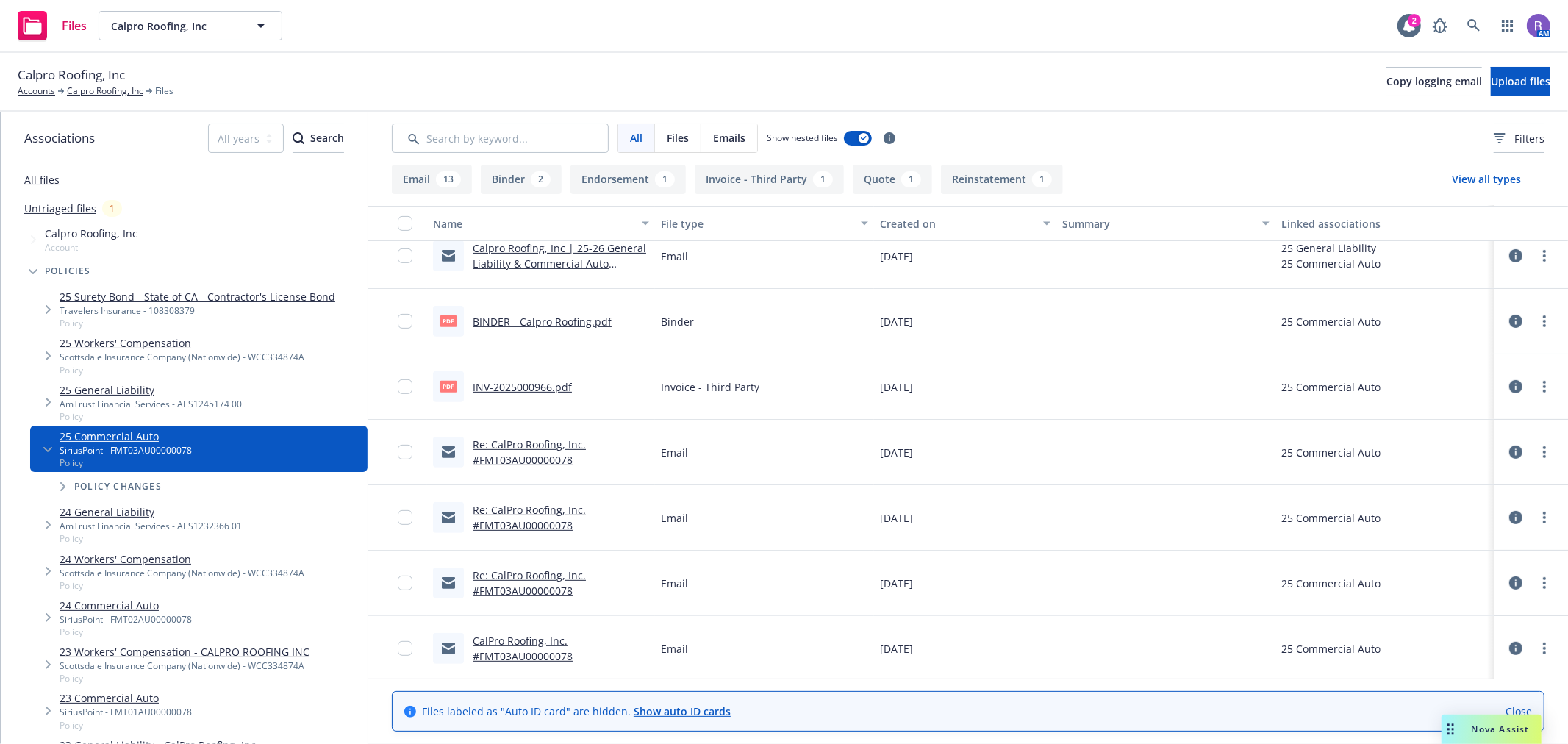
click at [557, 390] on link "INV-2025000966.pdf" at bounding box center [522, 387] width 99 height 14
